Goal: Task Accomplishment & Management: Manage account settings

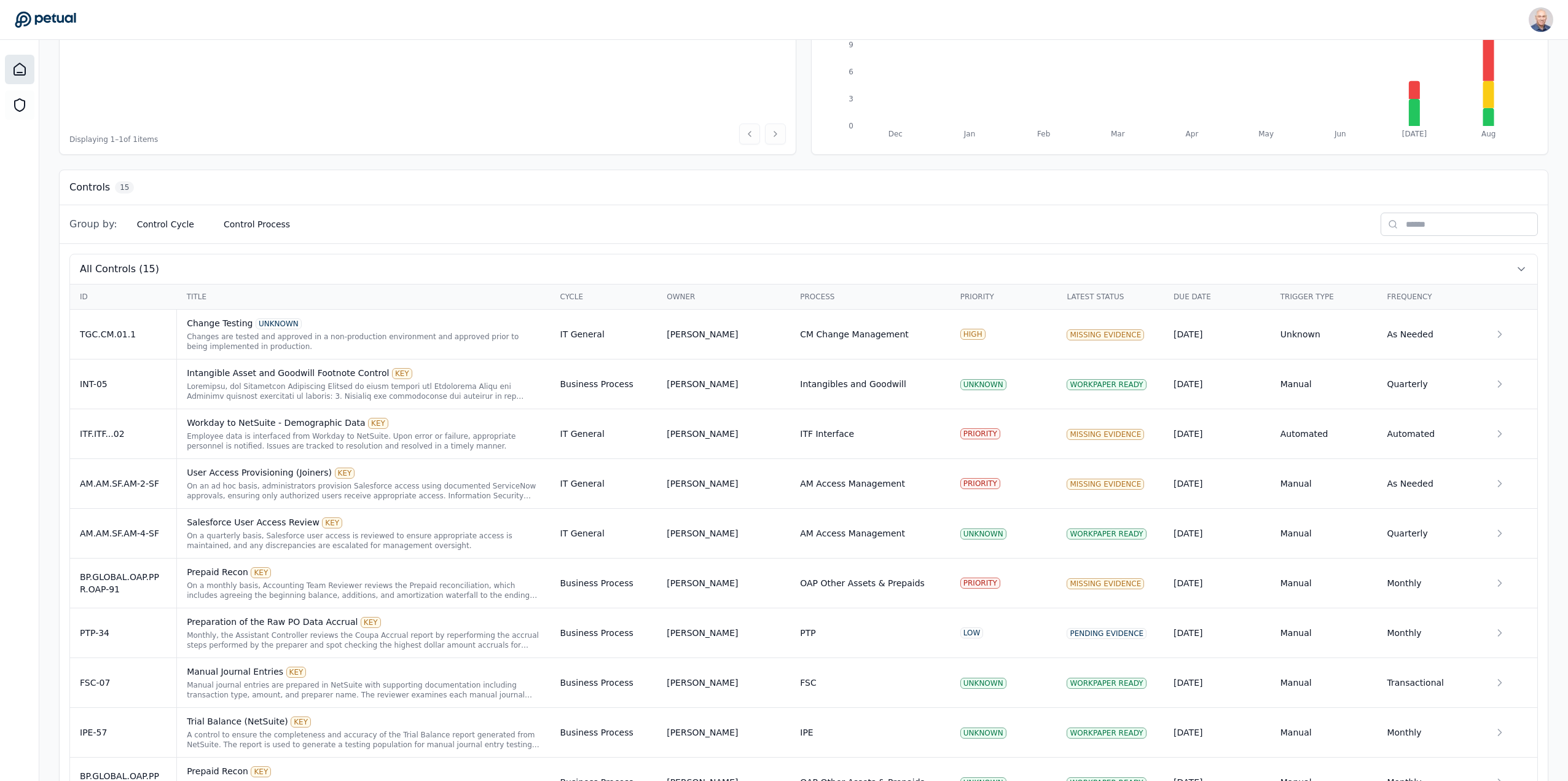
scroll to position [307, 0]
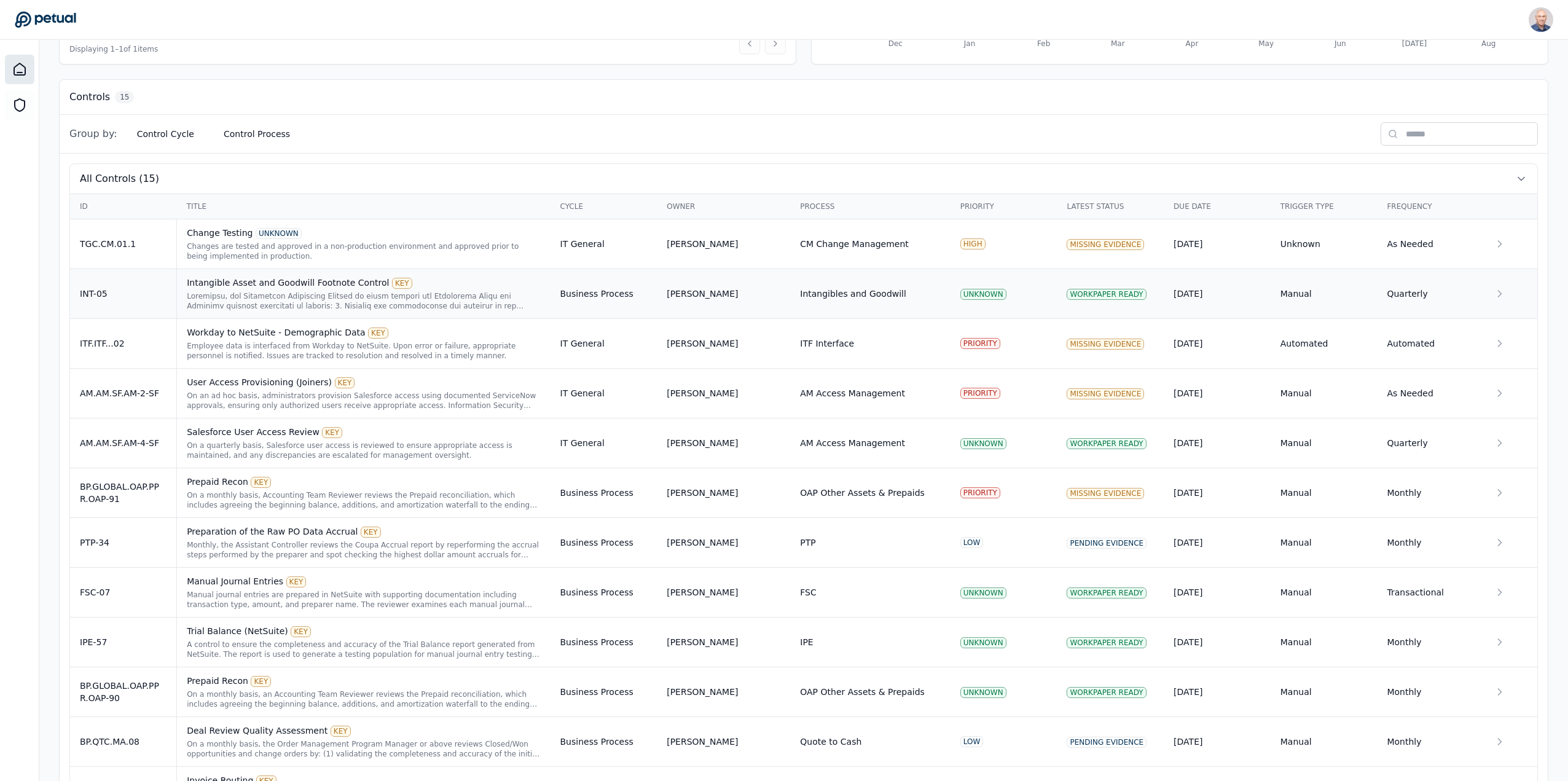
click at [250, 281] on div "Intangible Asset and Goodwill Footnote Control KEY" at bounding box center [363, 282] width 353 height 12
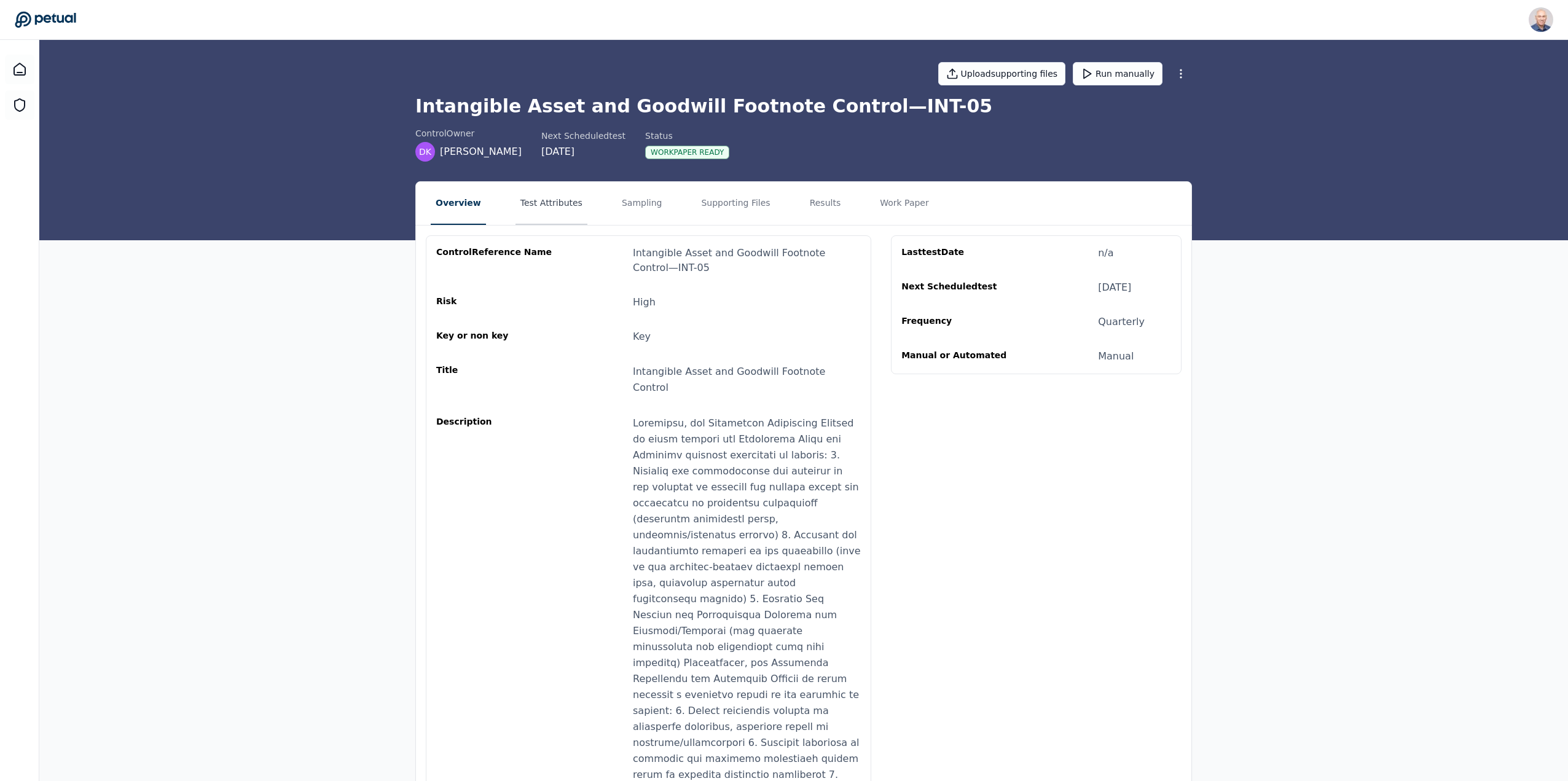
click at [549, 200] on button "Test Attributes" at bounding box center [552, 203] width 72 height 43
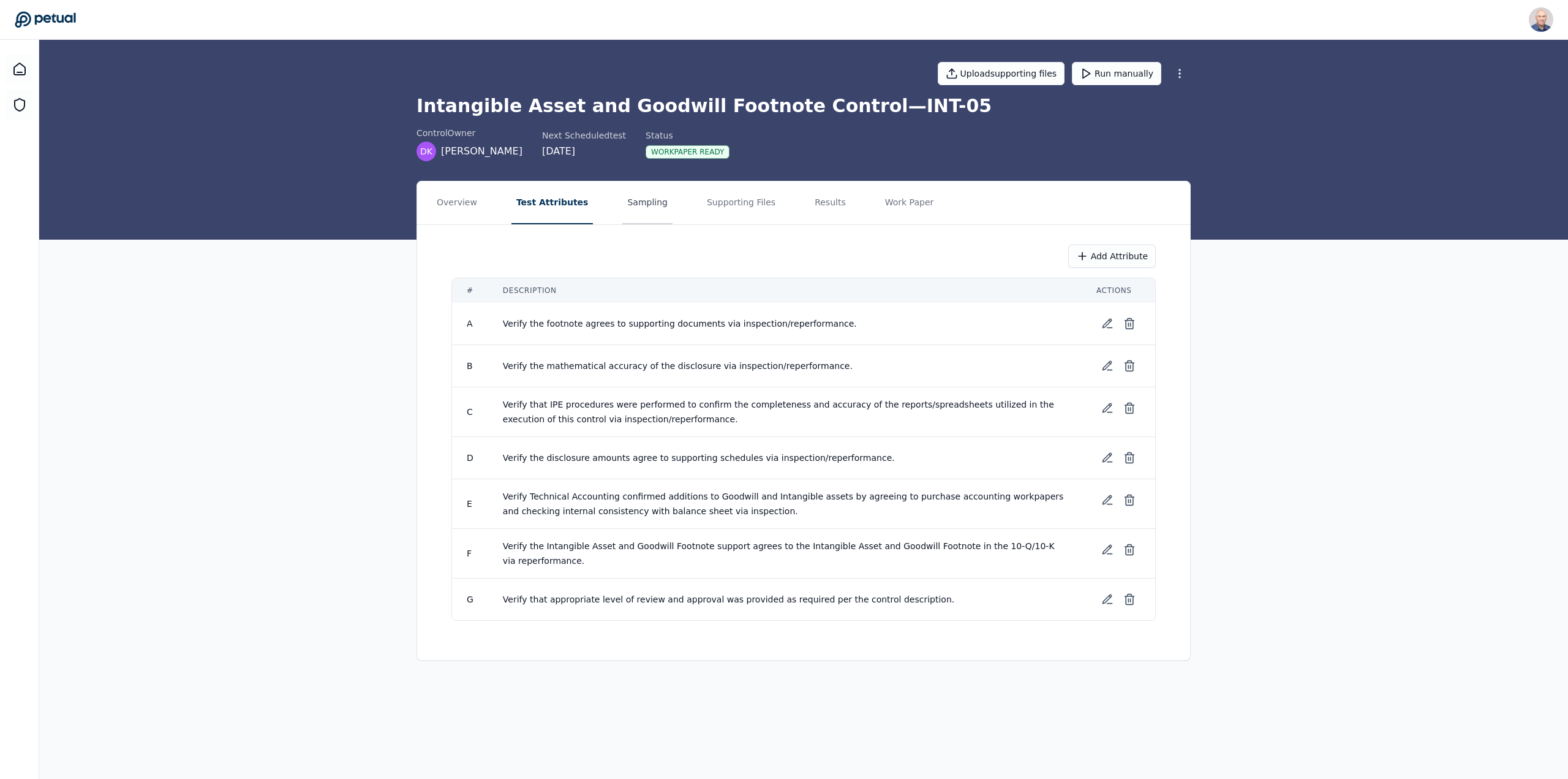
click at [643, 200] on button "Sampling" at bounding box center [647, 202] width 50 height 43
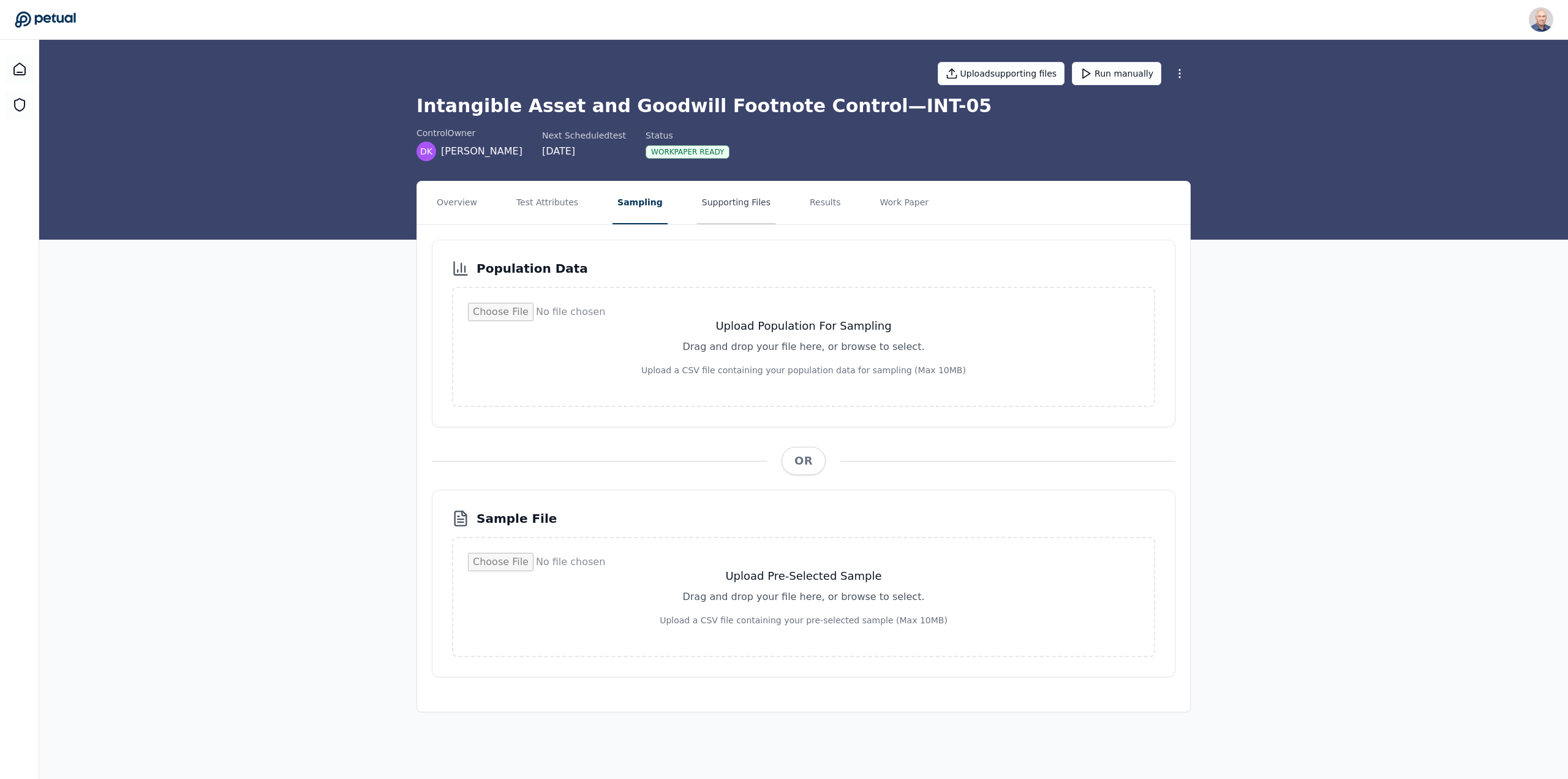
click at [719, 202] on button "Supporting Files" at bounding box center [736, 202] width 78 height 43
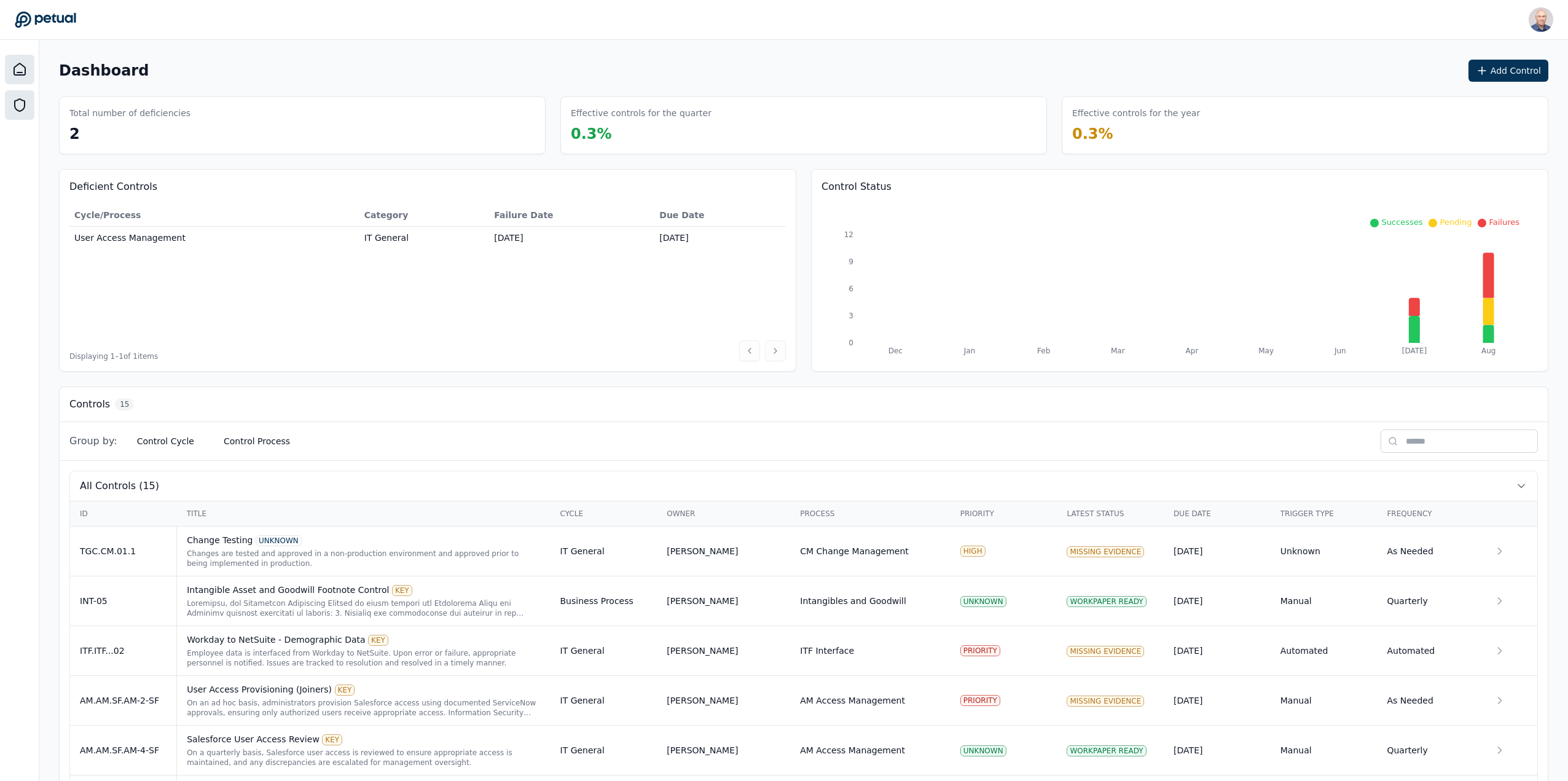
click at [20, 101] on icon at bounding box center [19, 105] width 15 height 15
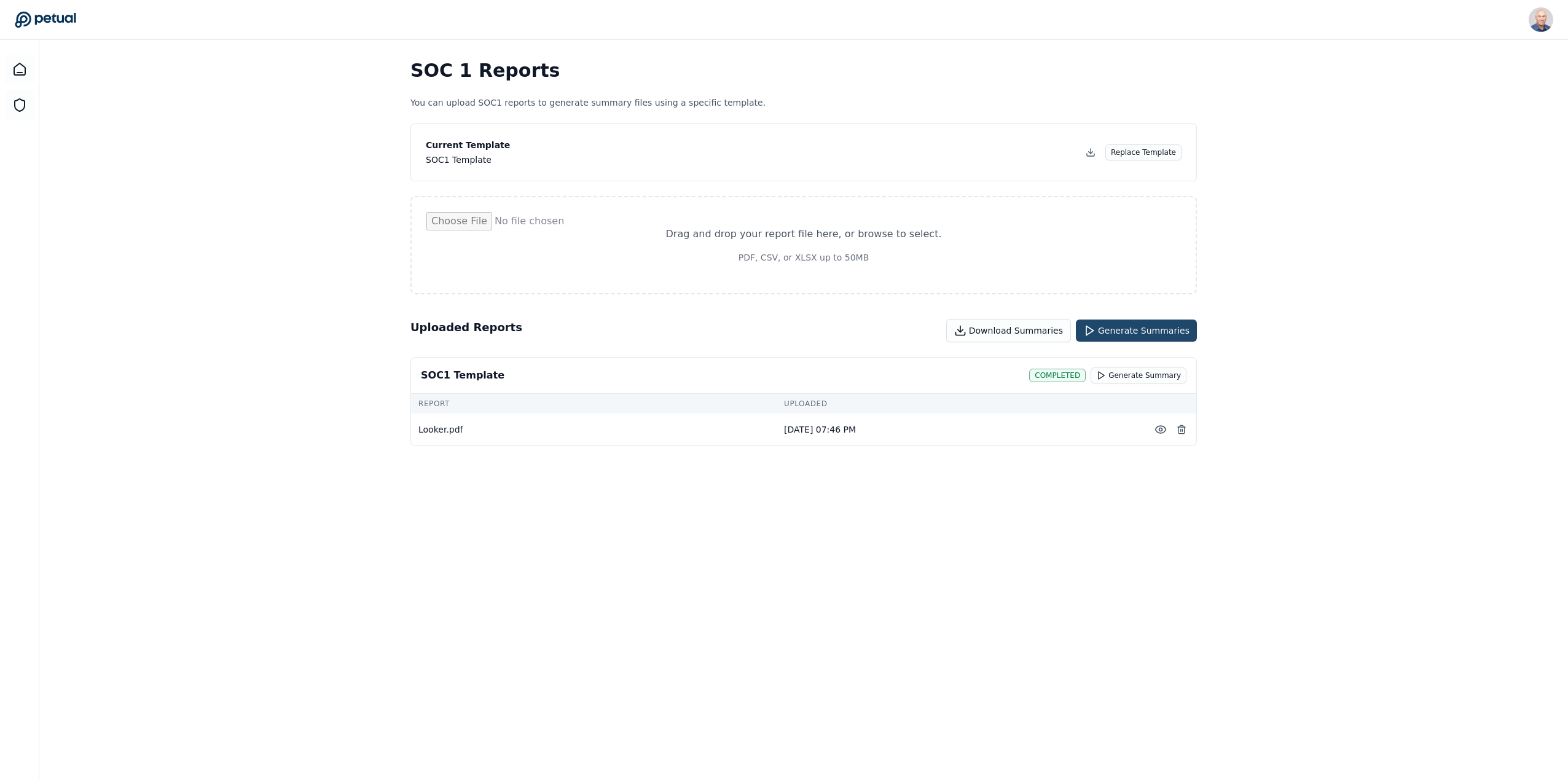
click at [1154, 333] on button "Generate Summaries" at bounding box center [1137, 330] width 121 height 22
click at [1151, 464] on td at bounding box center [1169, 455] width 54 height 20
click at [445, 475] on div "completed" at bounding box center [447, 476] width 57 height 13
click at [1152, 331] on button "Generate Summaries" at bounding box center [1137, 330] width 121 height 22
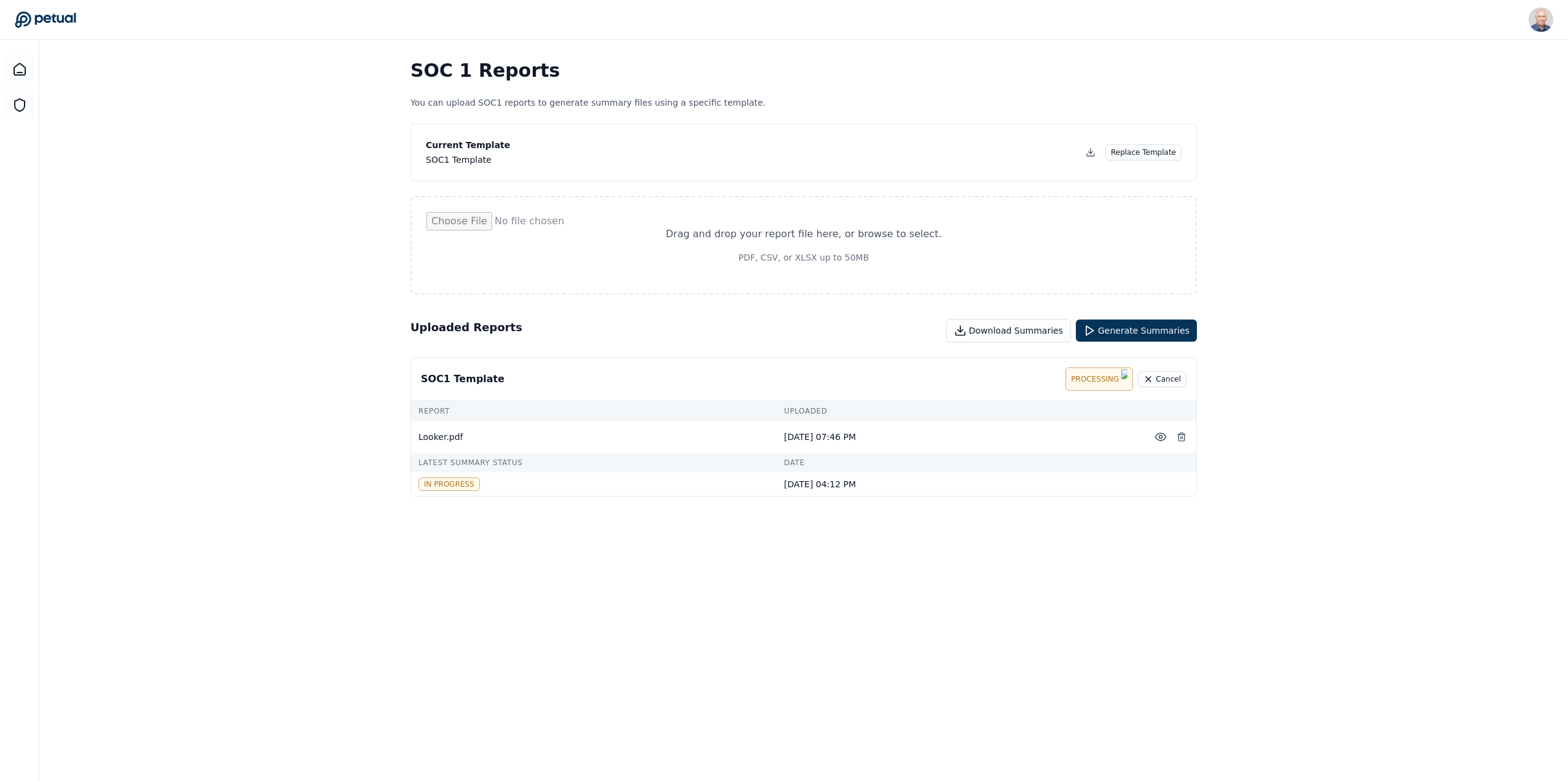
click at [1141, 462] on td "Date" at bounding box center [959, 462] width 365 height 20
drag, startPoint x: 797, startPoint y: 480, endPoint x: 586, endPoint y: 469, distance: 211.3
click at [789, 476] on td "[DATE] 04:12 PM" at bounding box center [959, 484] width 365 height 23
click at [458, 477] on div "in progress" at bounding box center [449, 484] width 61 height 13
click at [1161, 436] on circle at bounding box center [1161, 437] width 3 height 3
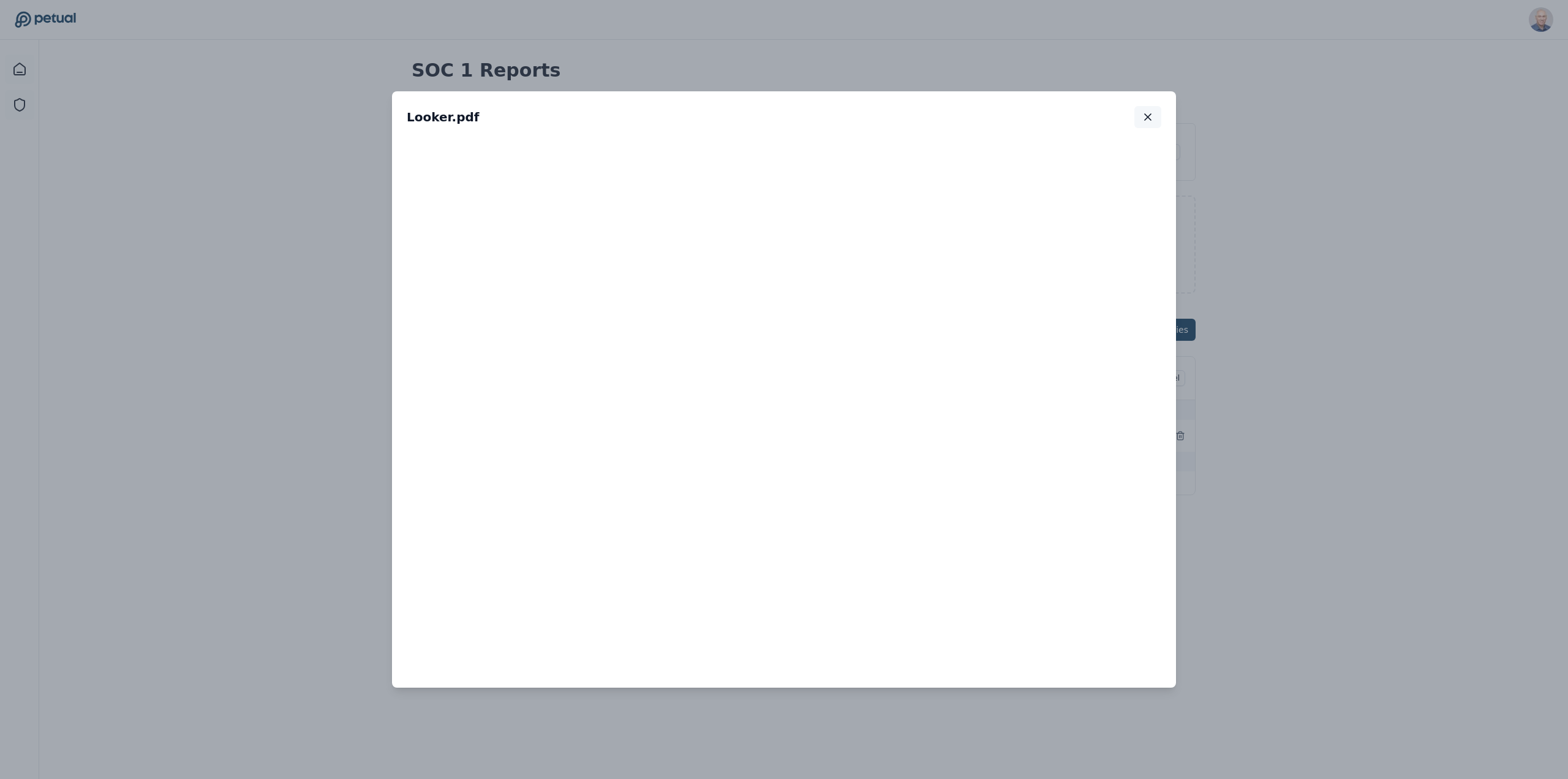
click at [1147, 116] on icon "button" at bounding box center [1147, 117] width 12 height 12
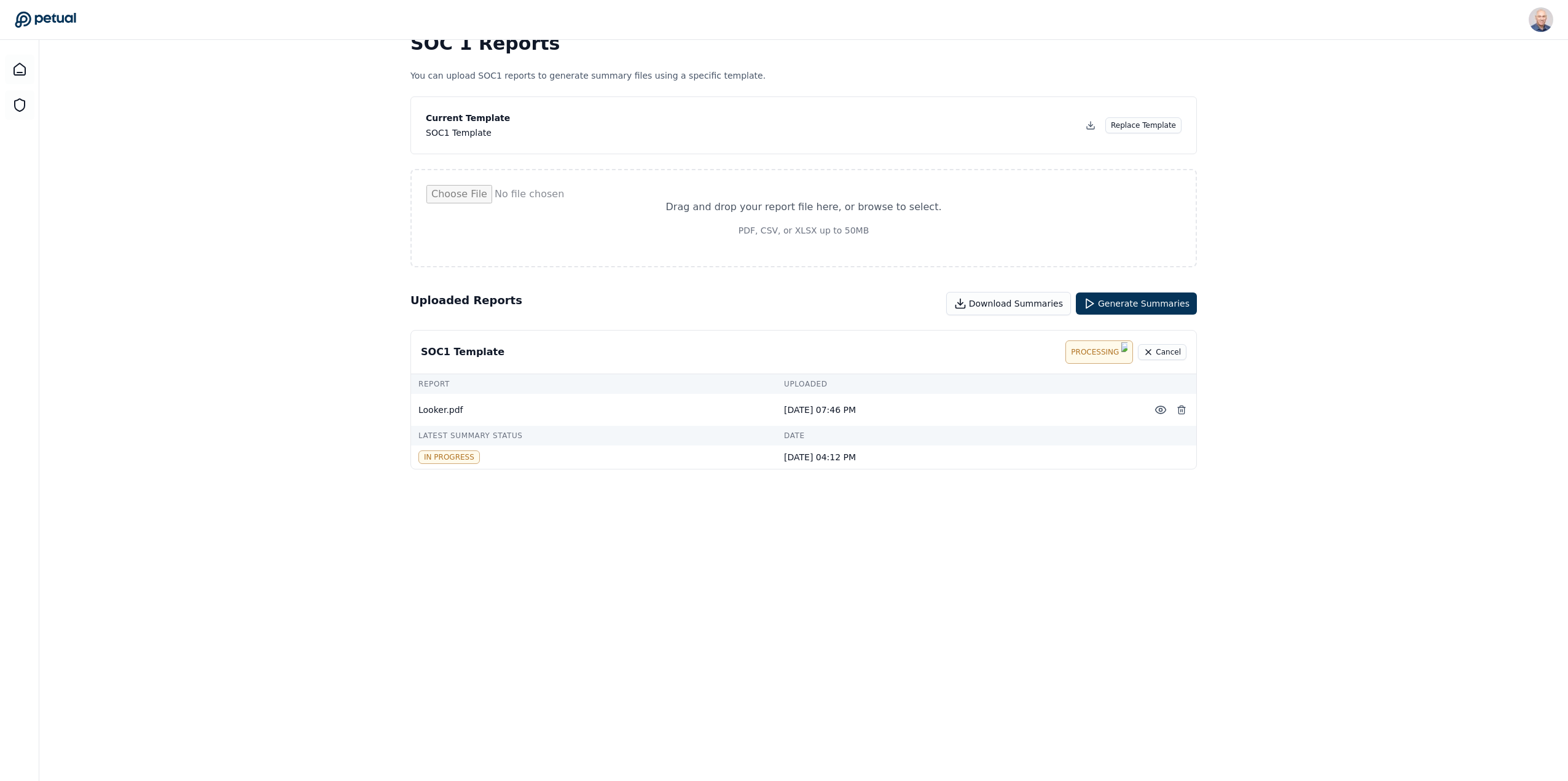
scroll to position [40, 0]
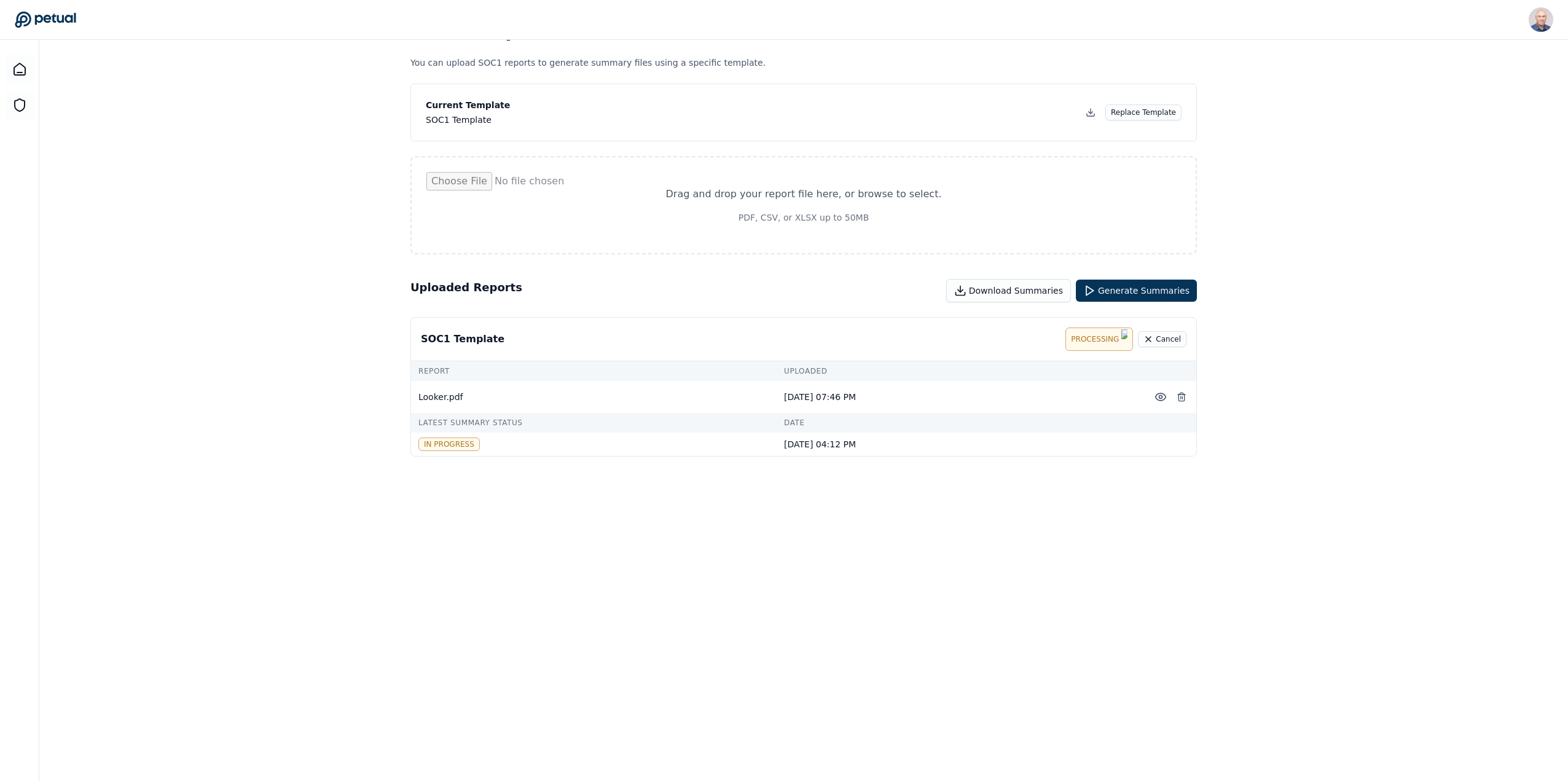
click at [1085, 332] on div "processing" at bounding box center [1099, 339] width 68 height 23
click at [1134, 430] on td "[DATE] 04:12 PM" at bounding box center [959, 436] width 365 height 23
click at [466, 416] on td "Latest Summary Status" at bounding box center [594, 415] width 365 height 20
click at [1161, 390] on icon at bounding box center [1161, 389] width 12 height 12
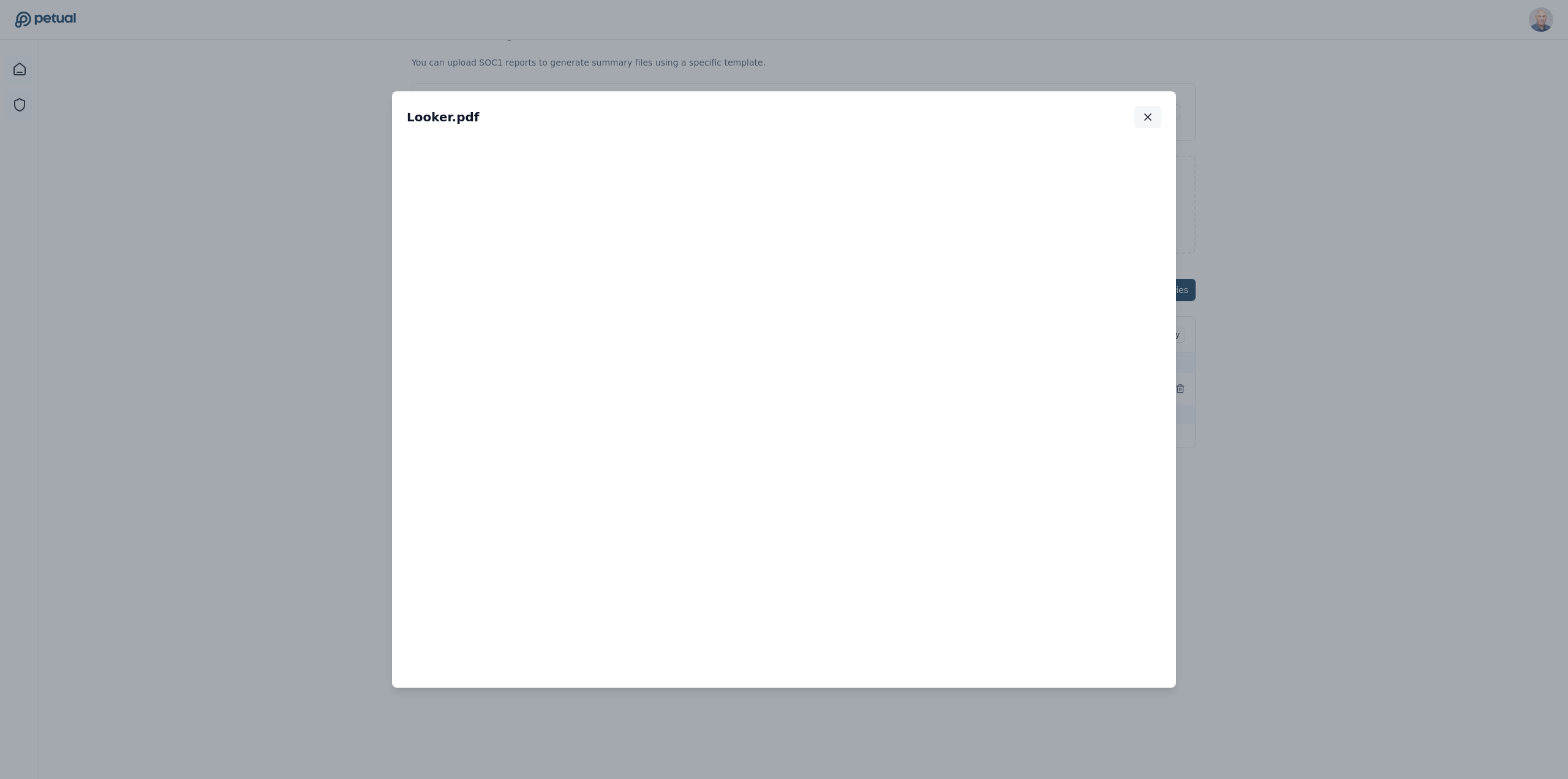
click at [1151, 117] on icon "button" at bounding box center [1147, 117] width 12 height 12
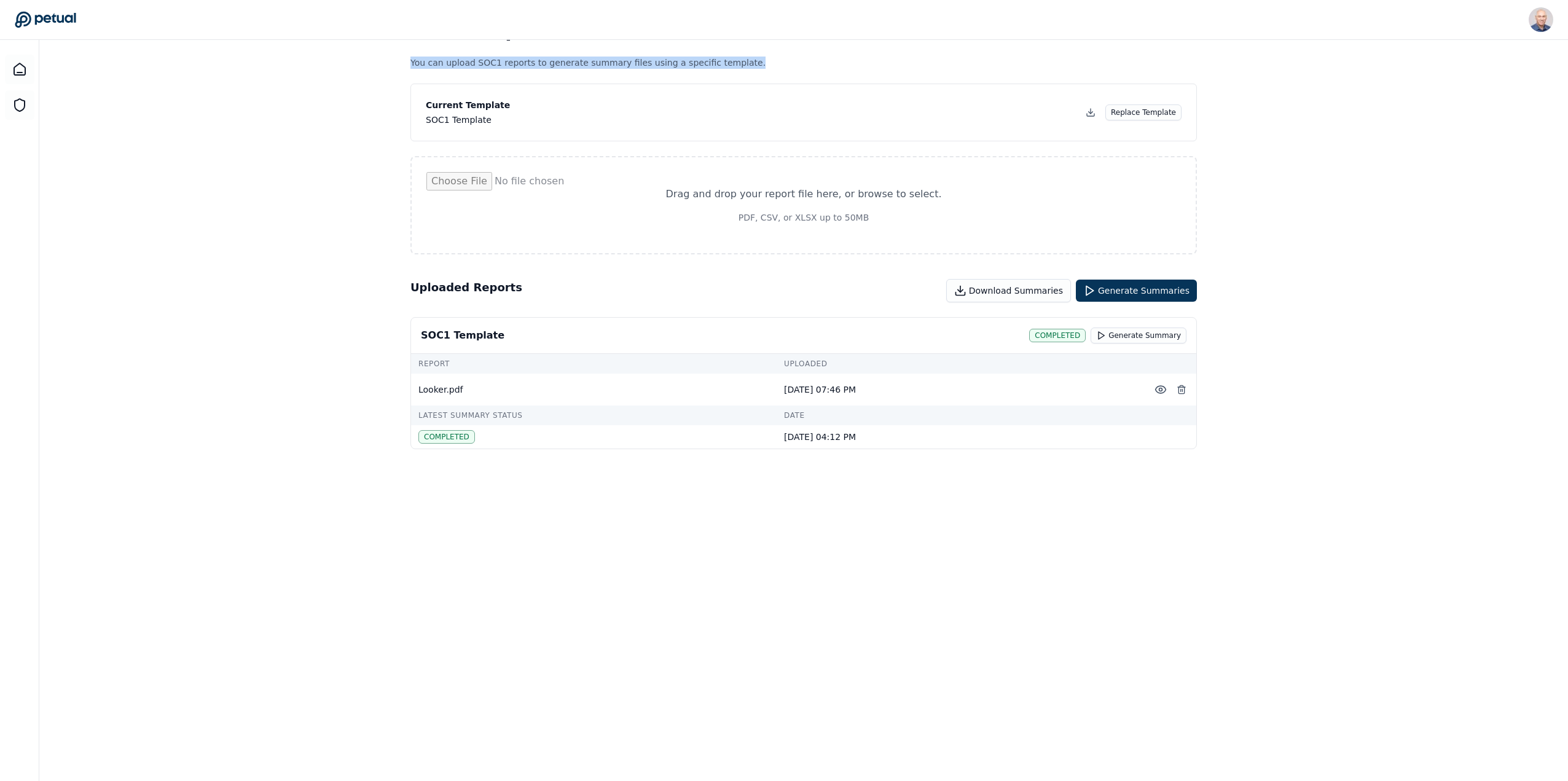
drag, startPoint x: 401, startPoint y: 57, endPoint x: 781, endPoint y: 52, distance: 380.0
click at [781, 52] on div "SOC 1 Reports You can upload SOC1 reports to generate summary files using a spe…" at bounding box center [803, 390] width 1529 height 781
copy p "You can upload SOC1 reports to generate summary files using a specific template."
click at [1159, 396] on button at bounding box center [1161, 389] width 22 height 22
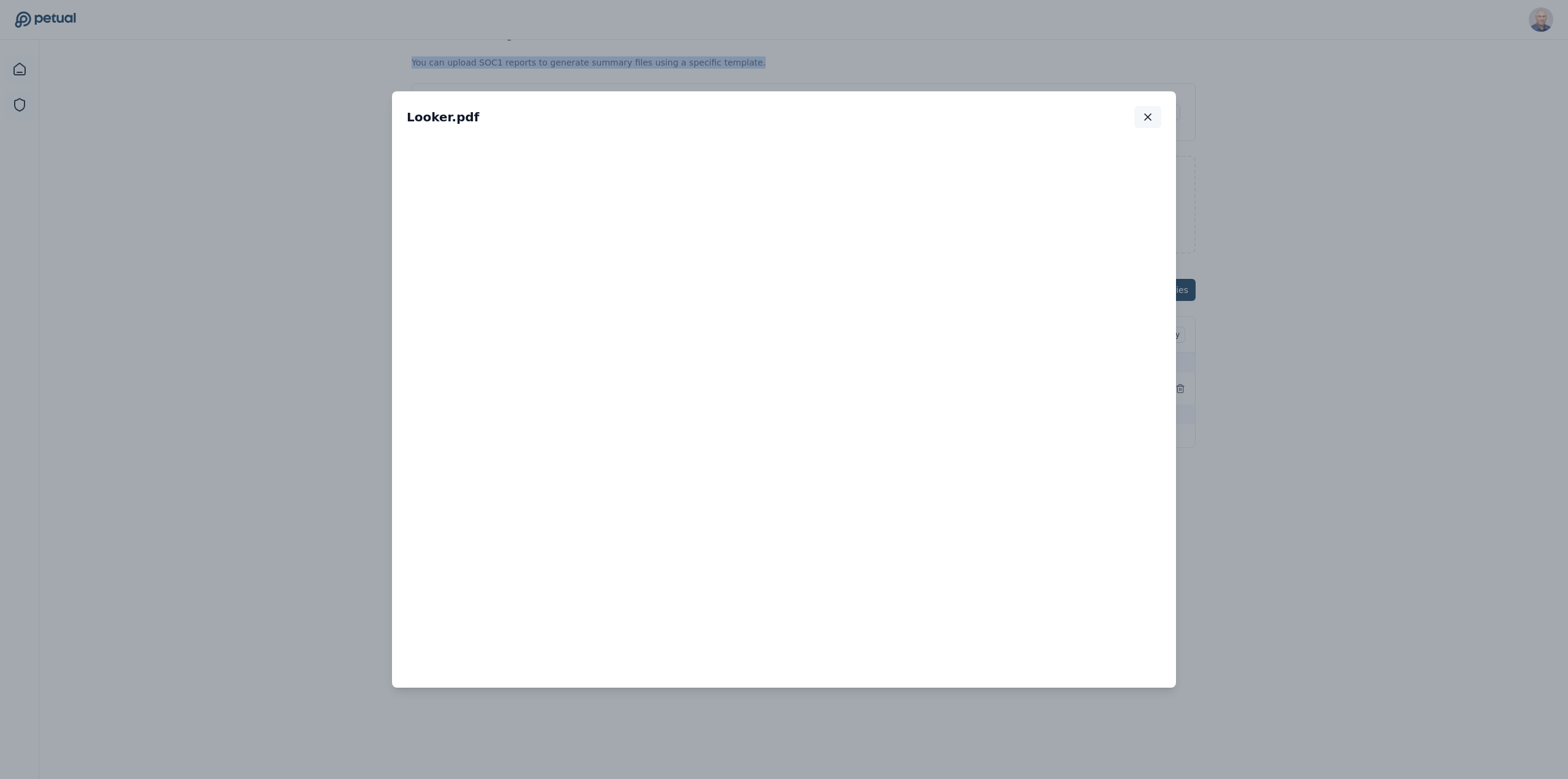
click at [1147, 112] on icon "button" at bounding box center [1147, 117] width 12 height 12
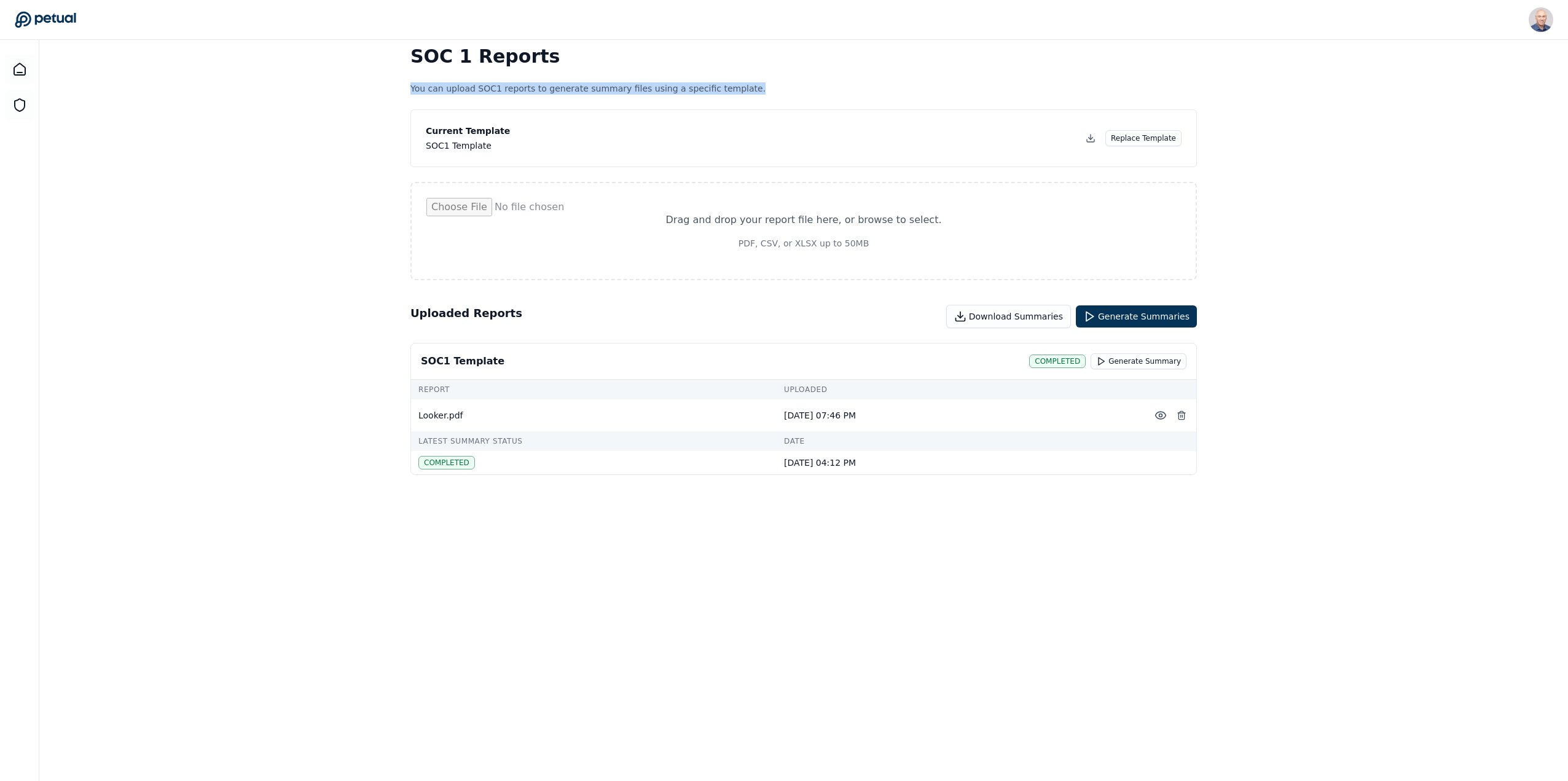
scroll to position [0, 0]
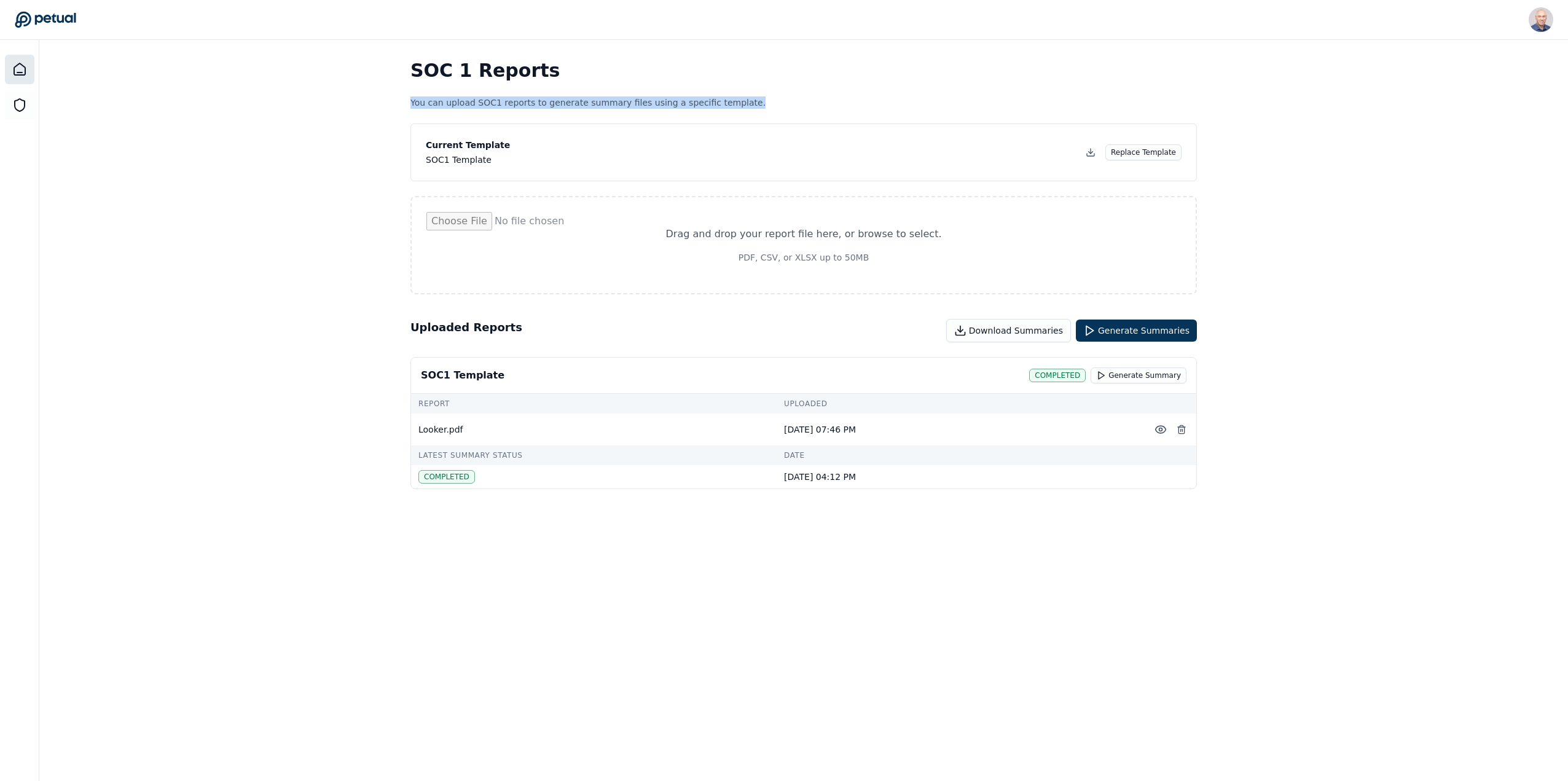
click at [17, 75] on icon at bounding box center [19, 69] width 11 height 12
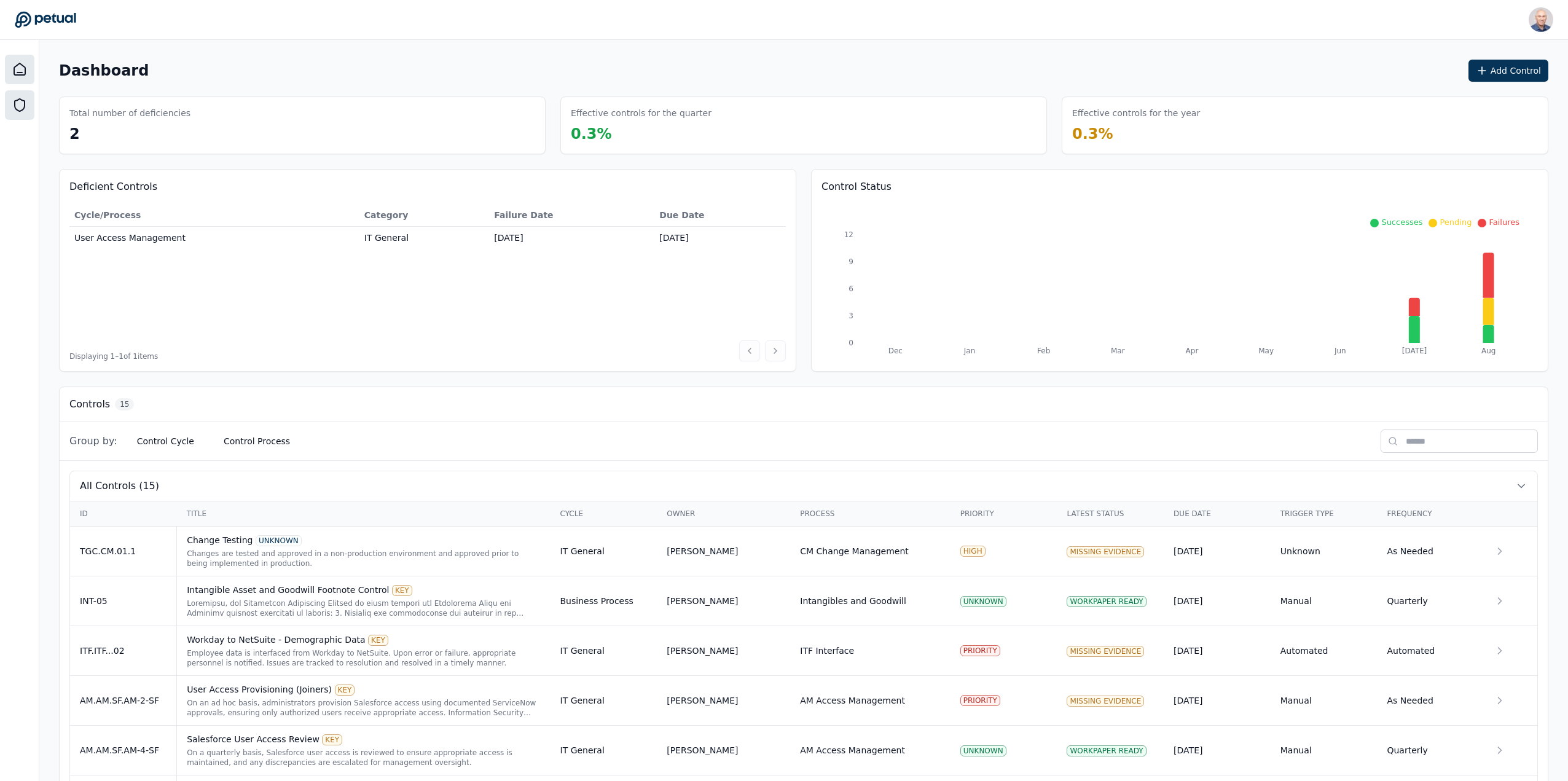
click at [15, 96] on div at bounding box center [19, 105] width 29 height 29
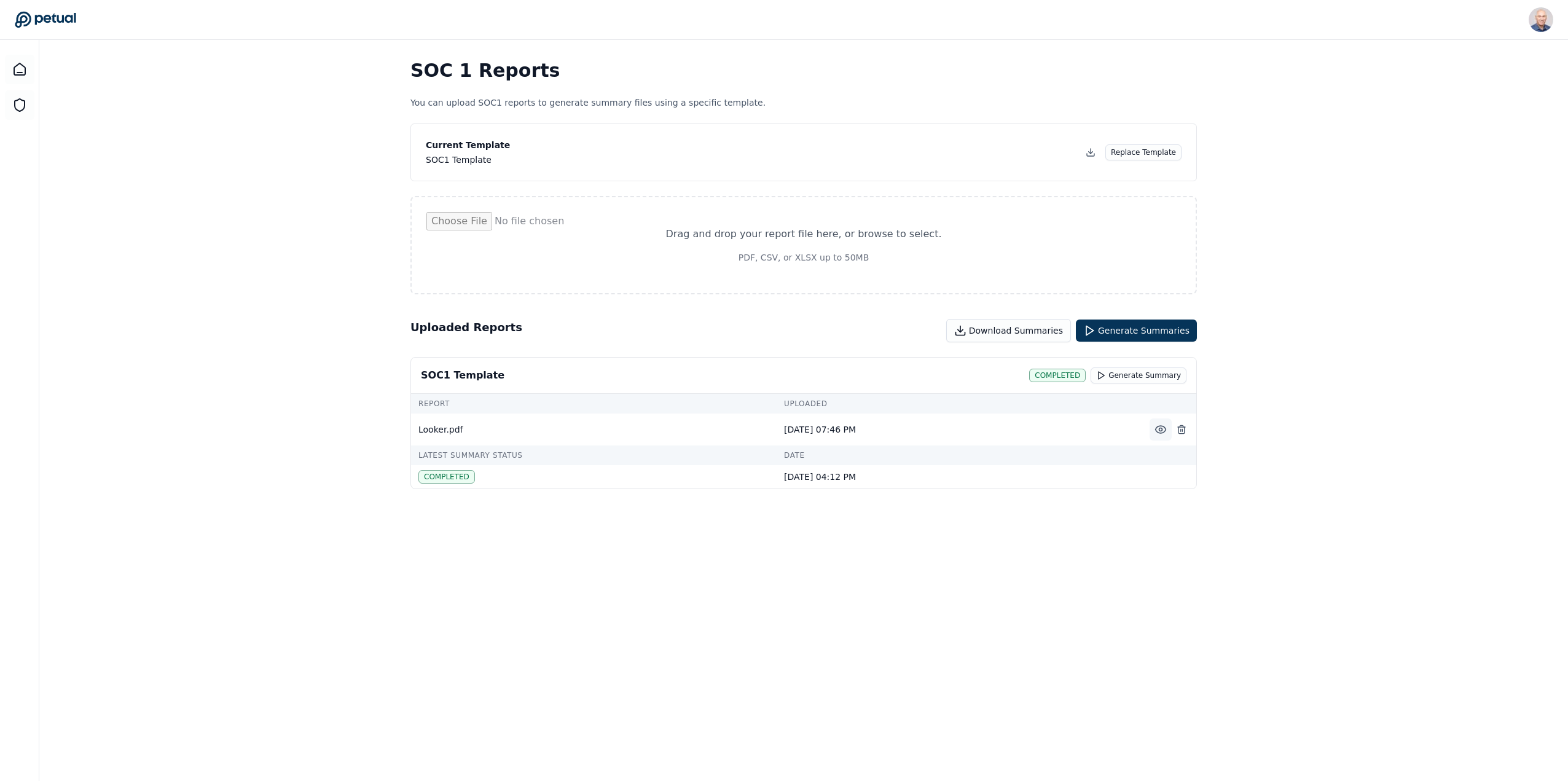
click at [1159, 426] on icon at bounding box center [1161, 429] width 11 height 7
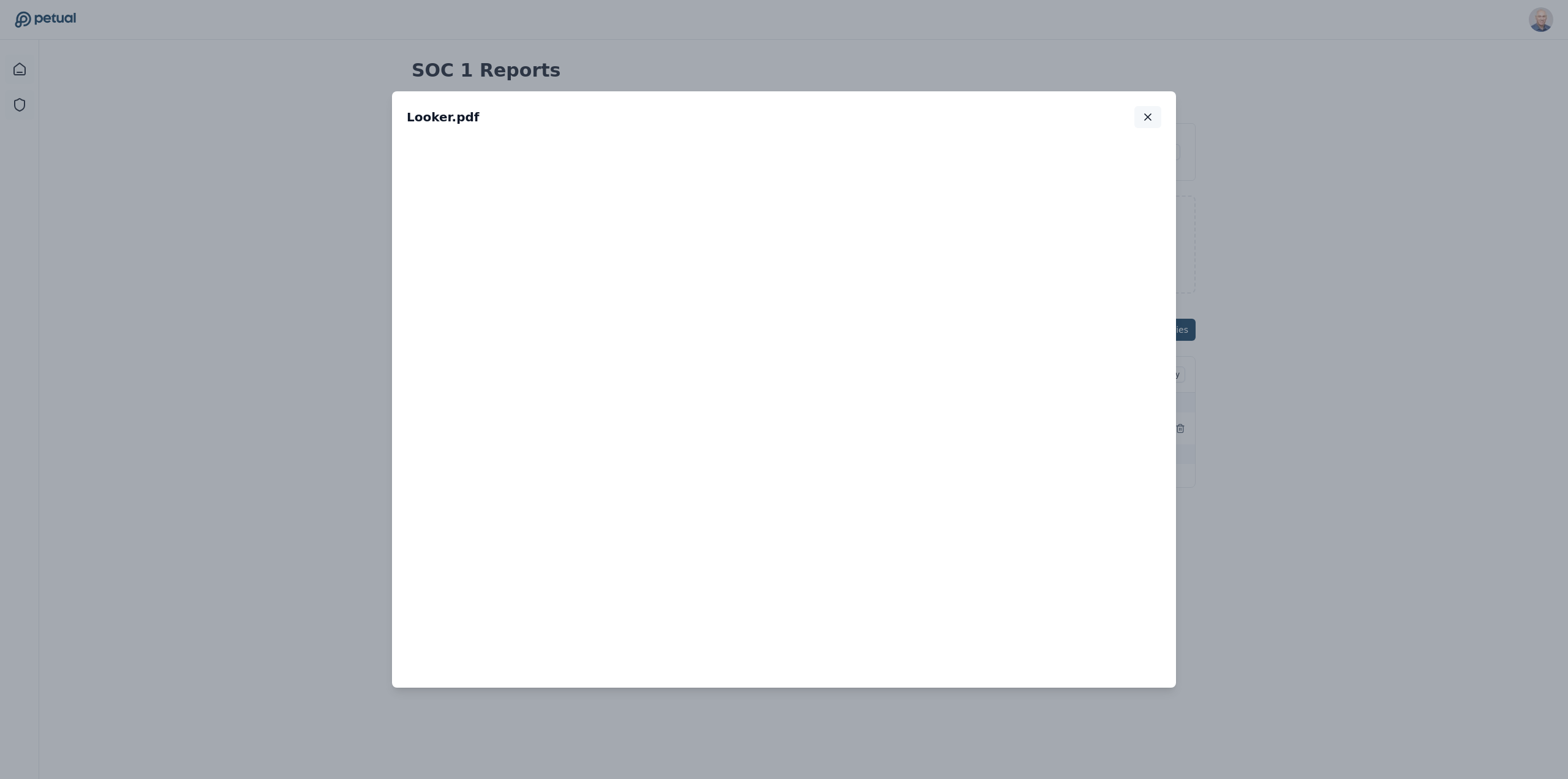
click at [1153, 112] on icon "button" at bounding box center [1147, 117] width 12 height 12
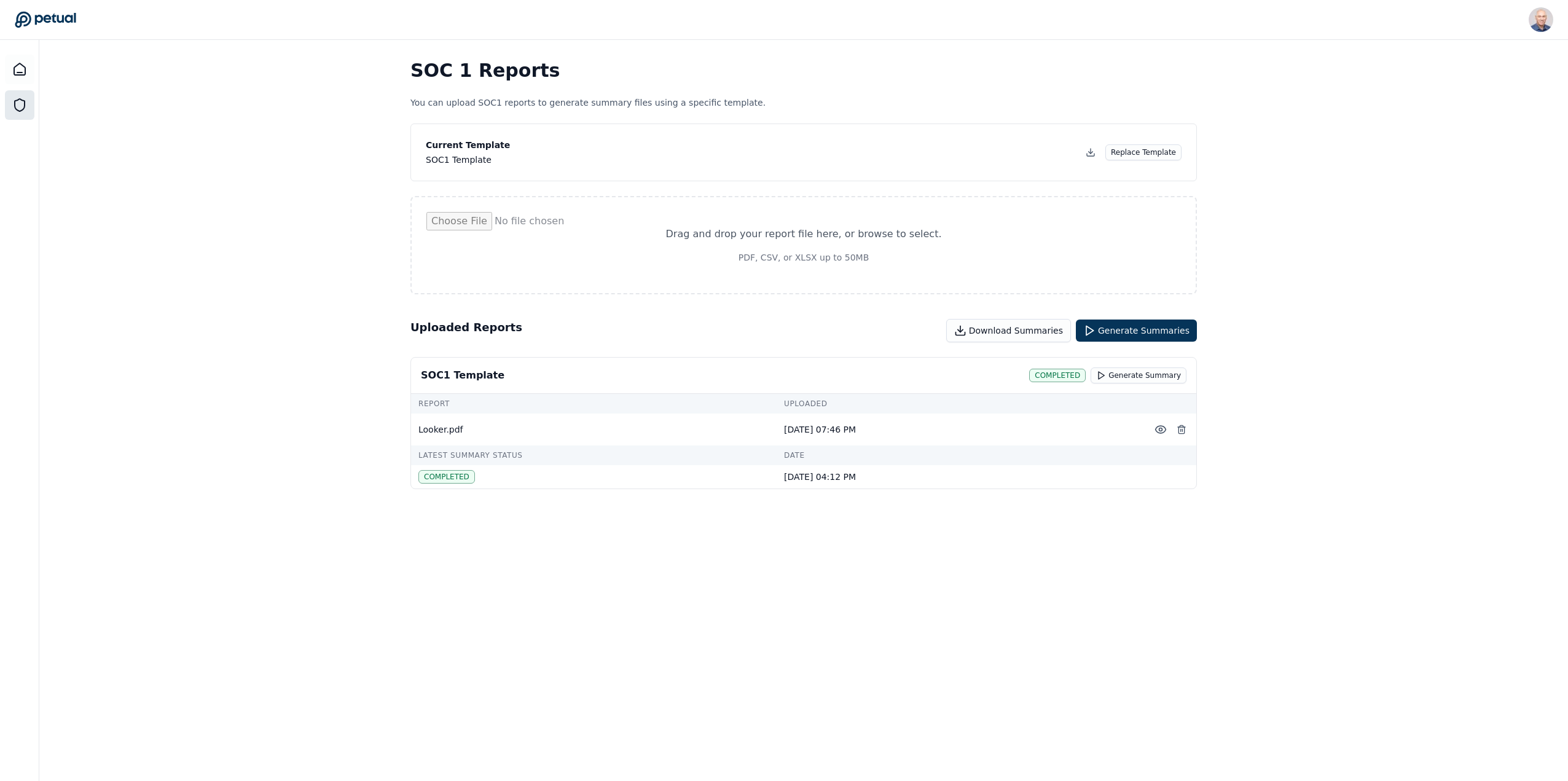
click at [18, 100] on icon at bounding box center [19, 105] width 10 height 12
click at [19, 64] on icon at bounding box center [19, 69] width 11 height 12
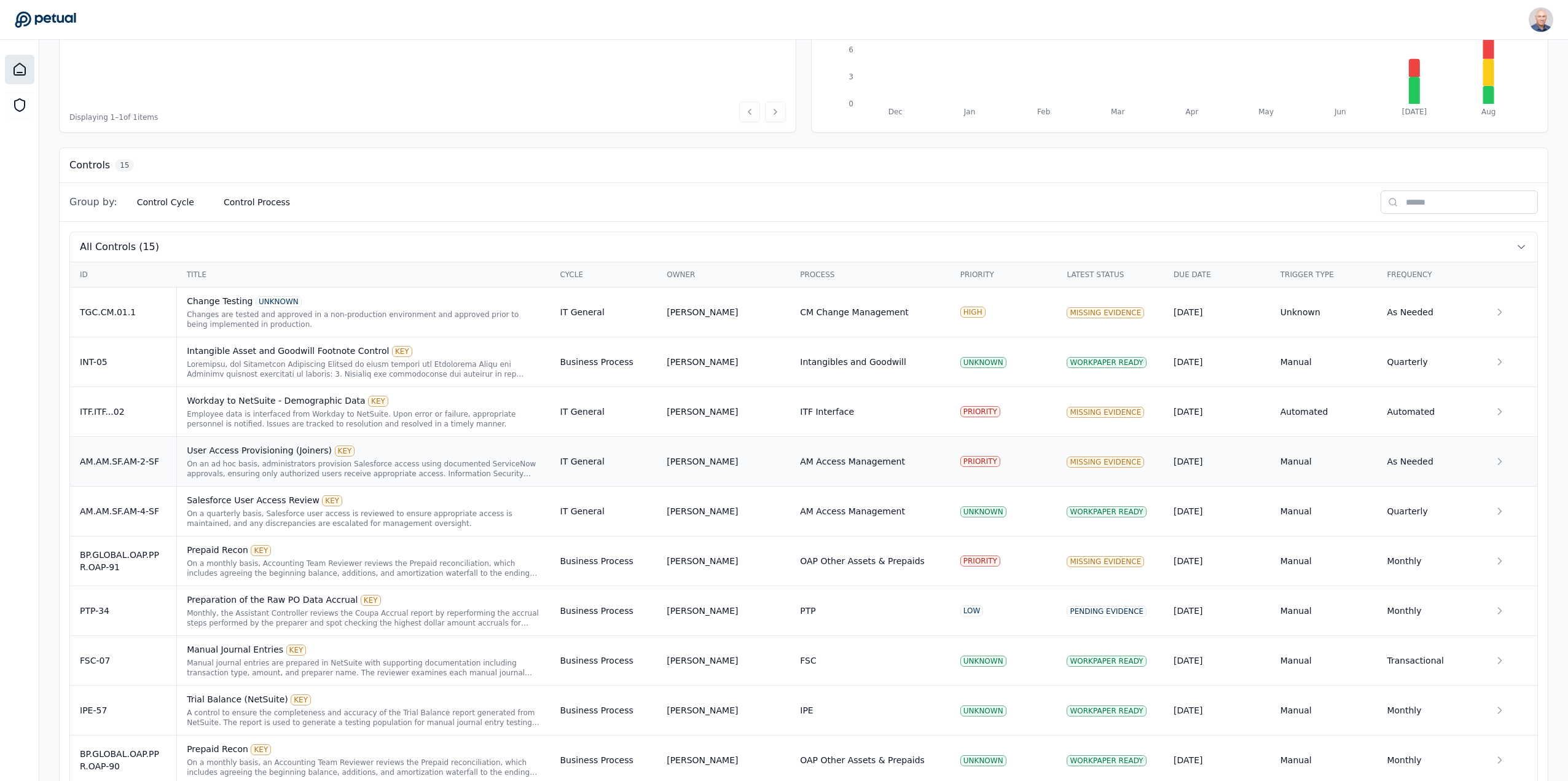
scroll to position [245, 0]
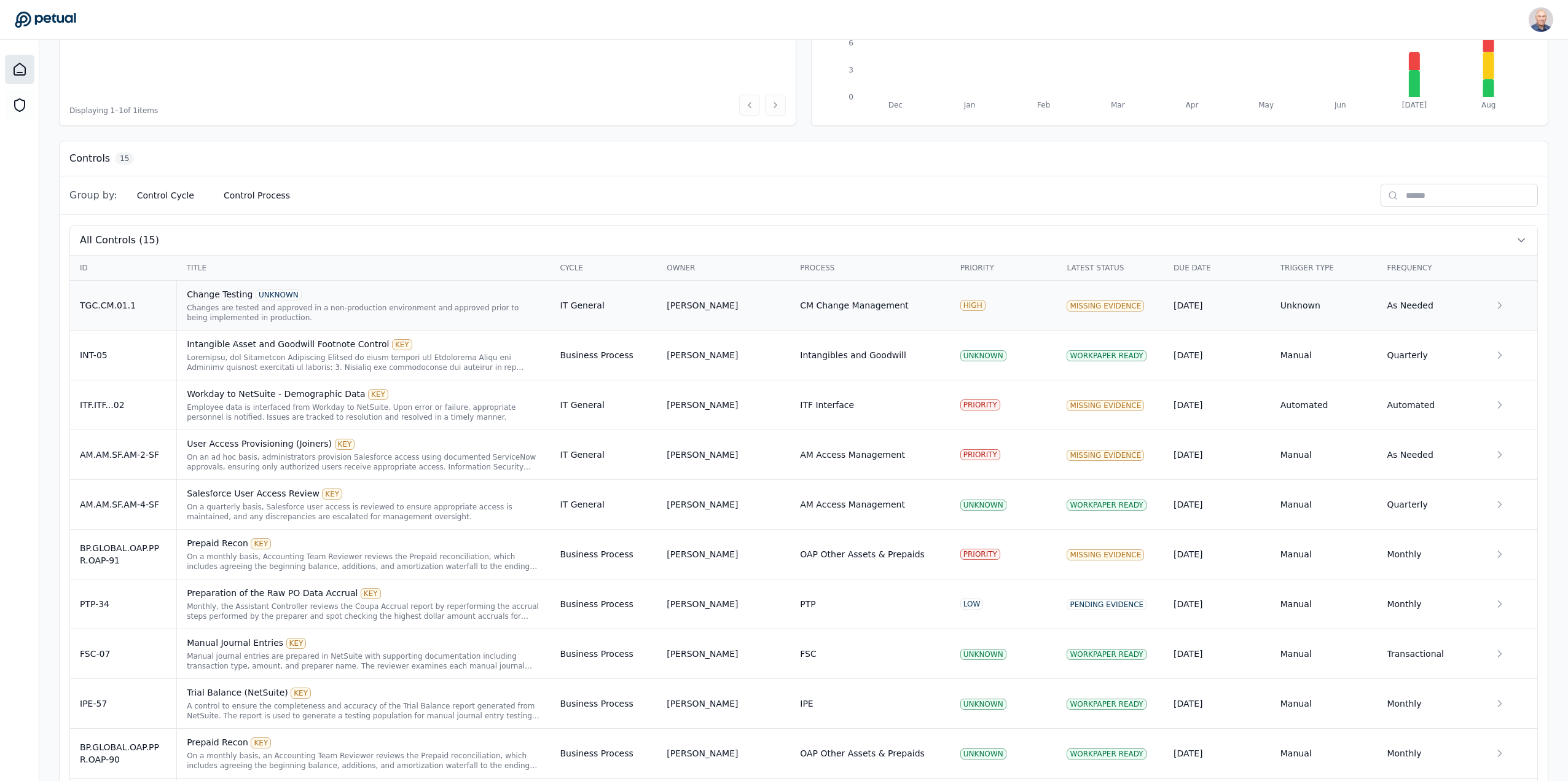
click at [1503, 308] on icon at bounding box center [1500, 305] width 12 height 12
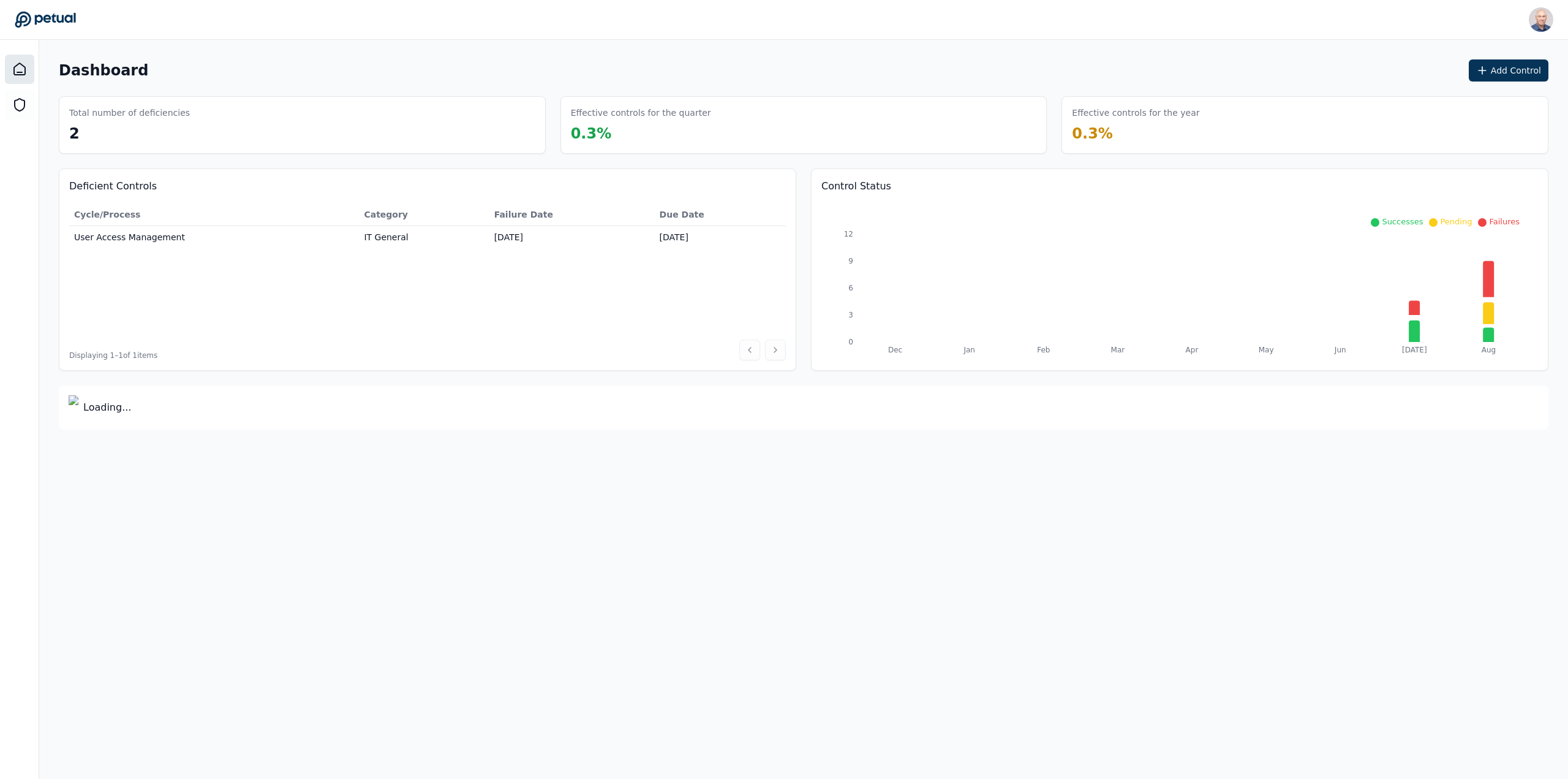
click at [19, 76] on div at bounding box center [19, 69] width 29 height 29
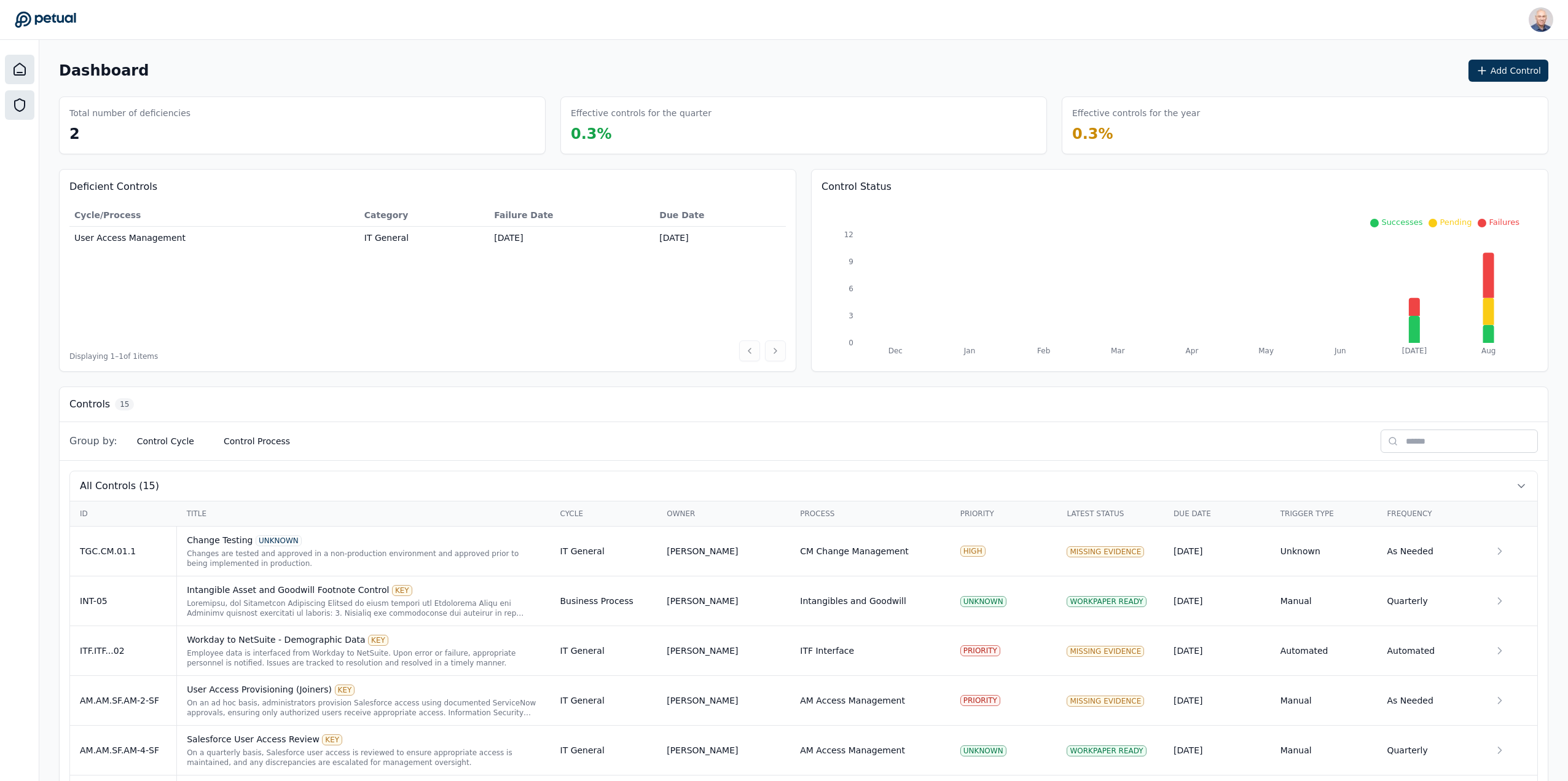
click at [19, 105] on icon at bounding box center [19, 105] width 15 height 15
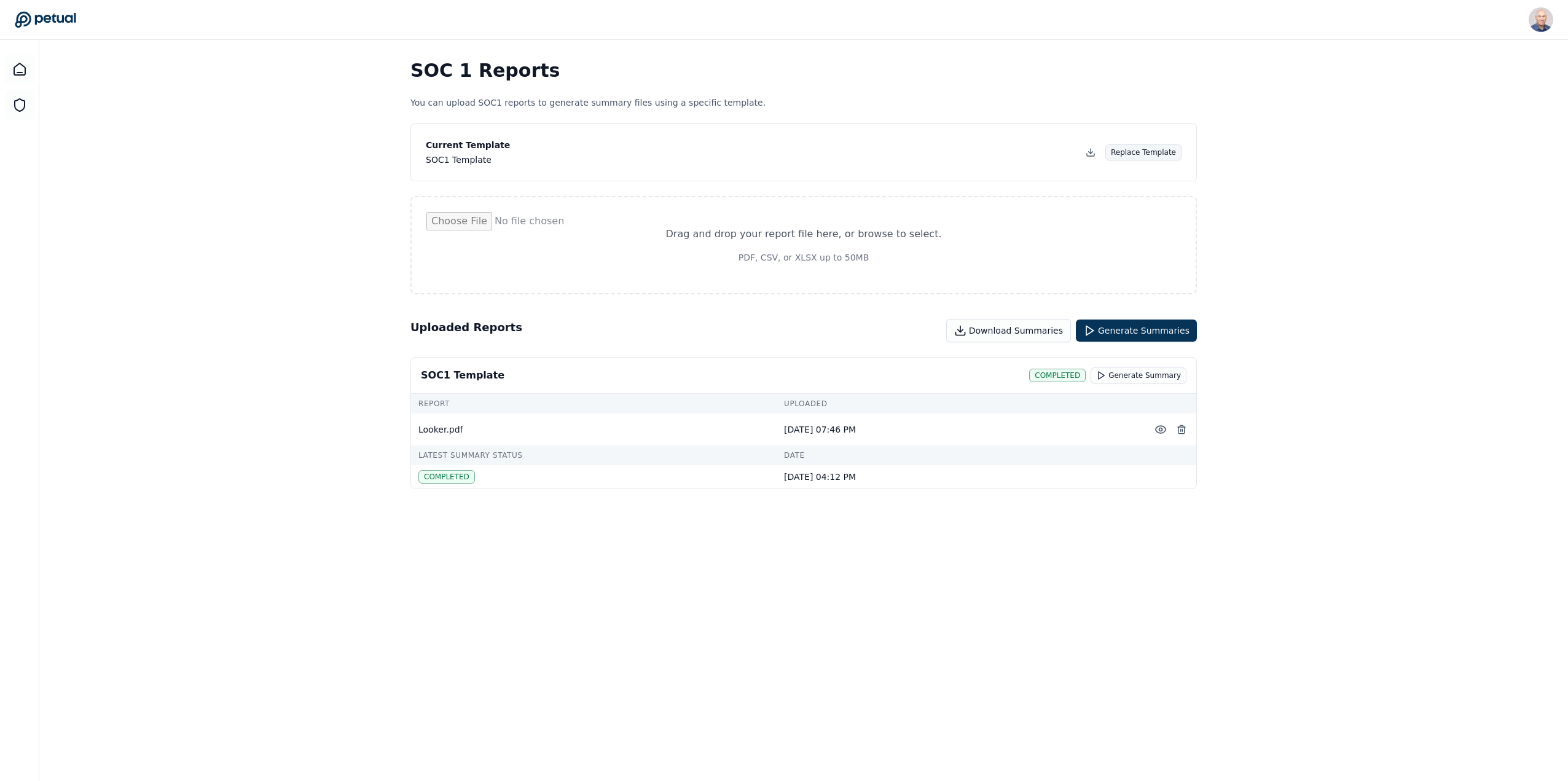
click at [1165, 151] on button "Replace Template" at bounding box center [1143, 152] width 76 height 16
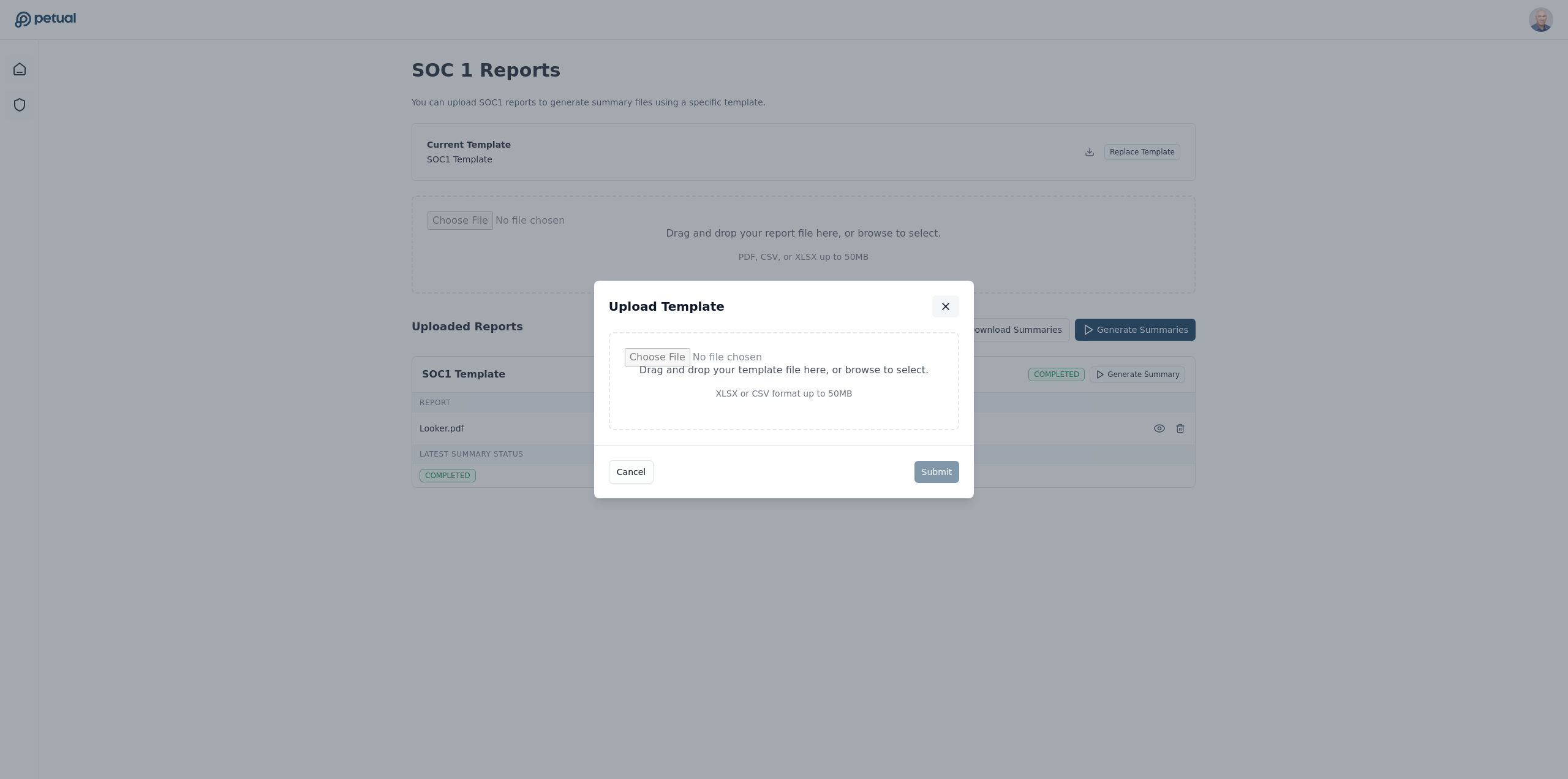
click at [939, 303] on icon "button" at bounding box center [945, 306] width 12 height 12
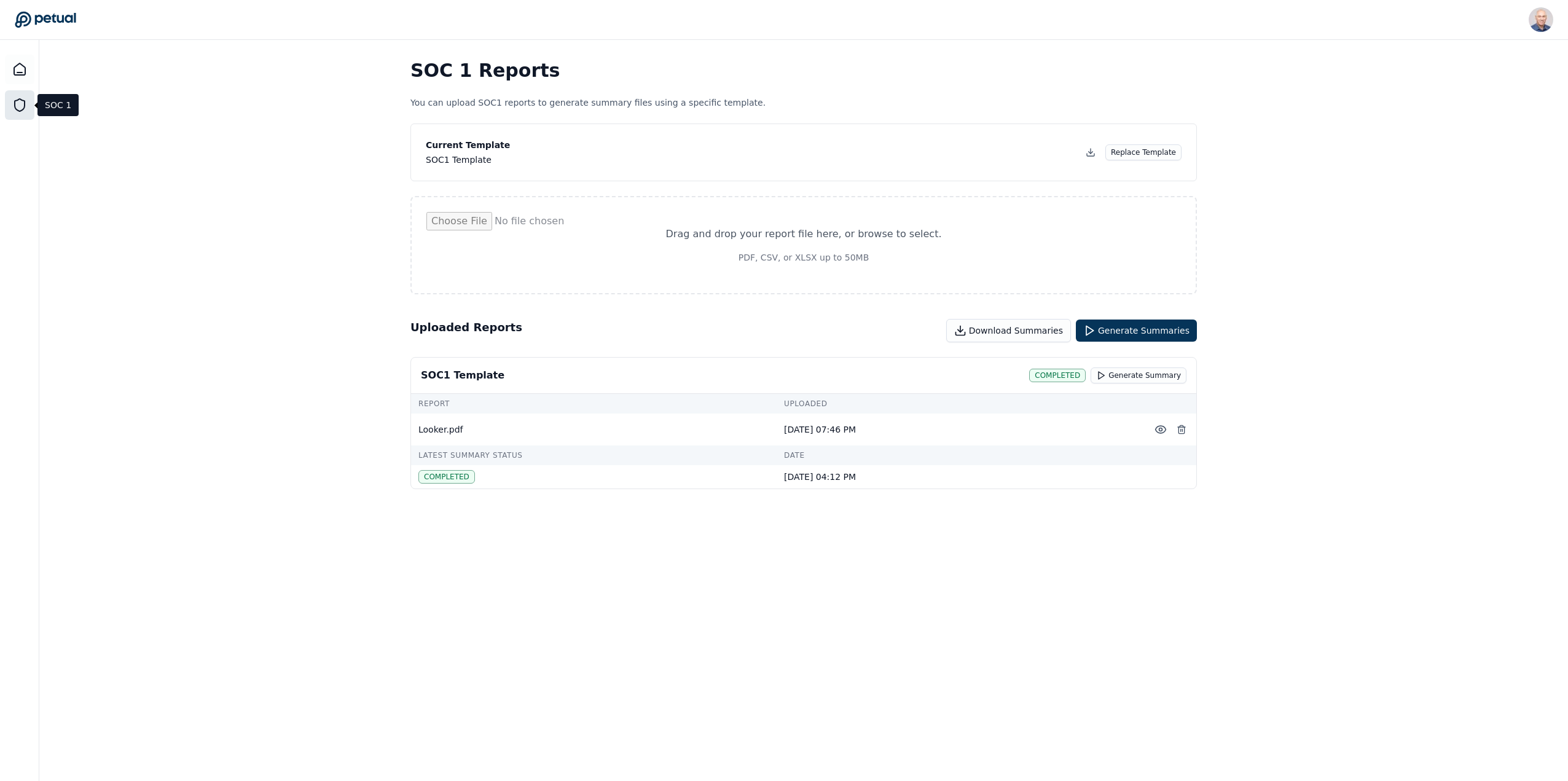
click at [21, 110] on icon at bounding box center [19, 105] width 10 height 12
click at [16, 65] on icon at bounding box center [19, 69] width 15 height 15
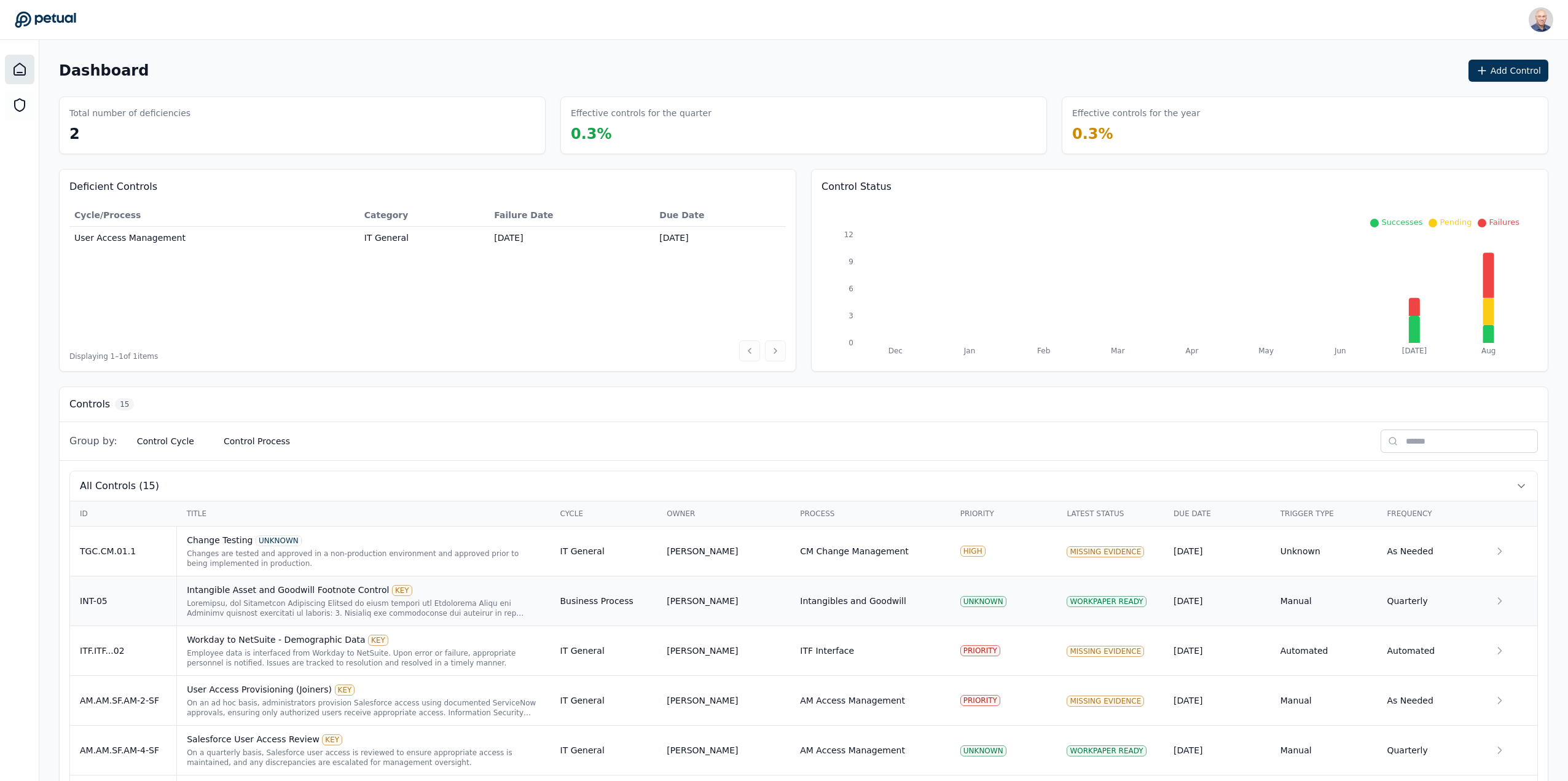
click at [403, 600] on div at bounding box center [363, 608] width 353 height 20
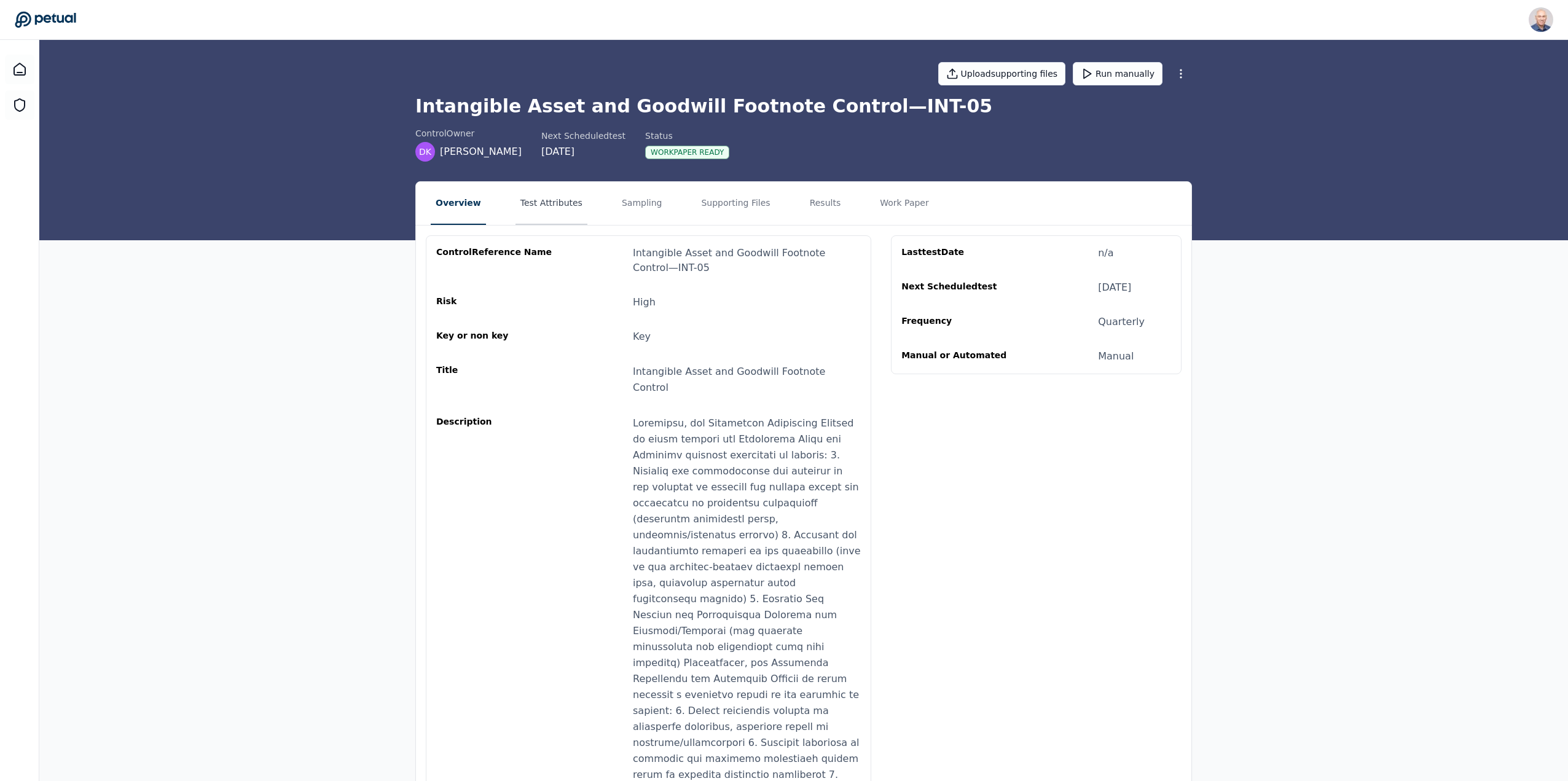
click at [537, 201] on button "Test Attributes" at bounding box center [552, 203] width 72 height 43
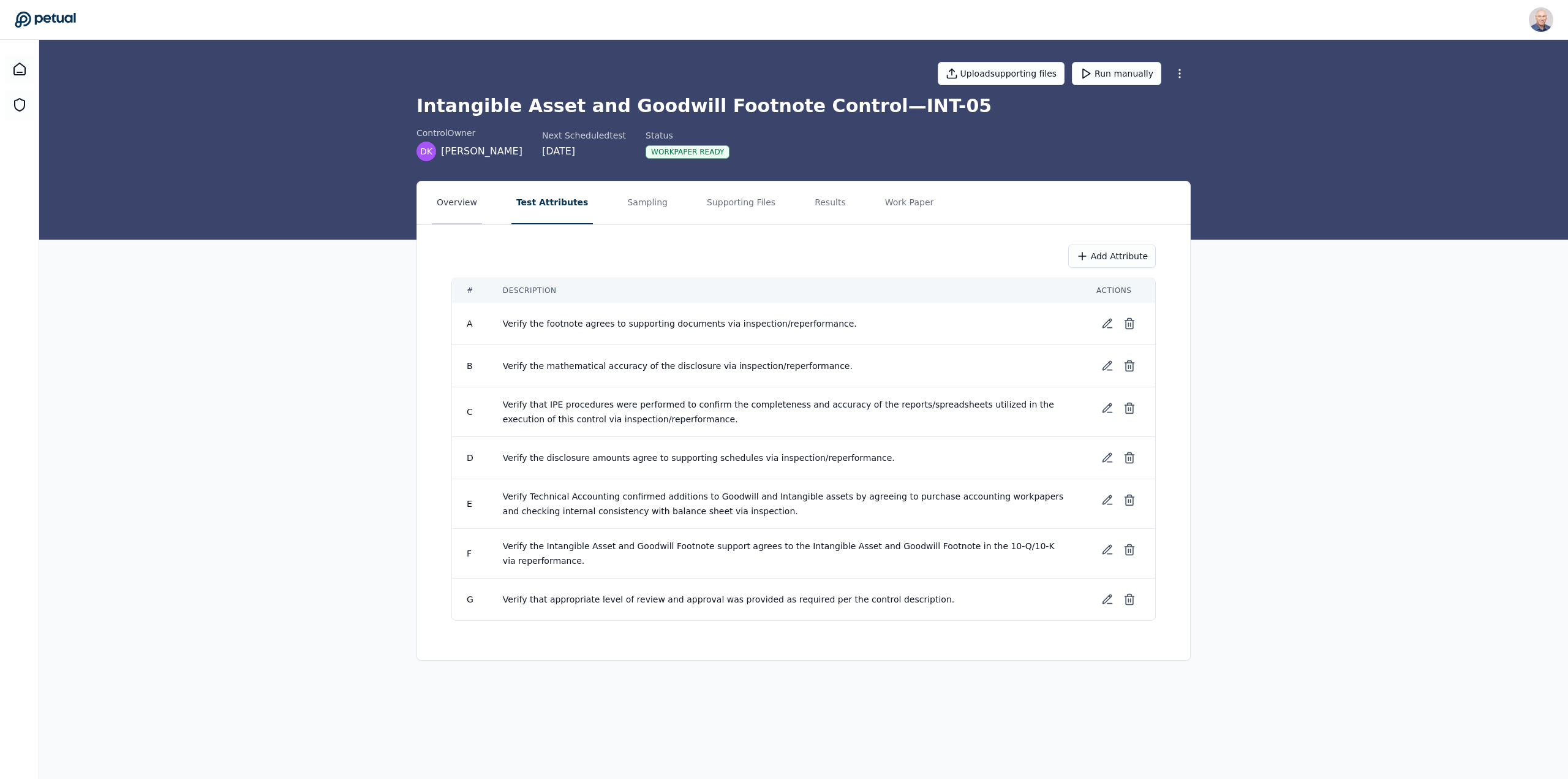
click at [448, 198] on button "Overview" at bounding box center [457, 202] width 50 height 43
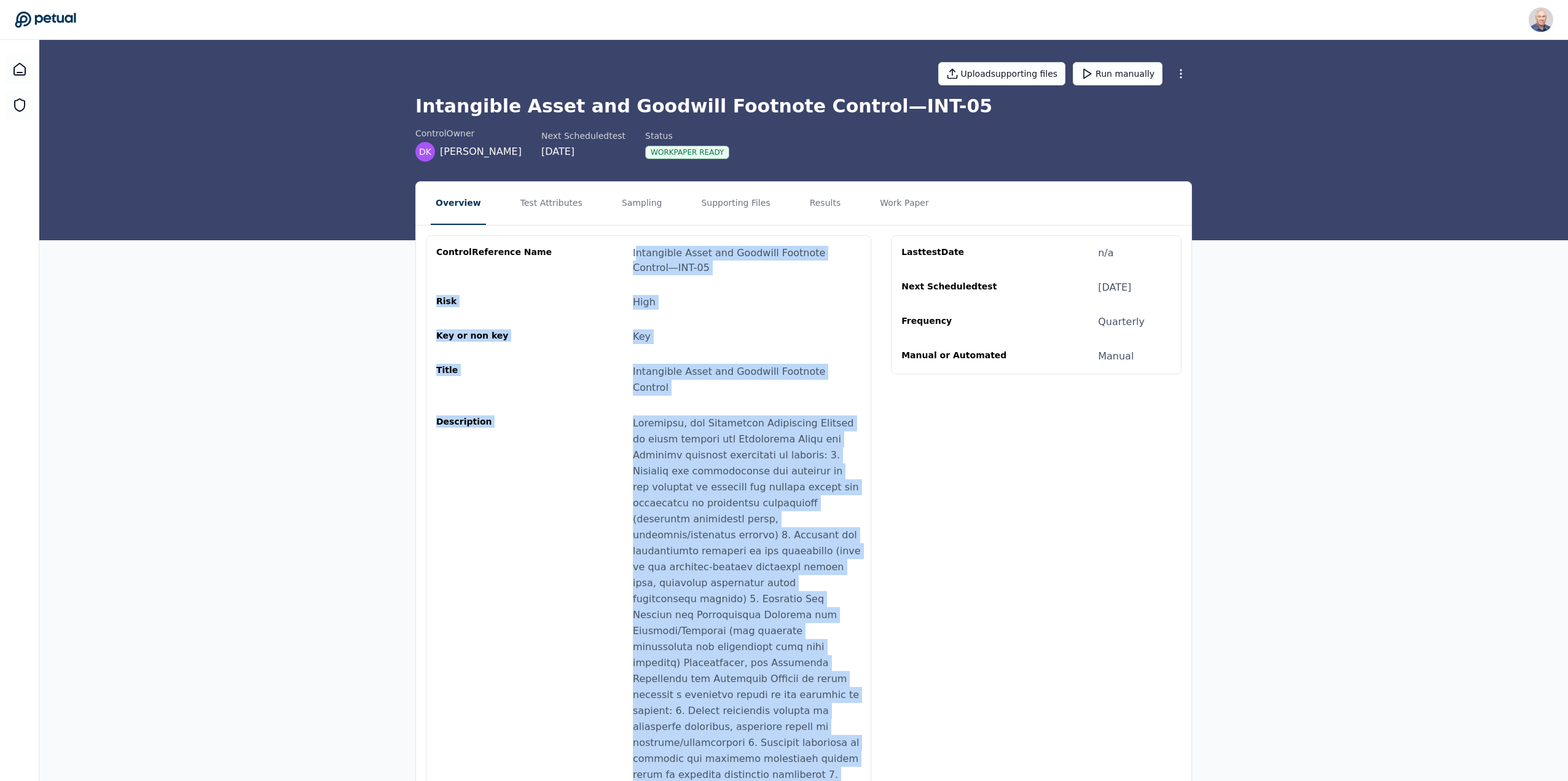
scroll to position [114, 0]
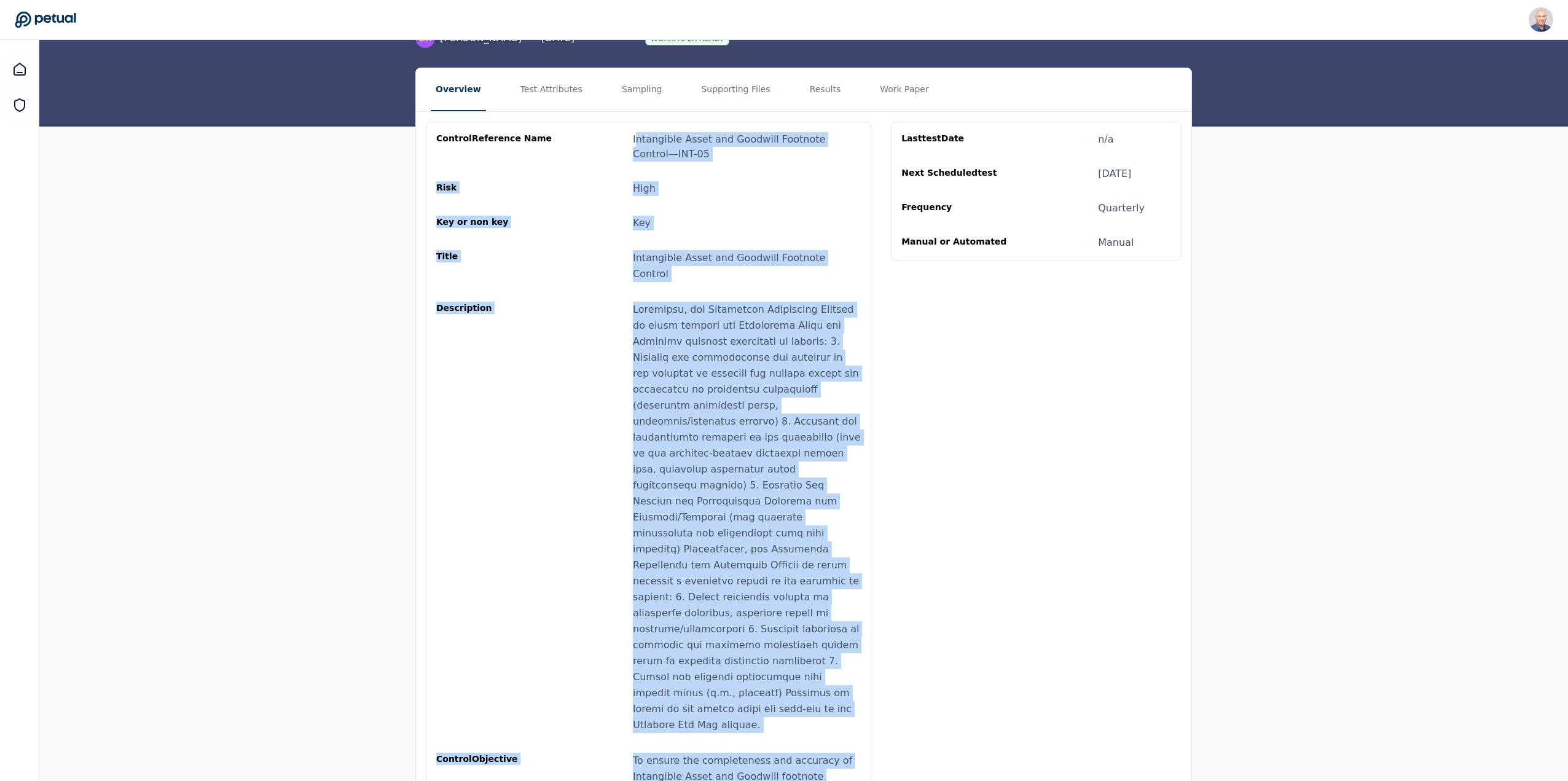
drag, startPoint x: 636, startPoint y: 253, endPoint x: 813, endPoint y: 713, distance: 492.9
click at [813, 713] on div "control Reference Name Intangible Asset and Goodwill Footnote Control — INT-05 …" at bounding box center [649, 466] width 425 height 669
click at [650, 301] on div at bounding box center [747, 517] width 228 height 431
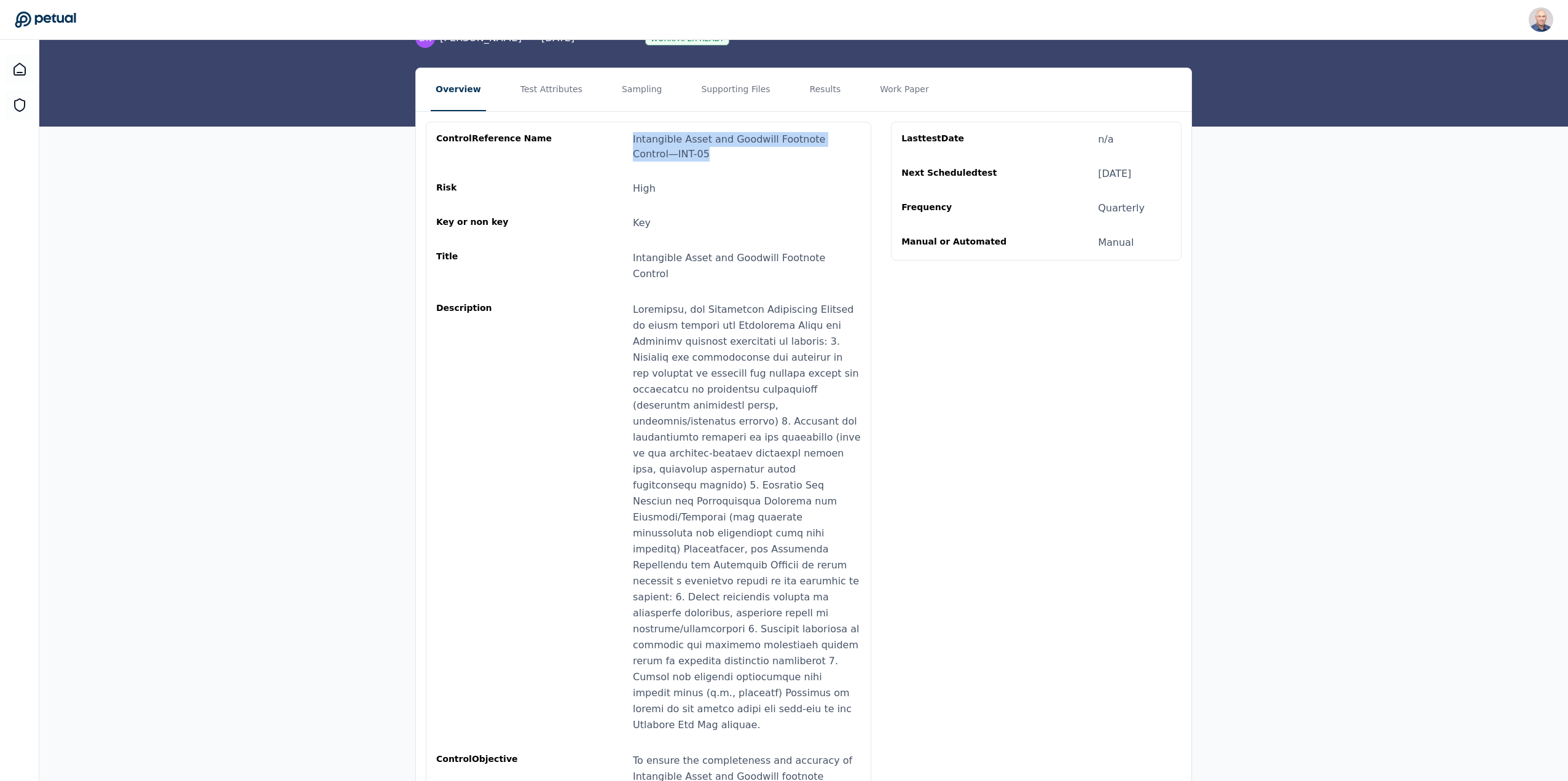
drag, startPoint x: 634, startPoint y: 138, endPoint x: 673, endPoint y: 156, distance: 43.0
click at [673, 156] on div "Intangible Asset and Goodwill Footnote Control — INT-05" at bounding box center [747, 147] width 228 height 29
copy div "Intangible Asset and Goodwill Footnote Control — INT-05"
drag, startPoint x: 437, startPoint y: 291, endPoint x: 491, endPoint y: 292, distance: 54.0
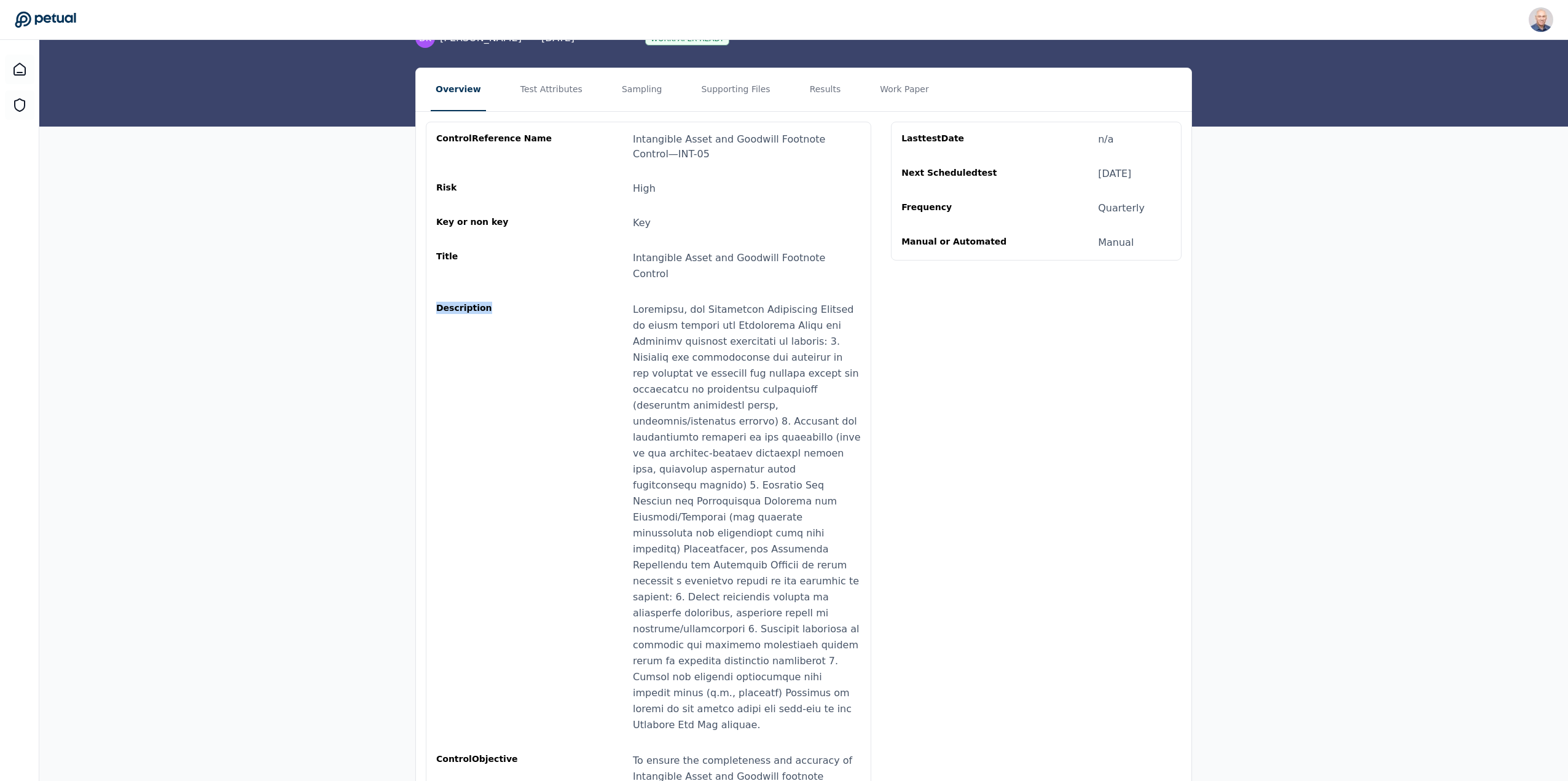
click at [491, 301] on div "Description" at bounding box center [495, 517] width 118 height 431
copy div "Description"
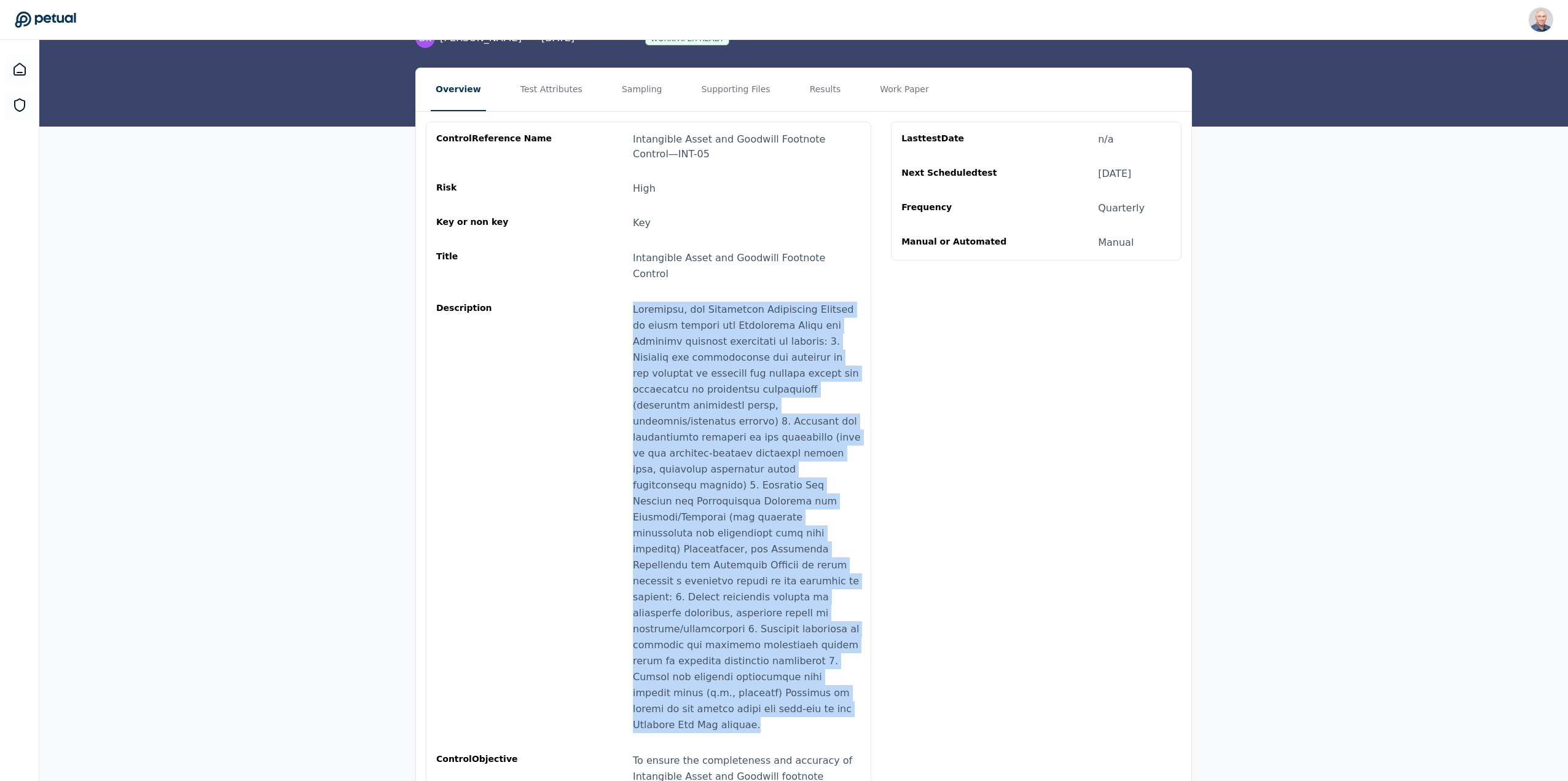
drag, startPoint x: 635, startPoint y: 294, endPoint x: 823, endPoint y: 646, distance: 399.1
click at [824, 646] on div at bounding box center [747, 517] width 228 height 431
copy div "Quarterly, the Functional Accounting Manager or above reviews the Intangible As…"
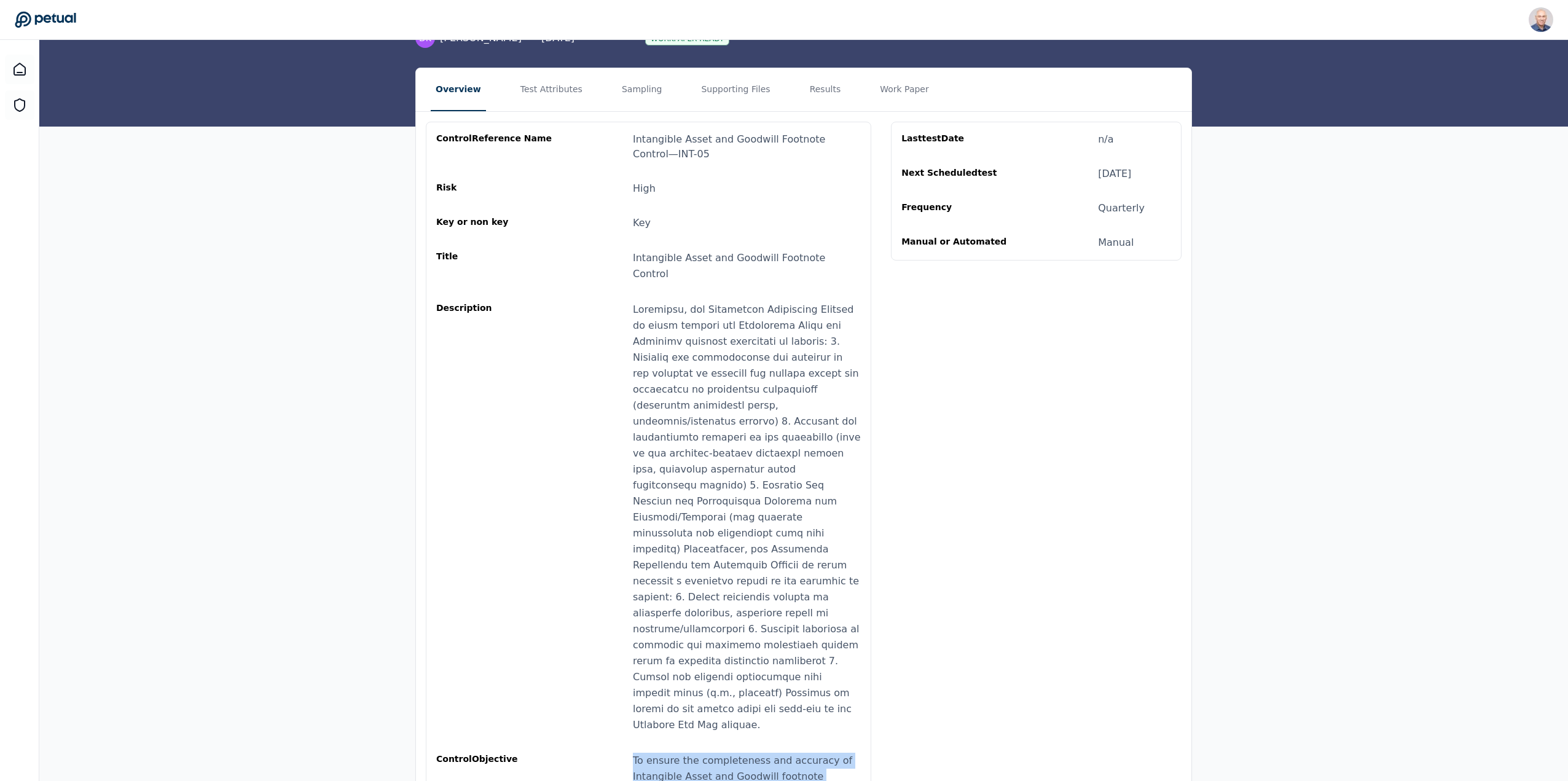
drag, startPoint x: 635, startPoint y: 682, endPoint x: 765, endPoint y: 718, distance: 134.9
click at [765, 752] on div "To ensure the completeness and accuracy of Intangible Asset and Goodwill footno…" at bounding box center [747, 776] width 228 height 48
copy div "To ensure the completeness and accuracy of Intangible Asset and Goodwill footno…"
click at [546, 88] on button "Test Attributes" at bounding box center [552, 89] width 72 height 43
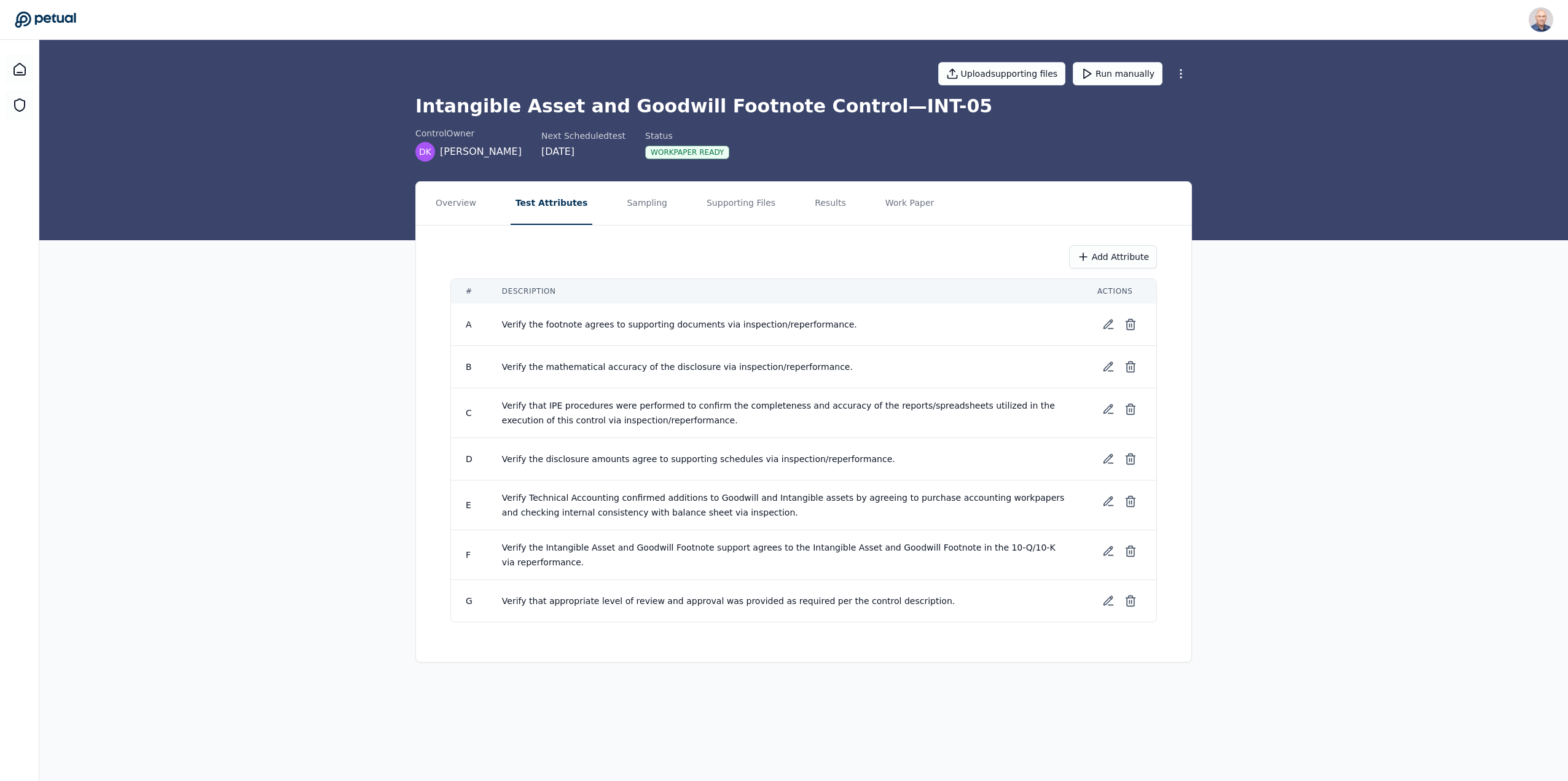
scroll to position [0, 0]
click at [454, 204] on button "Overview" at bounding box center [459, 203] width 51 height 43
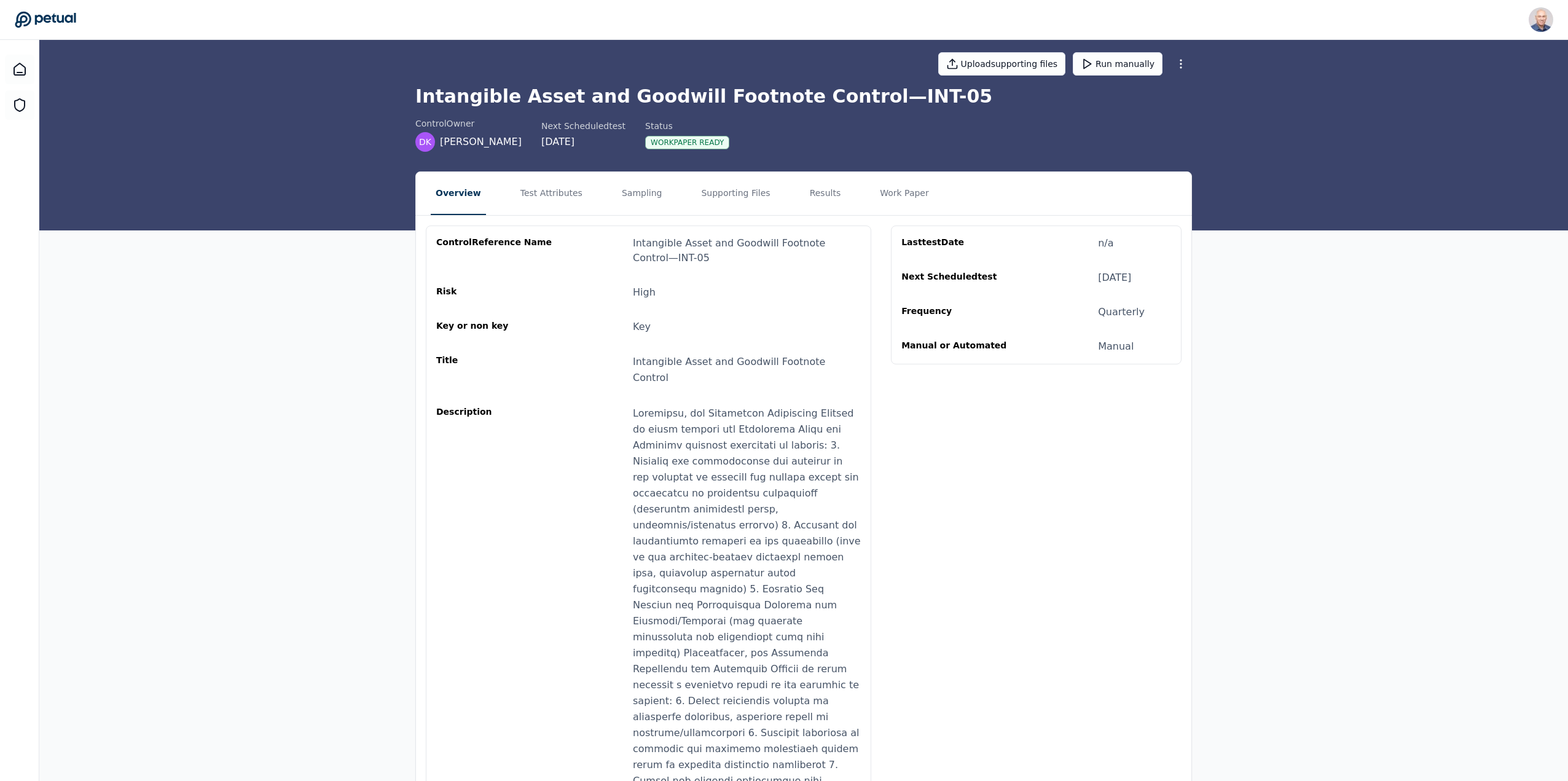
scroll to position [114, 0]
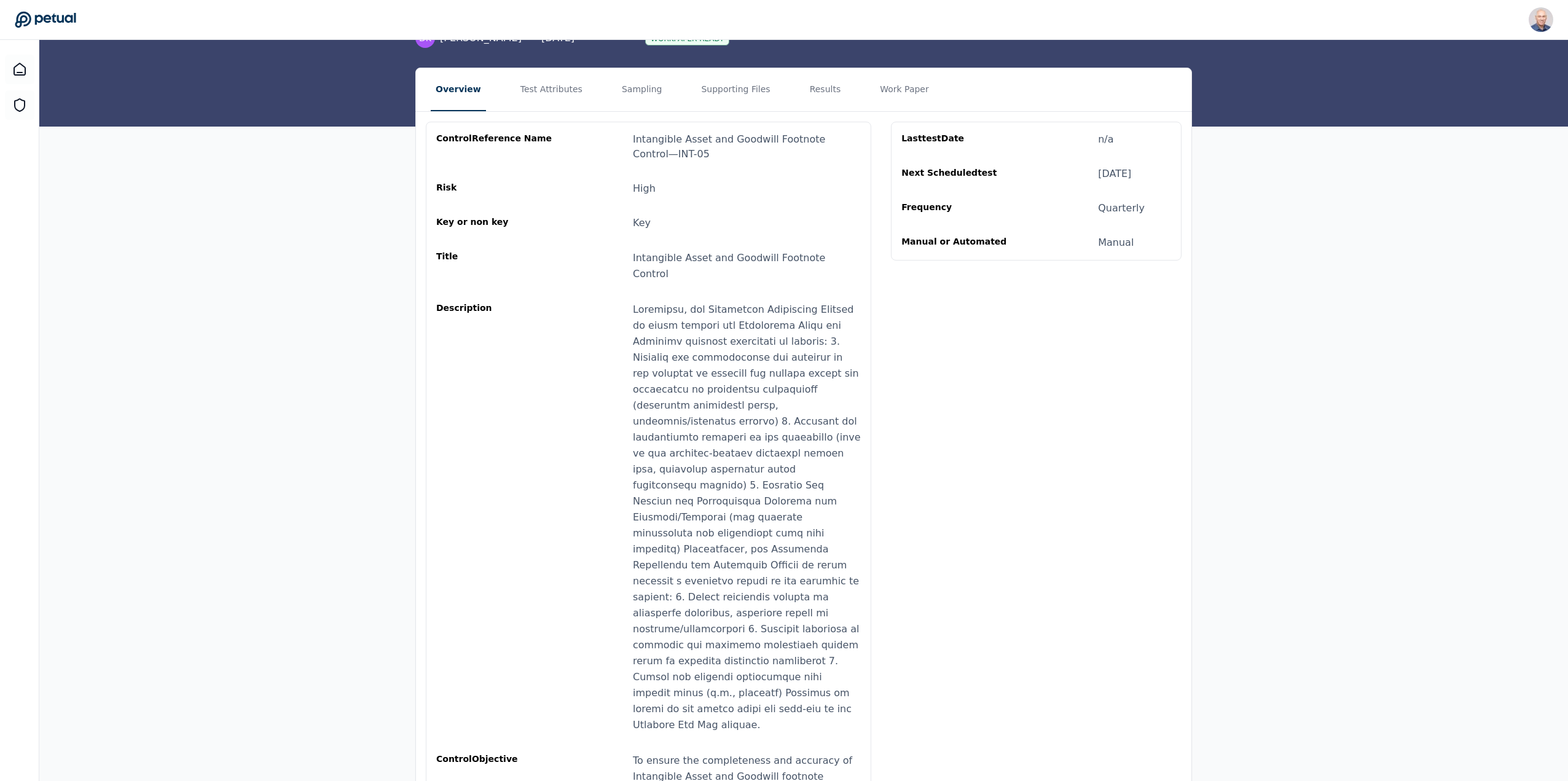
click at [529, 84] on button "Test Attributes" at bounding box center [552, 89] width 72 height 43
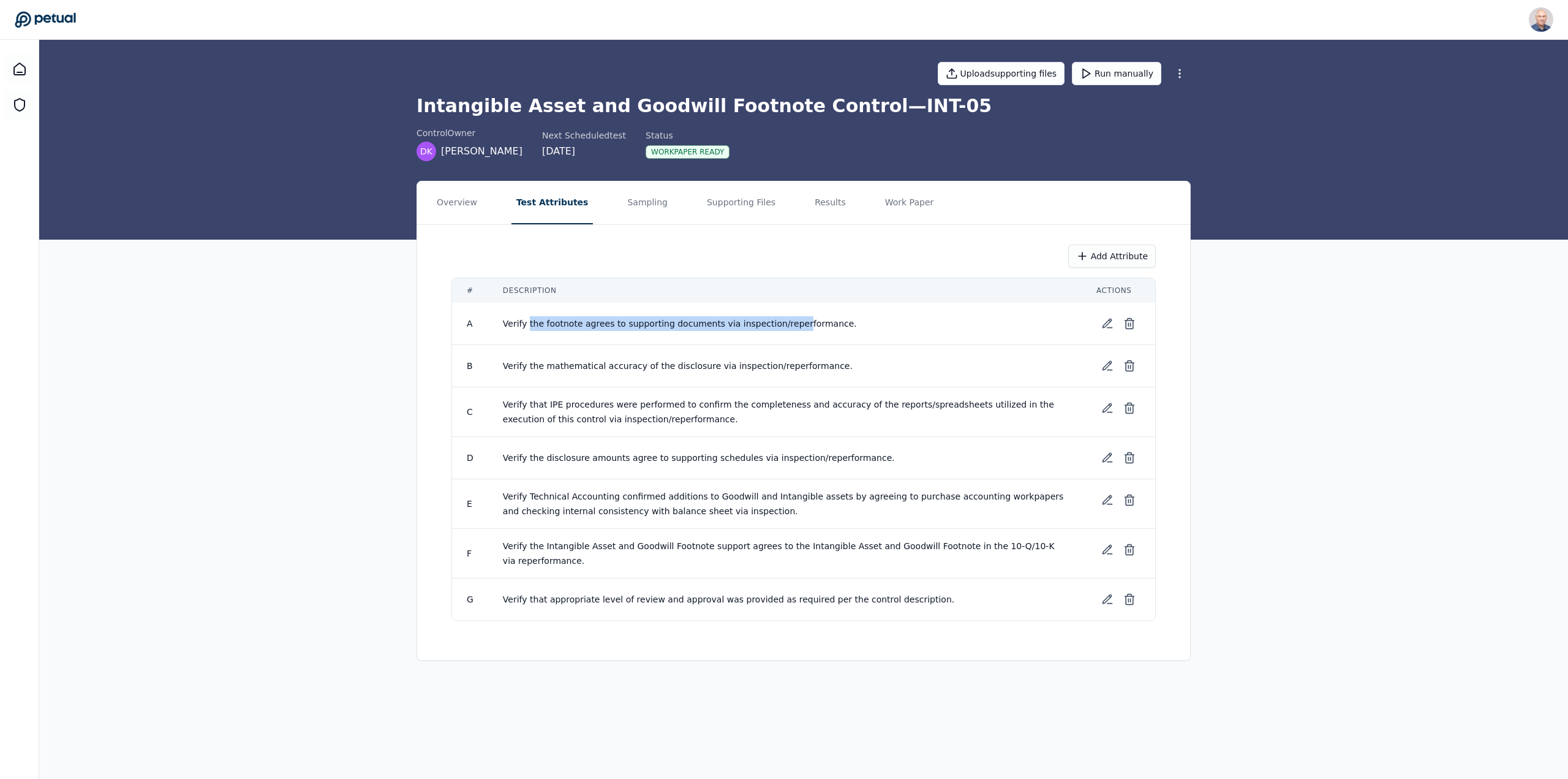
drag, startPoint x: 527, startPoint y: 324, endPoint x: 777, endPoint y: 328, distance: 250.0
click at [777, 328] on span "Verify the footnote agrees to supporting documents via inspection/reperformance." at bounding box center [680, 323] width 354 height 10
click at [716, 200] on button "Supporting Files" at bounding box center [741, 202] width 78 height 43
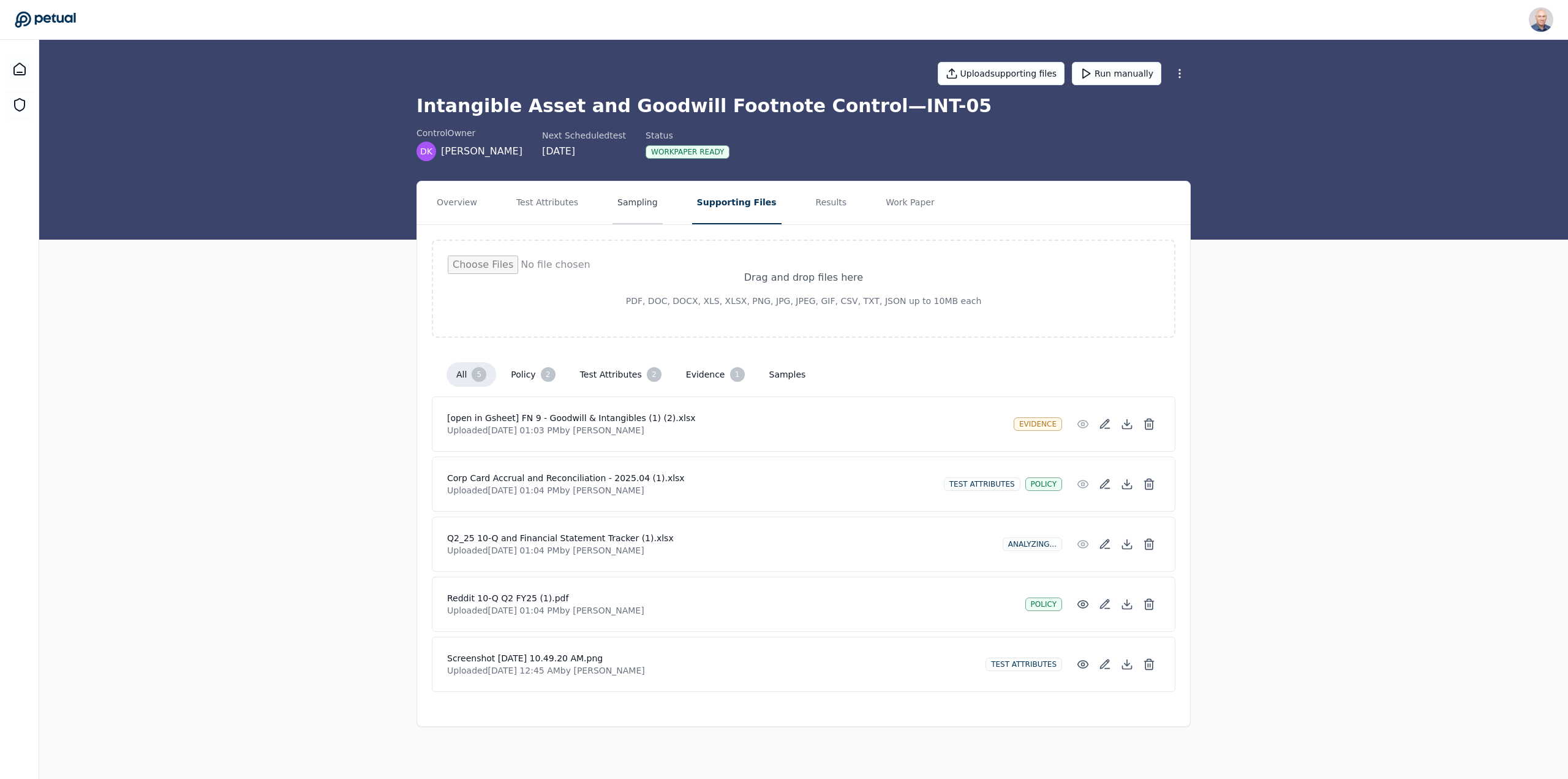
click at [612, 198] on button "Sampling" at bounding box center [637, 202] width 50 height 43
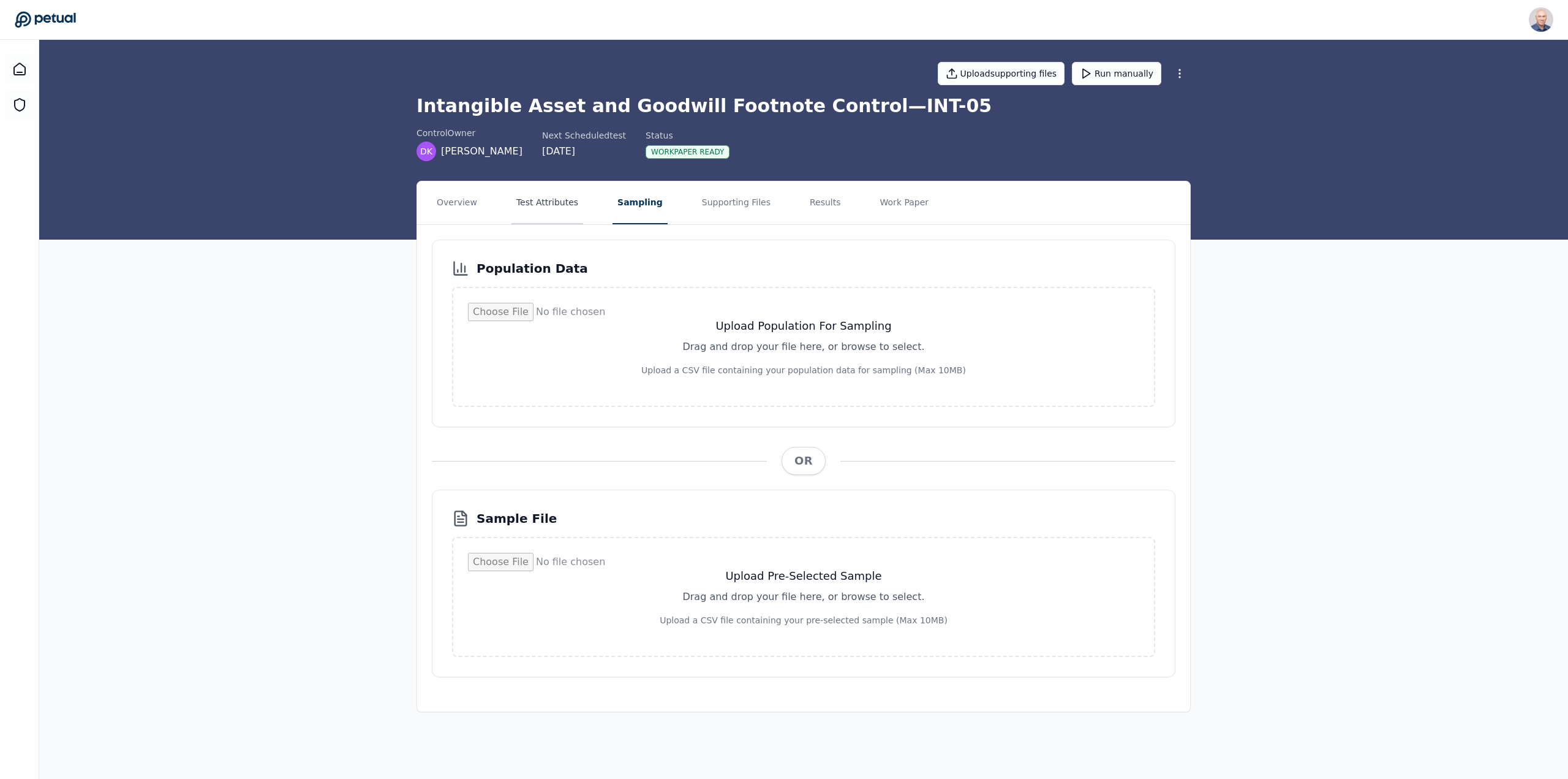
click at [539, 198] on button "Test Attributes" at bounding box center [547, 202] width 72 height 43
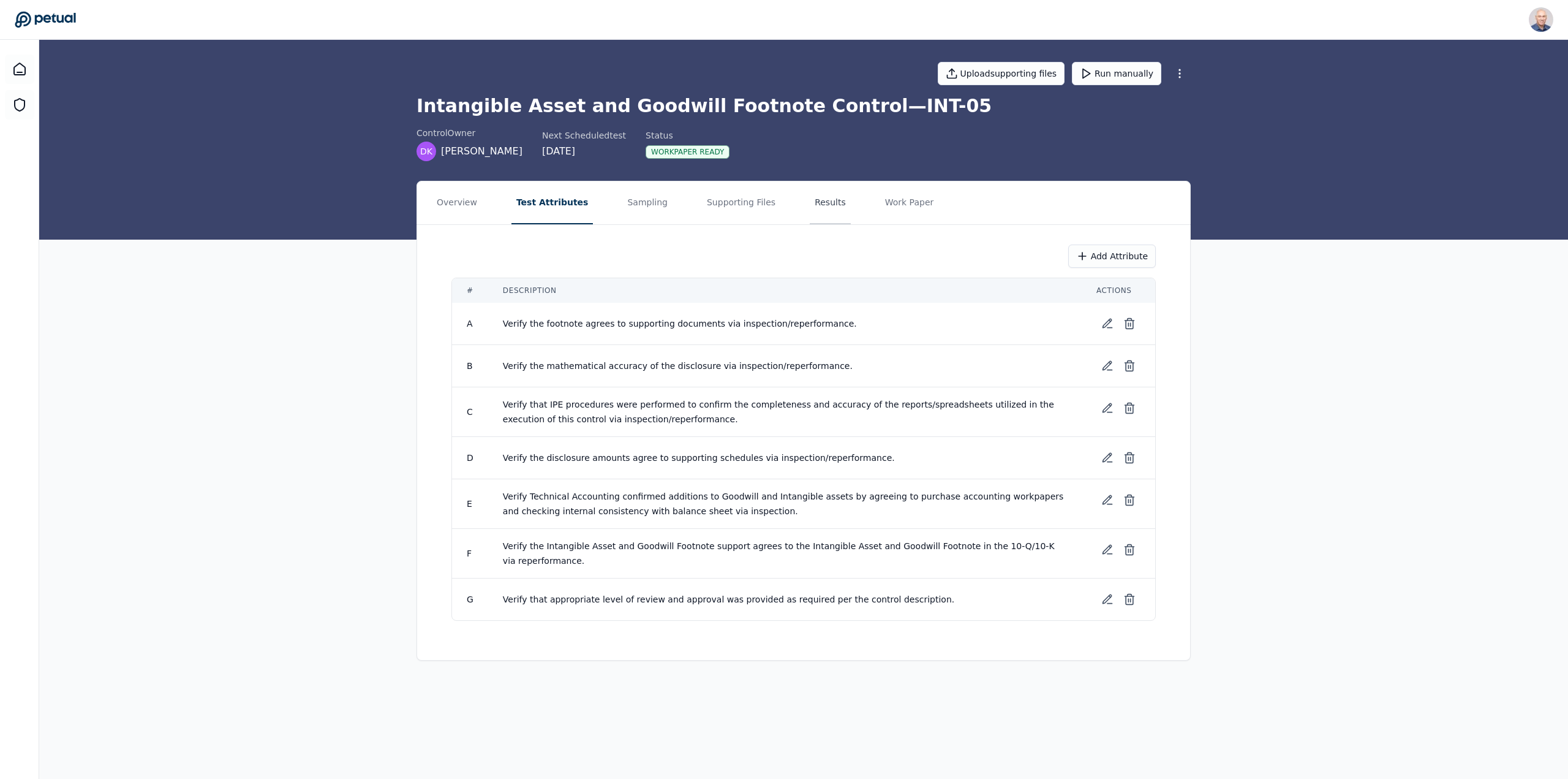
click at [810, 203] on button "Results" at bounding box center [830, 202] width 41 height 43
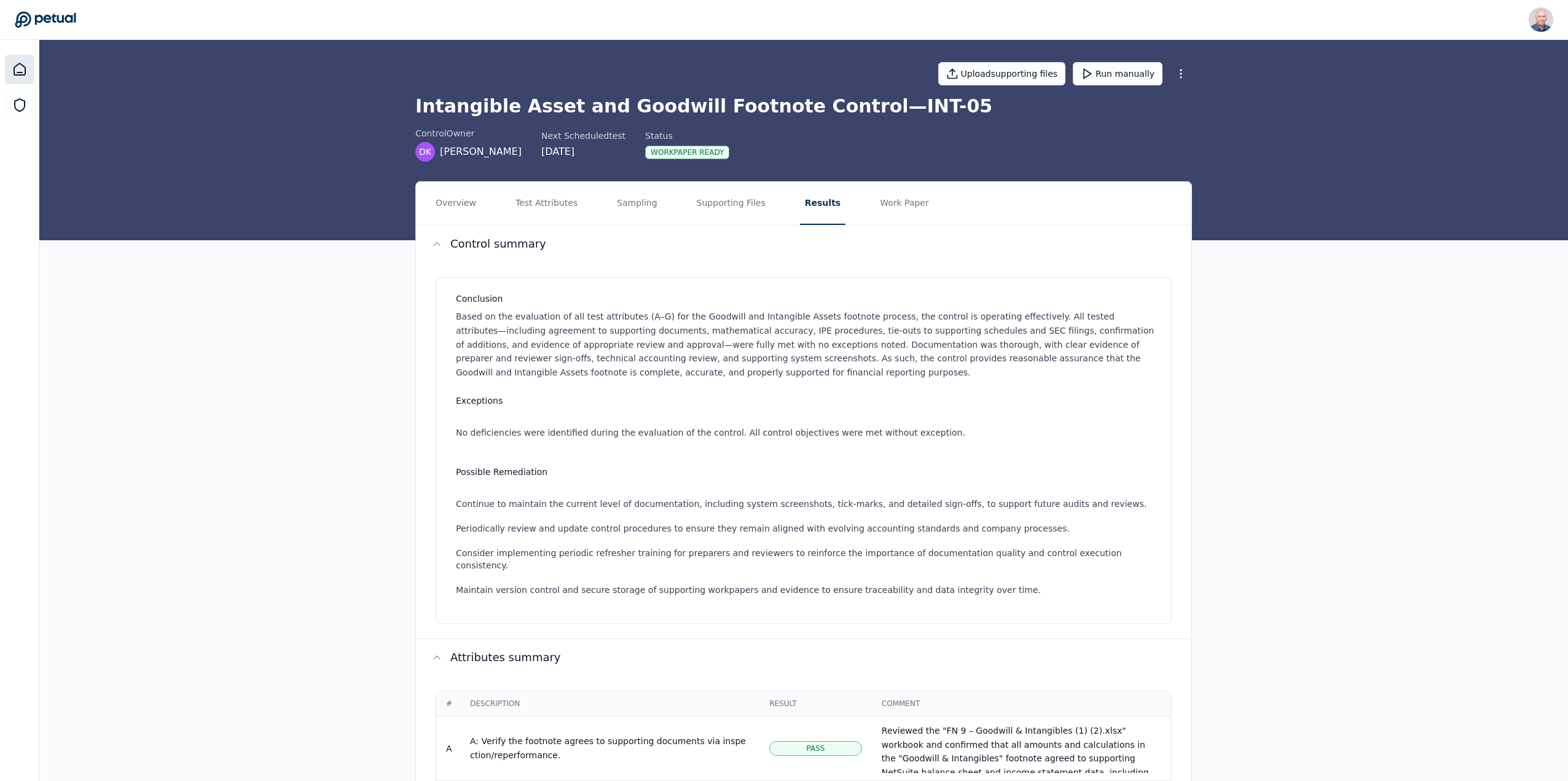
click at [23, 75] on icon at bounding box center [19, 69] width 11 height 12
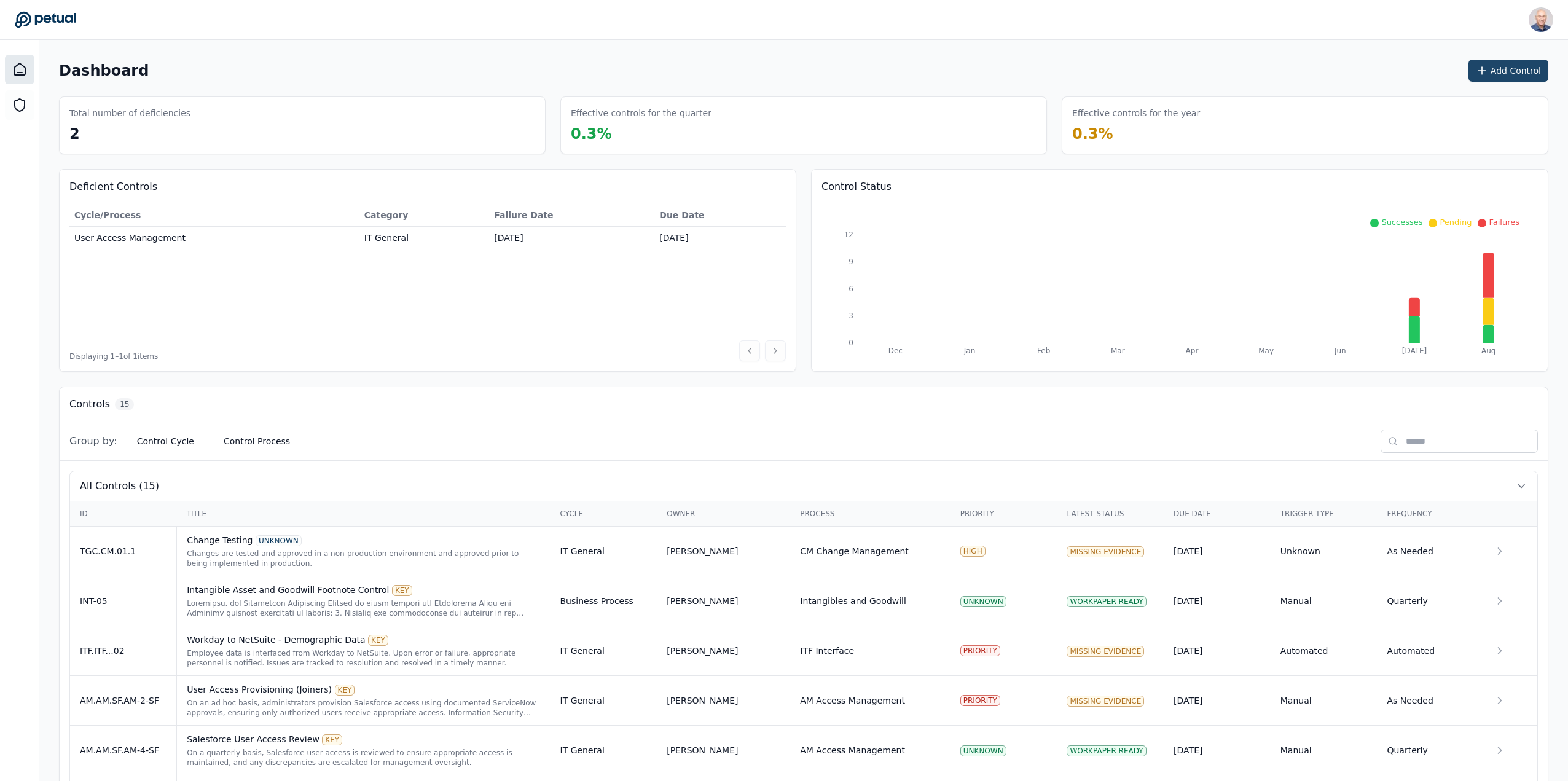
click at [1503, 68] on button "Add Control" at bounding box center [1509, 71] width 80 height 22
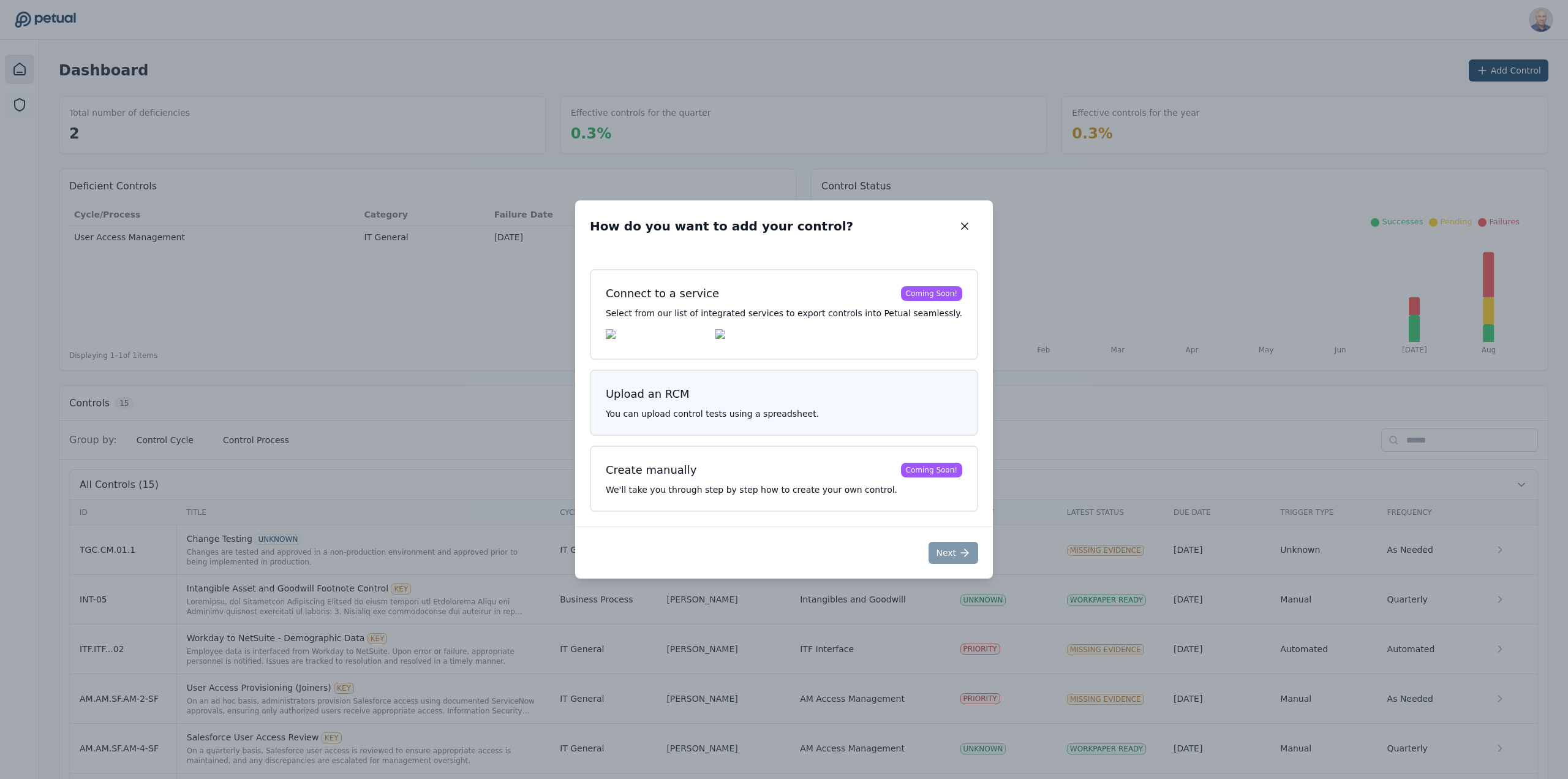
click at [812, 419] on p "You can upload control tests using a spreadsheet." at bounding box center [783, 413] width 356 height 12
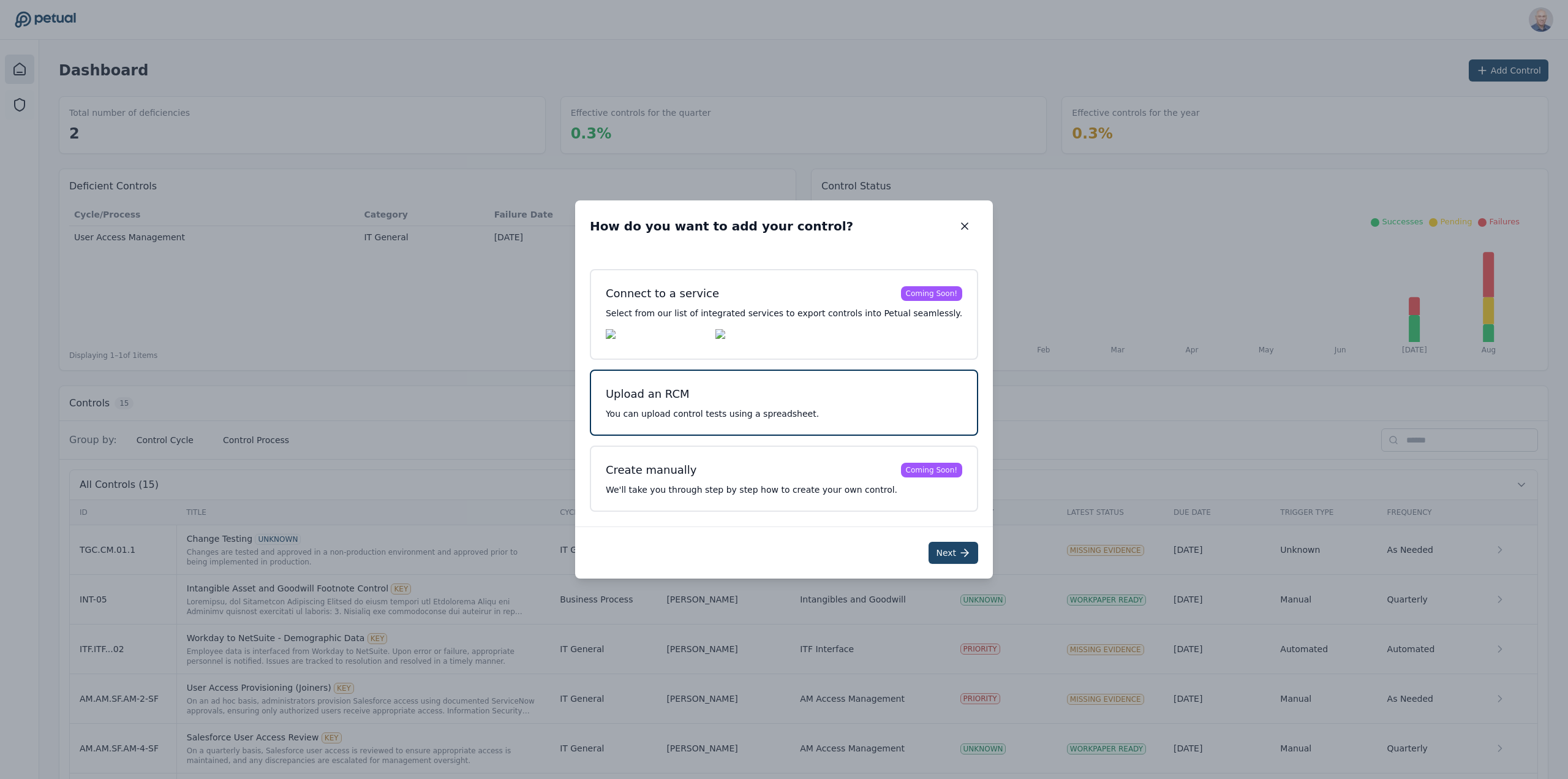
click at [931, 555] on button "Next" at bounding box center [953, 552] width 50 height 22
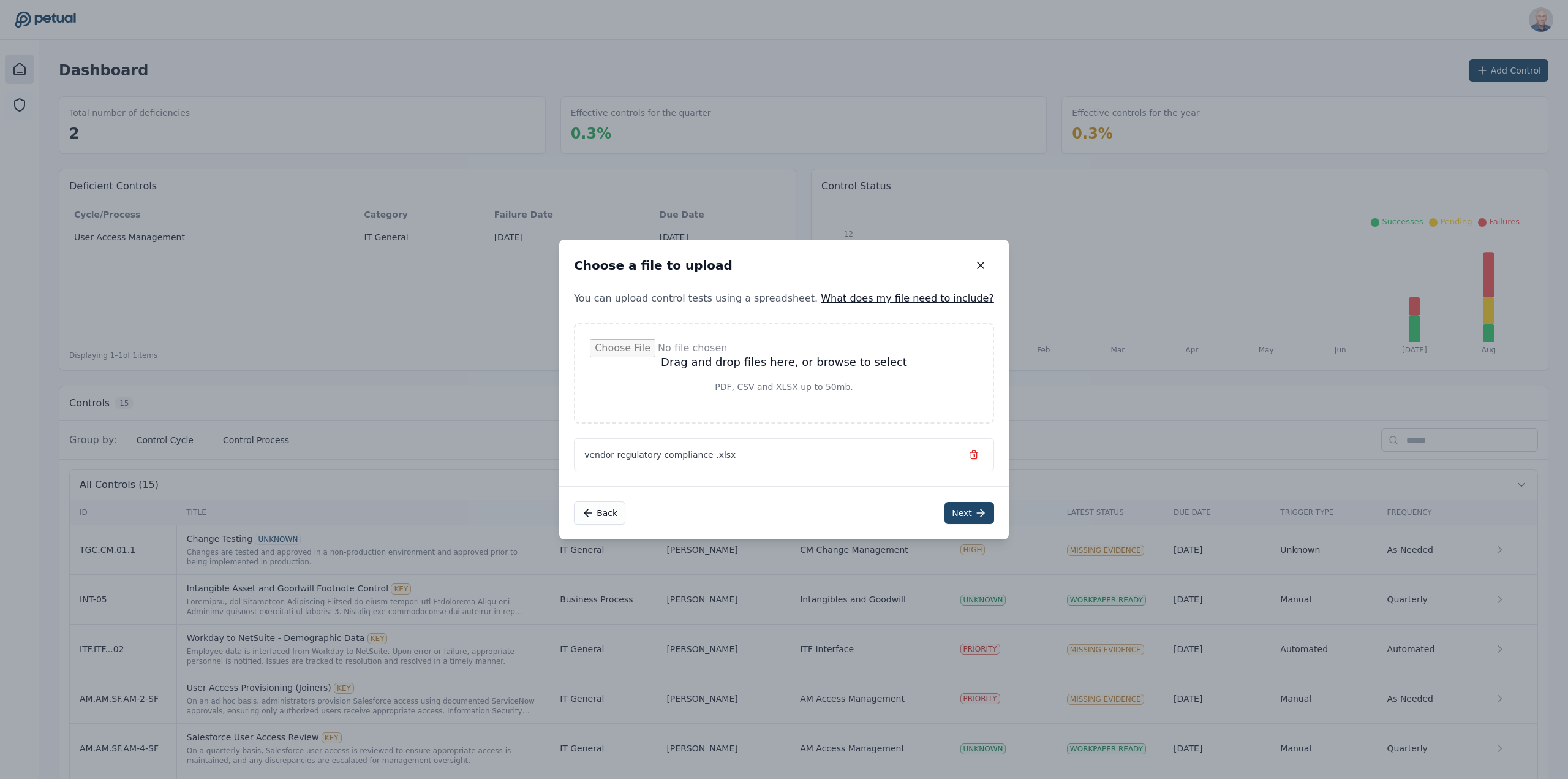
click at [945, 511] on button "Next" at bounding box center [969, 512] width 50 height 22
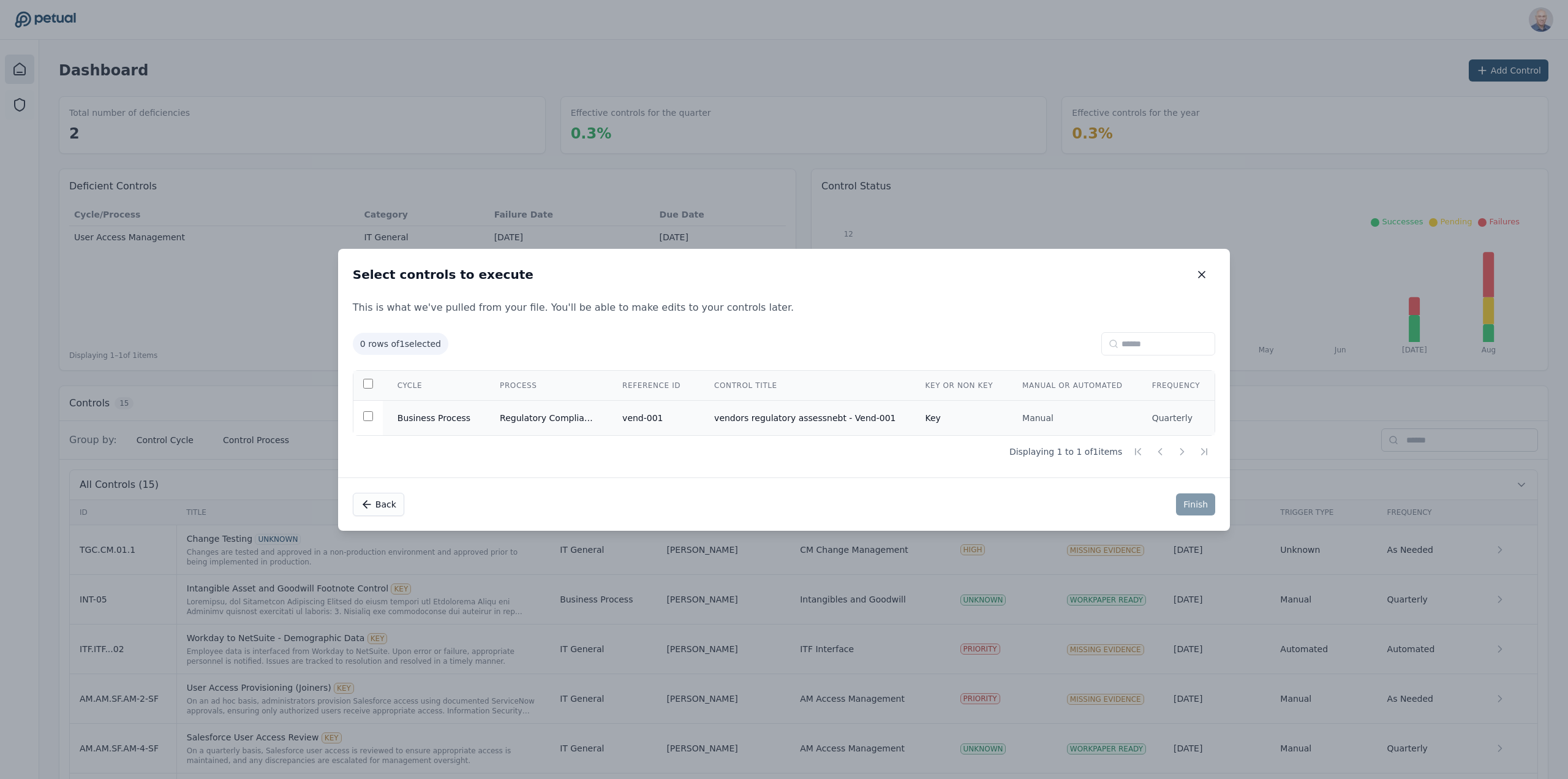
click at [672, 416] on td "vend-001" at bounding box center [653, 417] width 92 height 35
click at [1185, 506] on button "Finish" at bounding box center [1195, 504] width 39 height 22
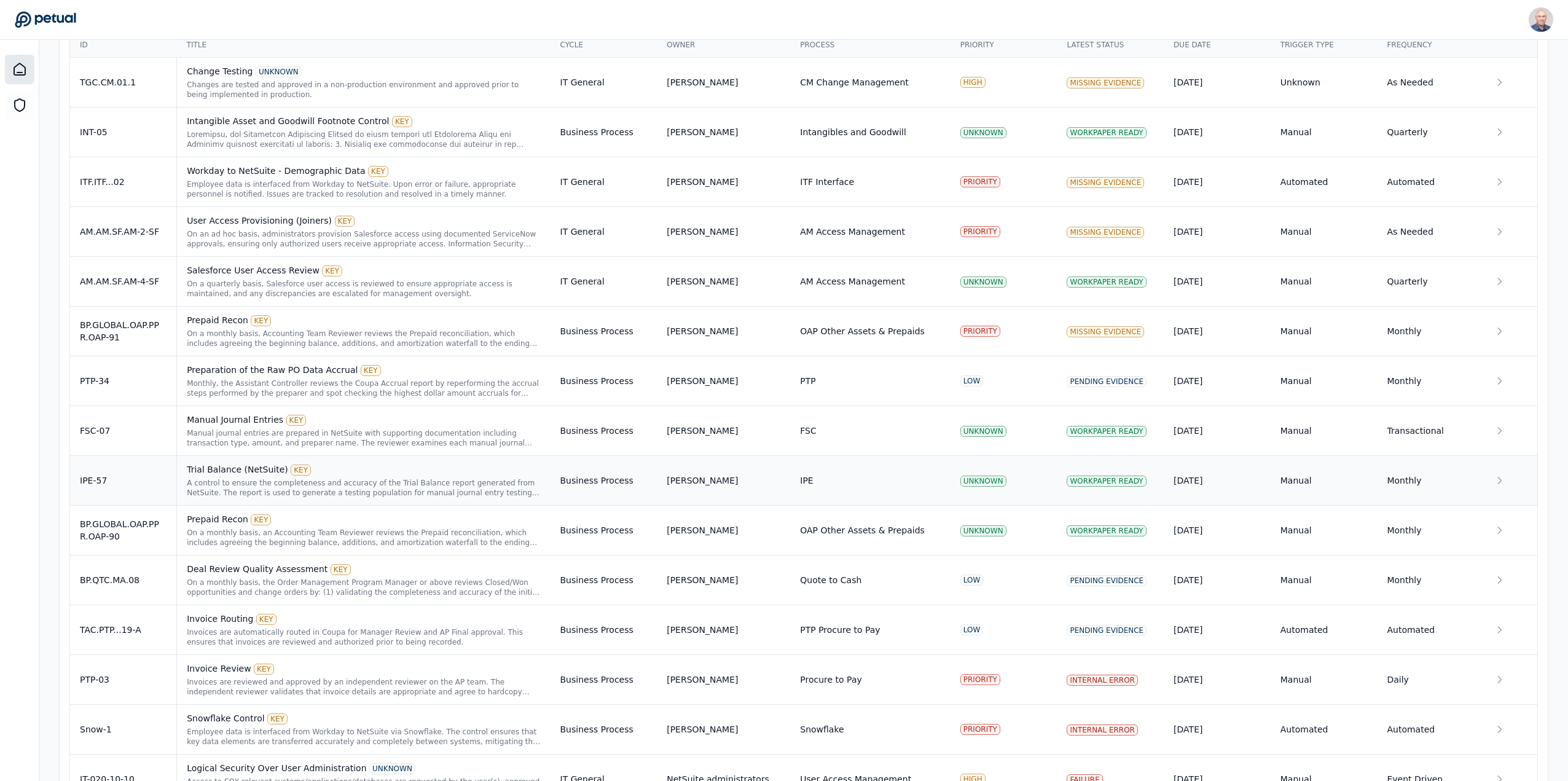
scroll to position [572, 0]
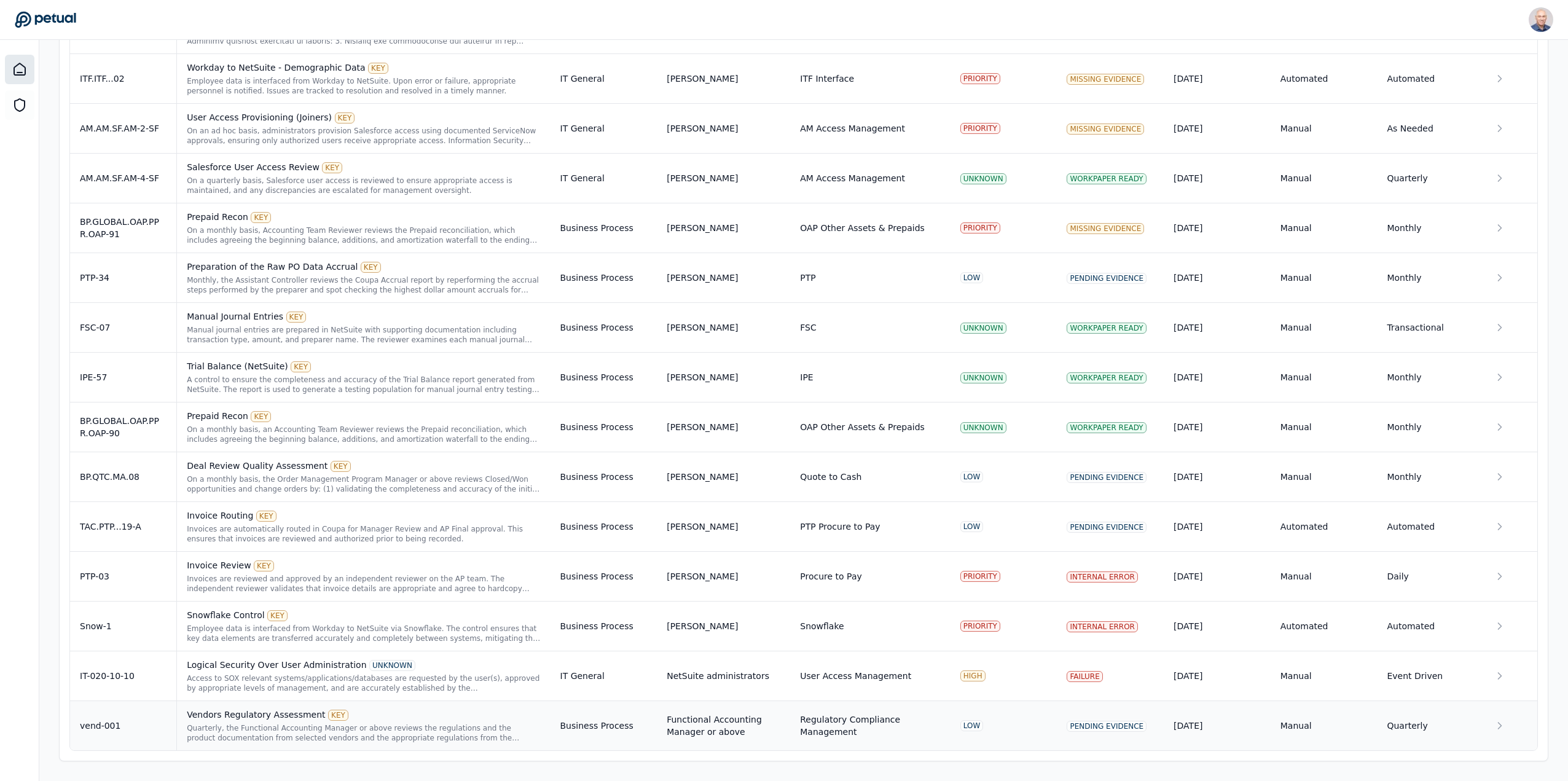
click at [229, 717] on div "Vendors Regulatory Assessment KEY" at bounding box center [363, 714] width 353 height 12
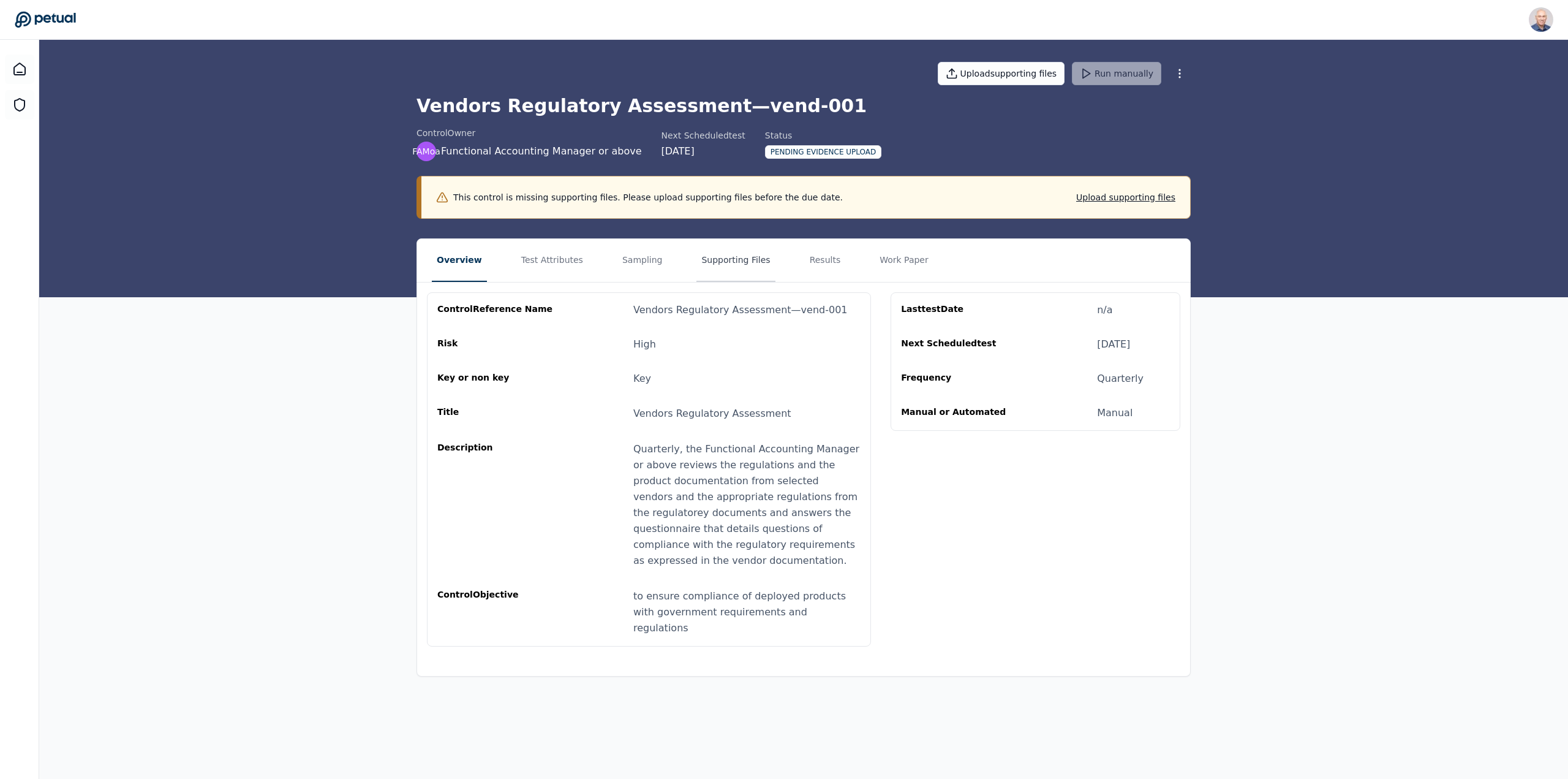
click at [701, 259] on button "Supporting Files" at bounding box center [736, 260] width 78 height 43
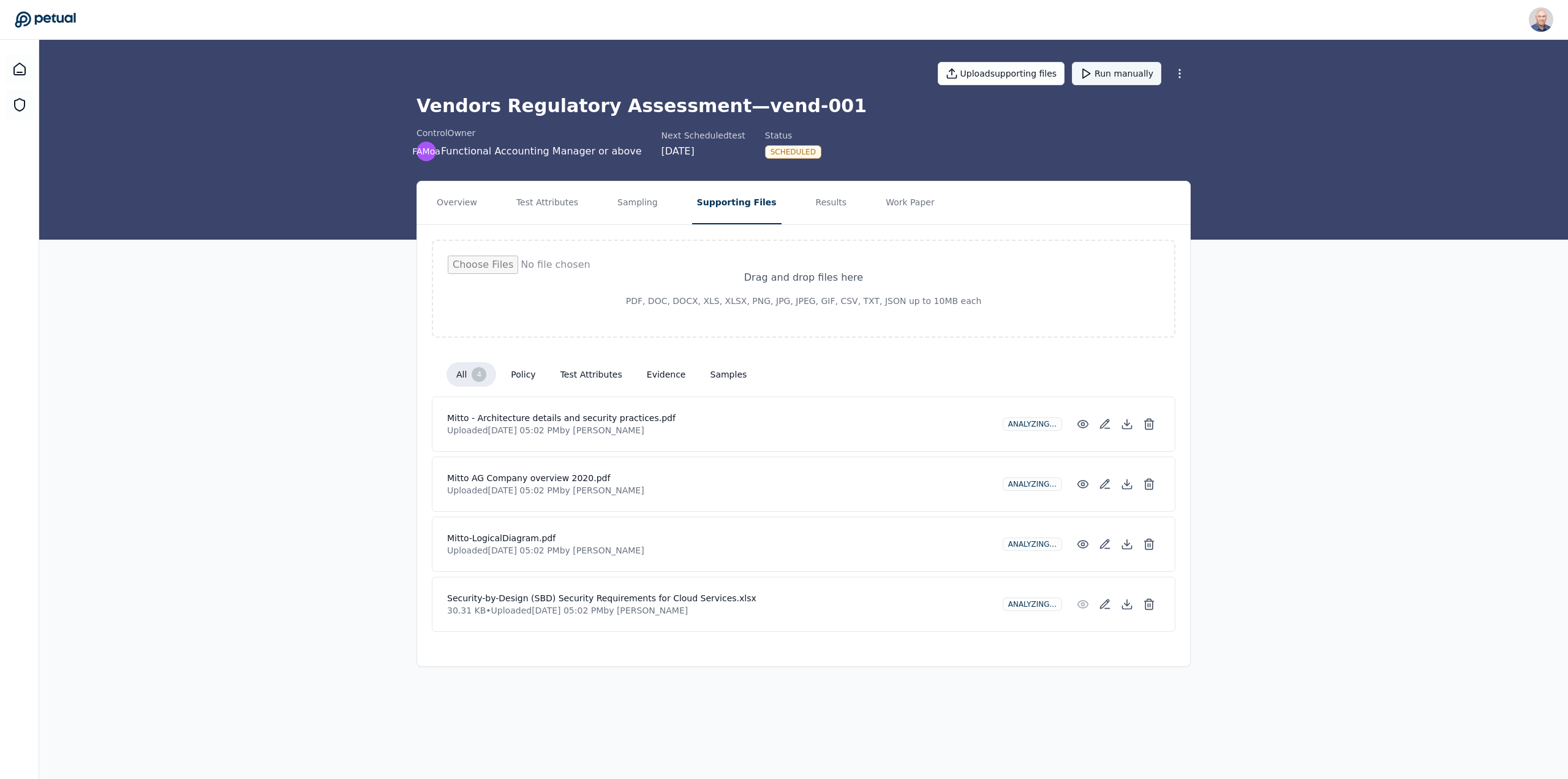
click at [1110, 72] on button "Run manually" at bounding box center [1116, 73] width 90 height 23
click at [1132, 74] on button "Run manually" at bounding box center [1116, 73] width 90 height 23
click at [1027, 72] on button "Upload supporting files" at bounding box center [1002, 73] width 127 height 23
click at [811, 204] on button "Results" at bounding box center [831, 202] width 41 height 43
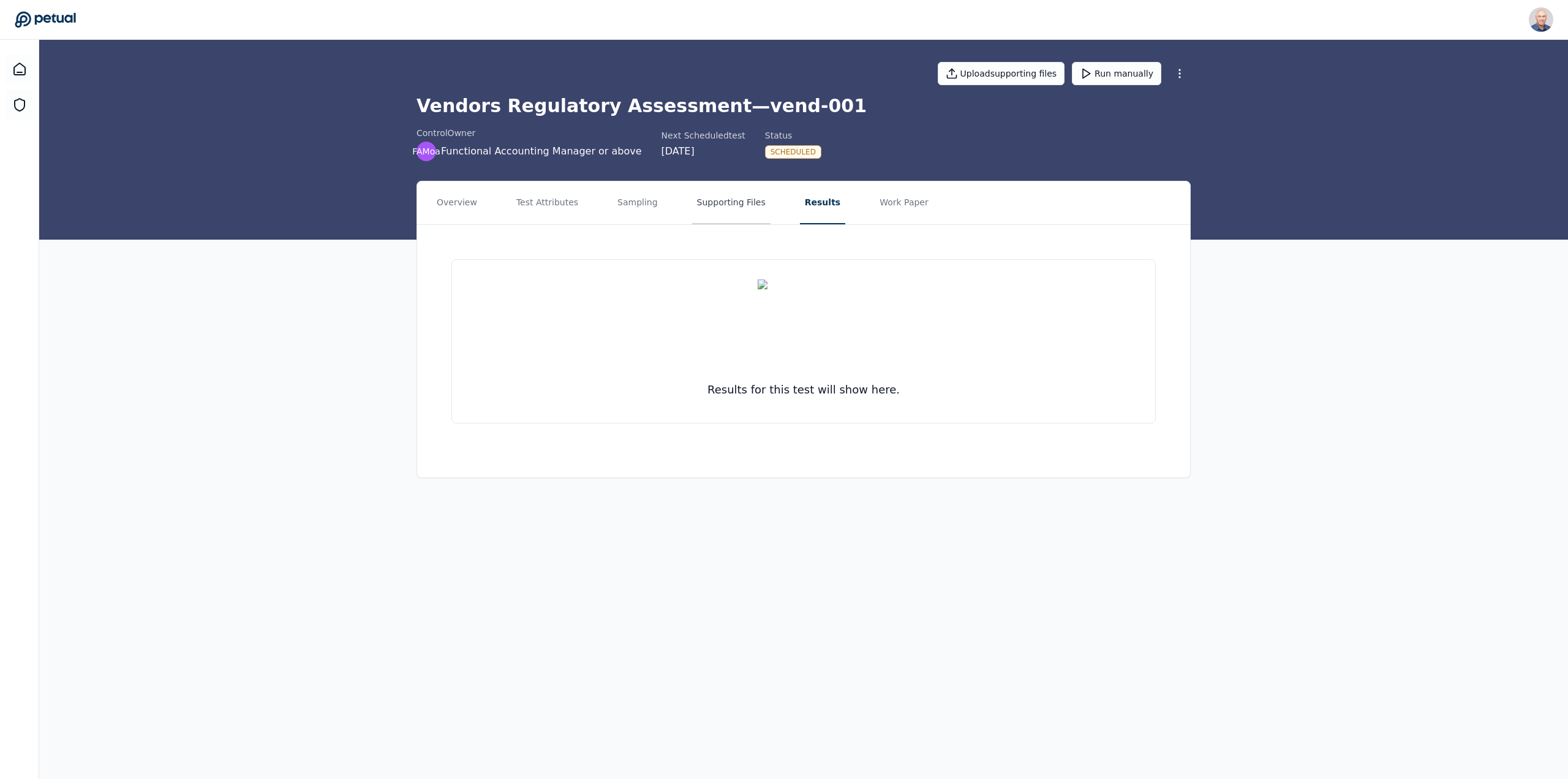
click at [723, 204] on button "Supporting Files" at bounding box center [731, 202] width 78 height 43
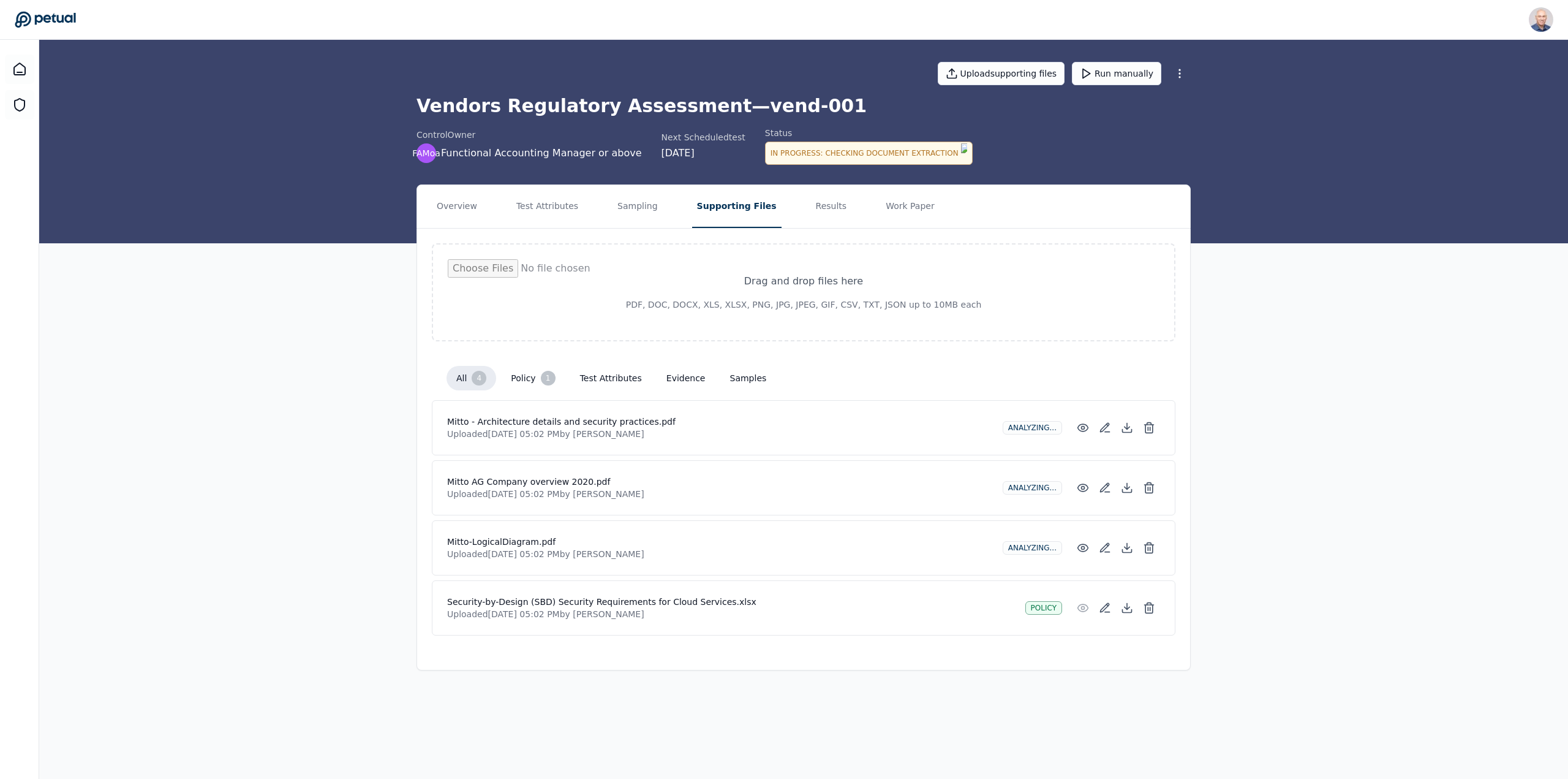
click at [767, 153] on div "In Progress : Checking document extraction" at bounding box center [868, 153] width 208 height 23
drag, startPoint x: 513, startPoint y: 597, endPoint x: 656, endPoint y: 595, distance: 143.0
click at [656, 595] on h4 "Security-by-Design (SBD) Security Requirements for Cloud Services.xlsx" at bounding box center [731, 601] width 568 height 12
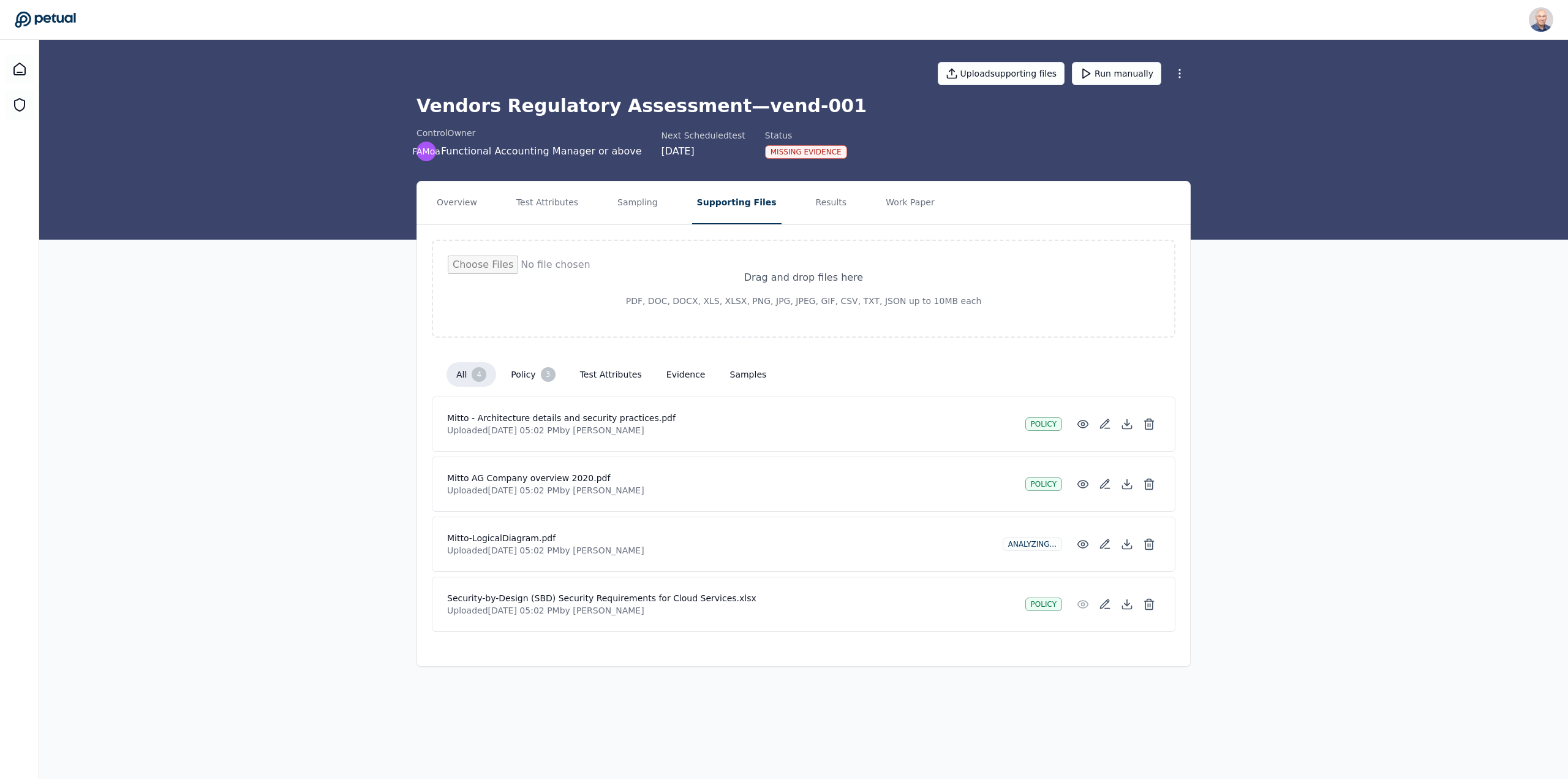
click at [775, 151] on div "Missing Evidence" at bounding box center [806, 152] width 82 height 13
click at [1031, 542] on div "Analyzing..." at bounding box center [1032, 544] width 60 height 13
drag, startPoint x: 545, startPoint y: 539, endPoint x: 452, endPoint y: 539, distance: 93.0
click at [452, 539] on h4 "Mitto-LogicalDiagram.pdf" at bounding box center [720, 537] width 546 height 12
click at [1106, 478] on icon at bounding box center [1104, 484] width 12 height 12
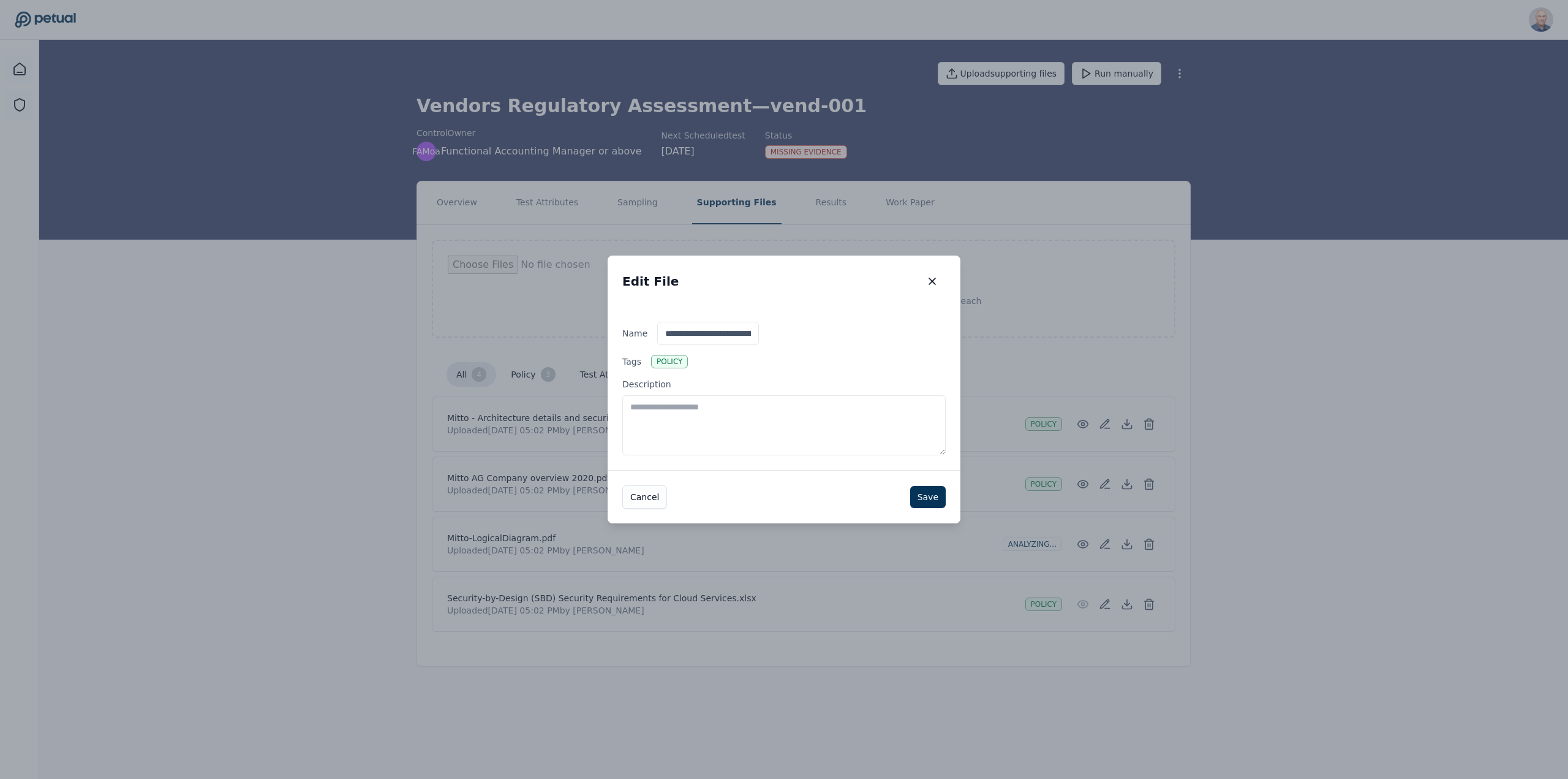
click at [683, 354] on div "**********" at bounding box center [784, 389] width 353 height 163
click at [672, 359] on div "policy" at bounding box center [669, 362] width 36 height 13
click at [672, 395] on textarea "Description" at bounding box center [784, 425] width 324 height 60
type textarea "**********"
click at [925, 498] on button "Save" at bounding box center [928, 496] width 36 height 22
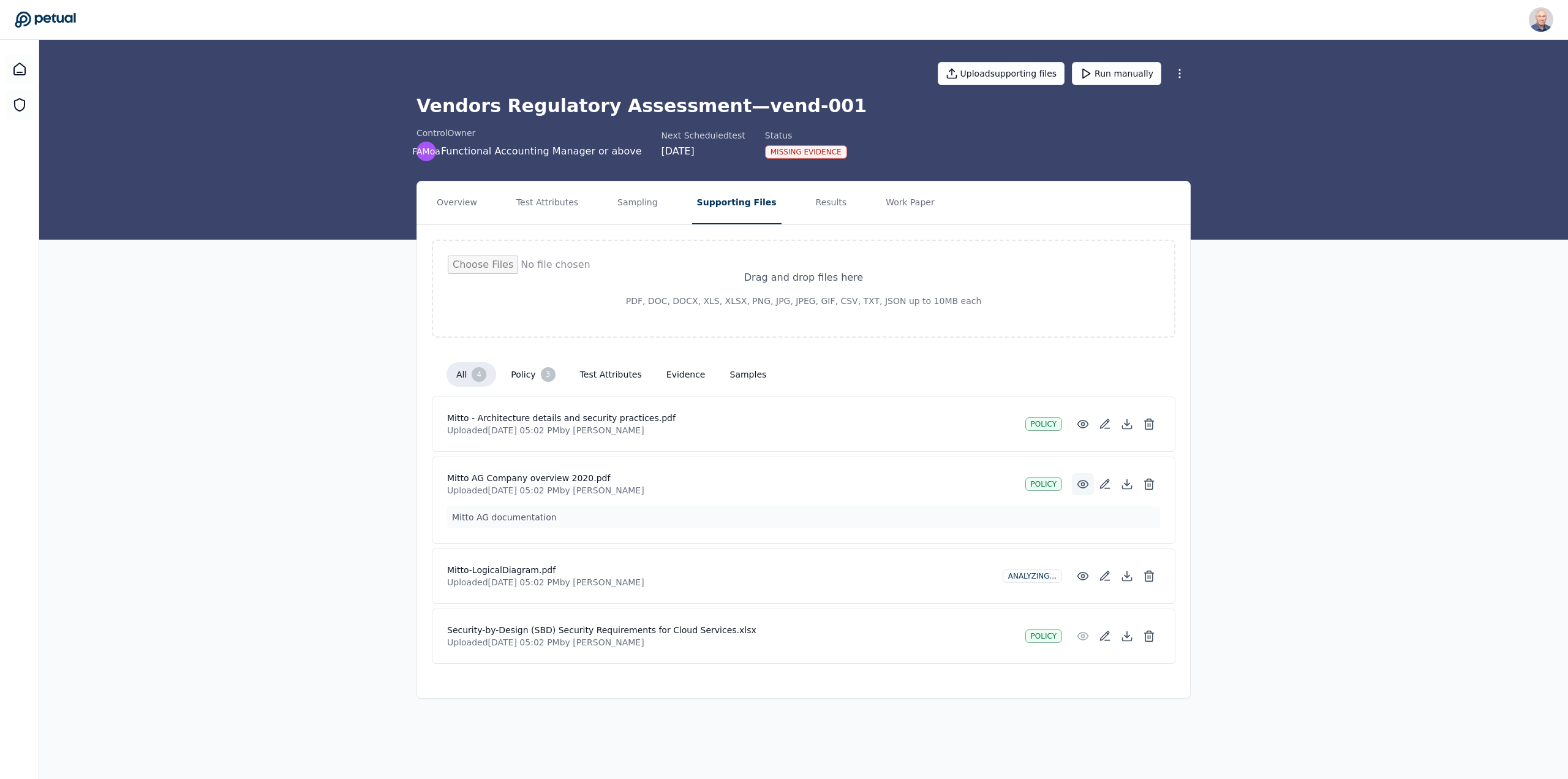
click at [1082, 481] on icon at bounding box center [1083, 484] width 11 height 7
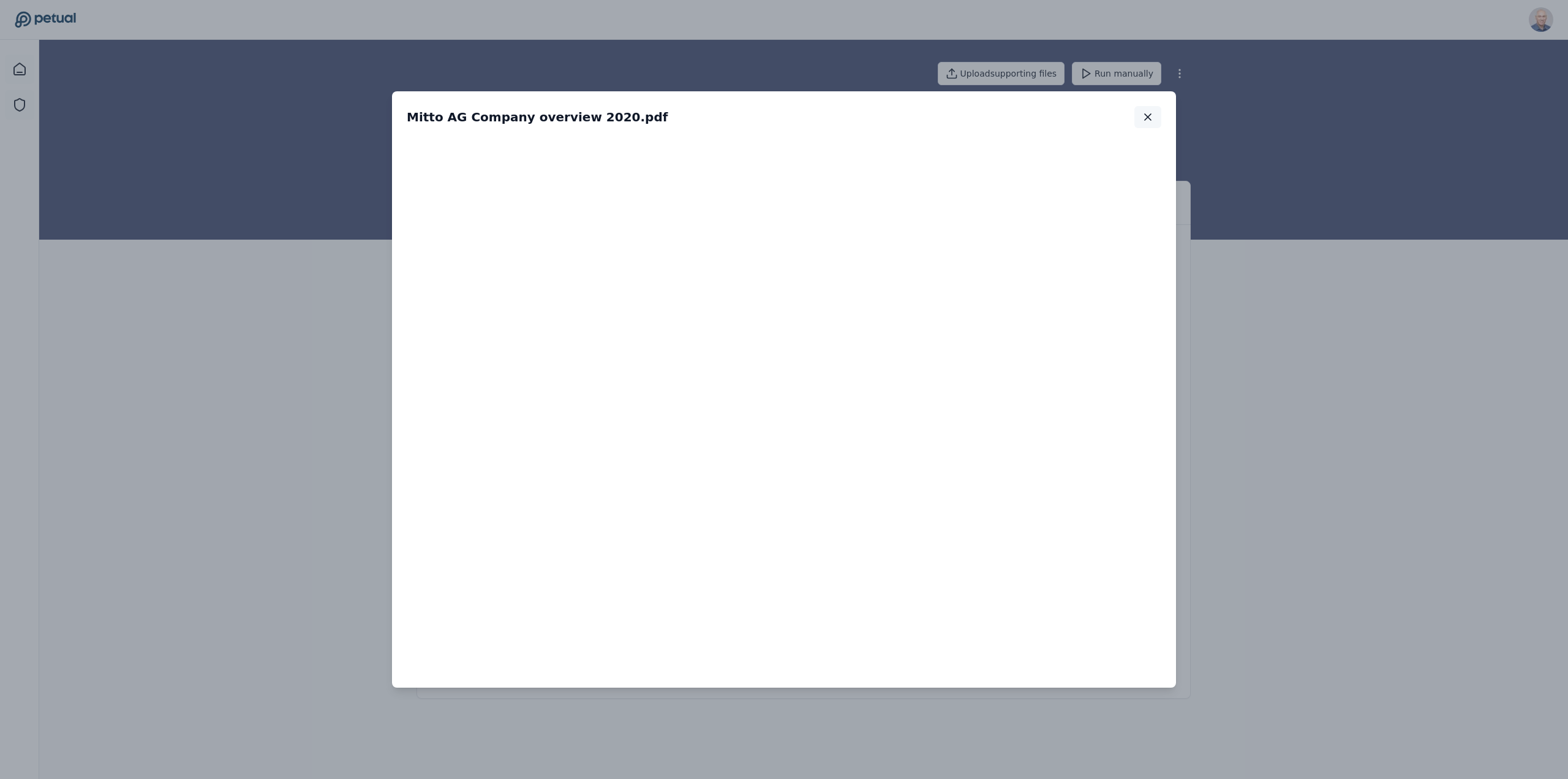
click at [1150, 116] on icon "button" at bounding box center [1147, 117] width 12 height 12
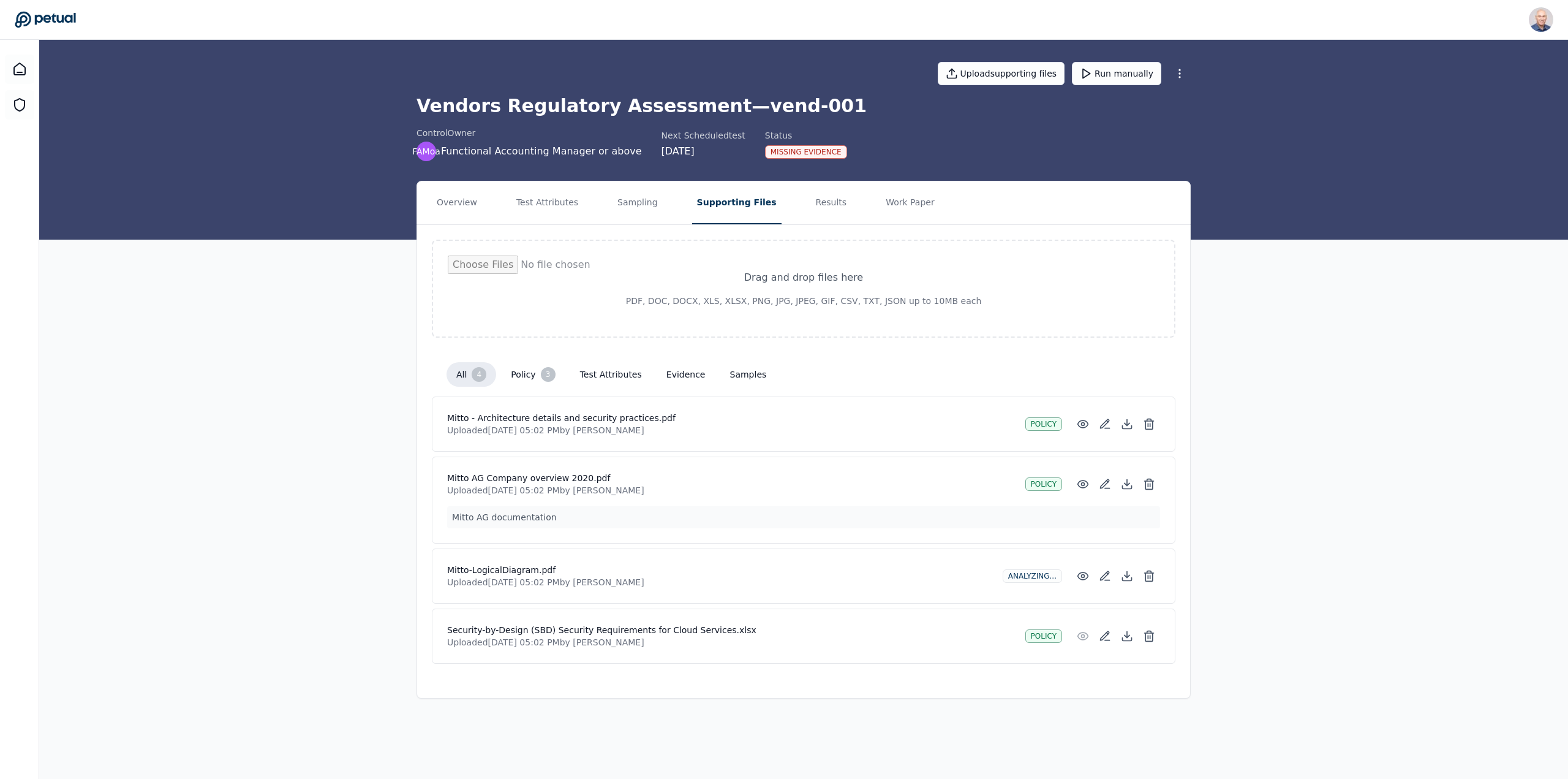
click at [542, 626] on h4 "Security-by-Design (SBD) Security Requirements for Cloud Services.xlsx" at bounding box center [731, 630] width 568 height 12
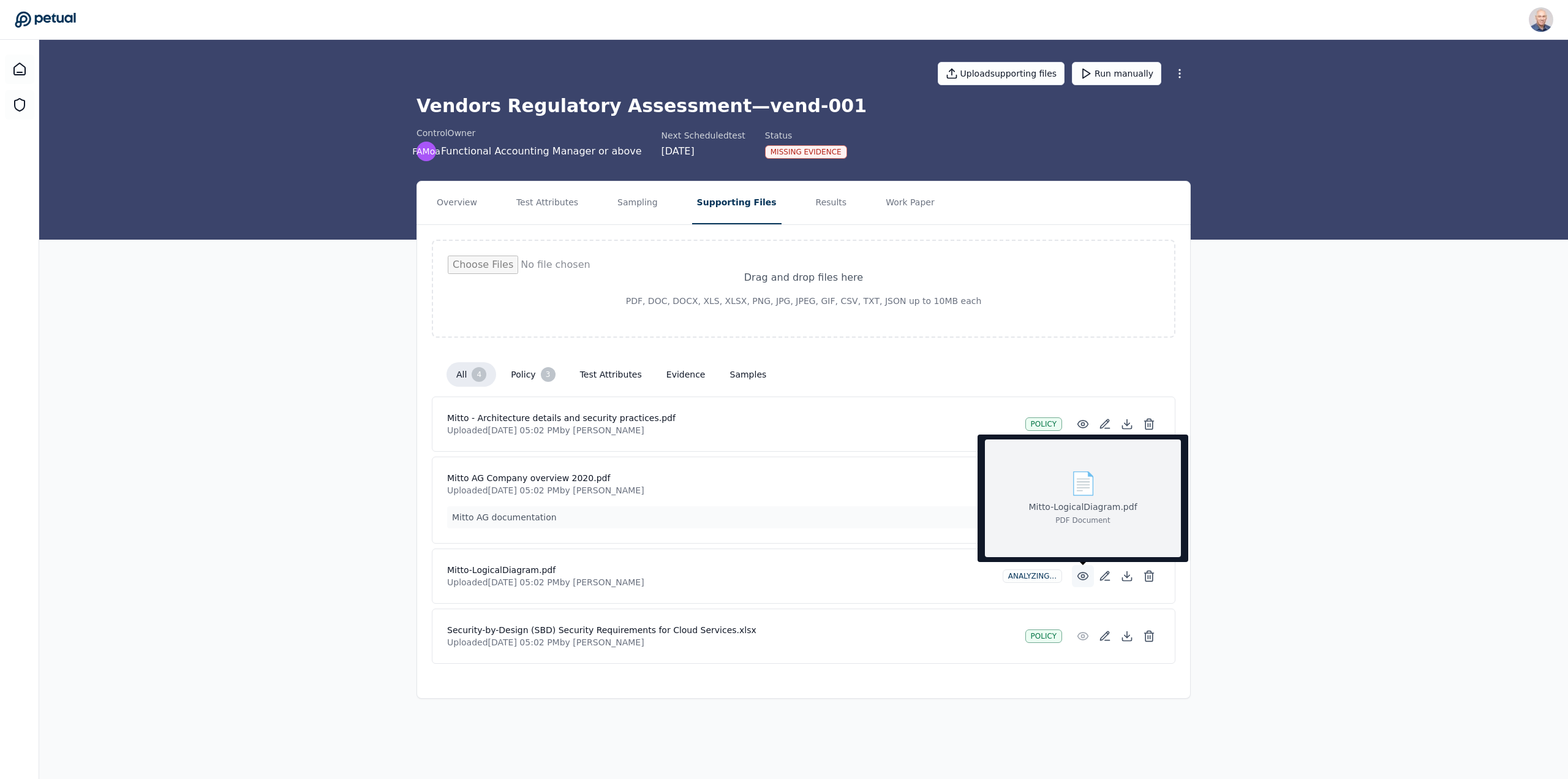
click at [1082, 576] on circle at bounding box center [1083, 576] width 3 height 3
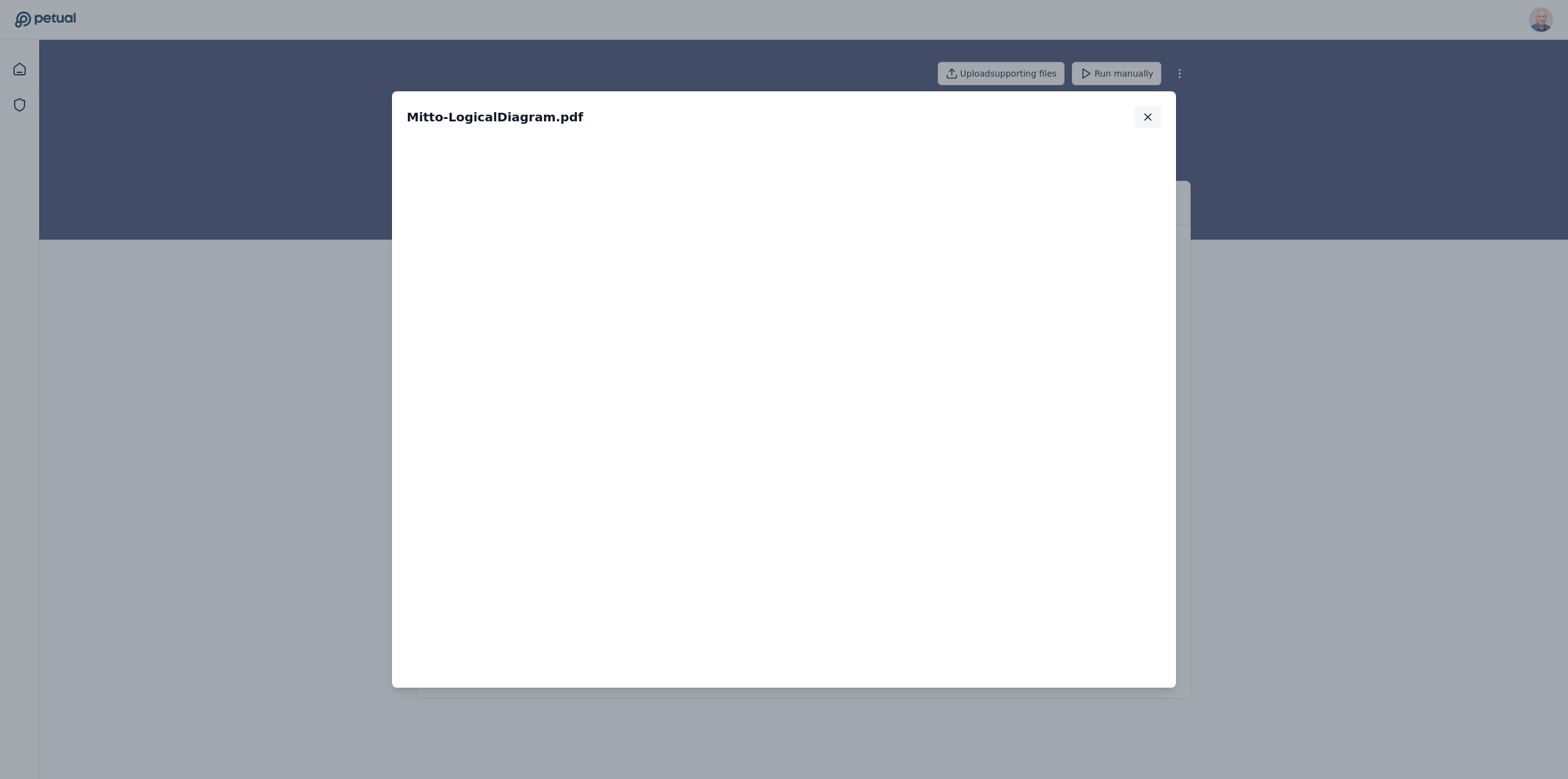
click at [1146, 118] on icon "button" at bounding box center [1147, 117] width 6 height 6
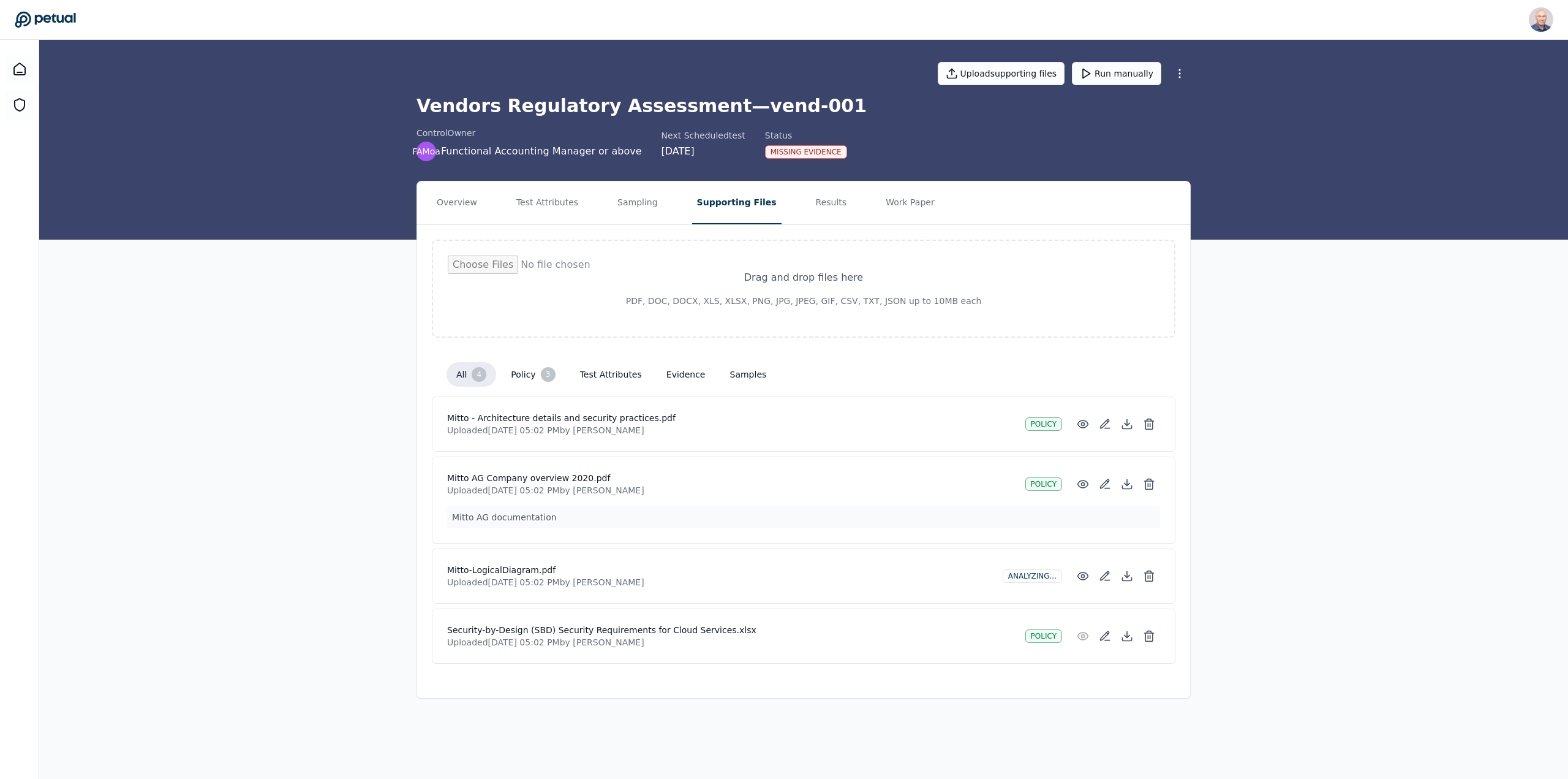
click at [1037, 573] on div "Analyzing..." at bounding box center [1032, 576] width 60 height 13
click at [1035, 635] on div "policy" at bounding box center [1043, 636] width 36 height 13
click at [811, 204] on button "Results" at bounding box center [831, 202] width 41 height 43
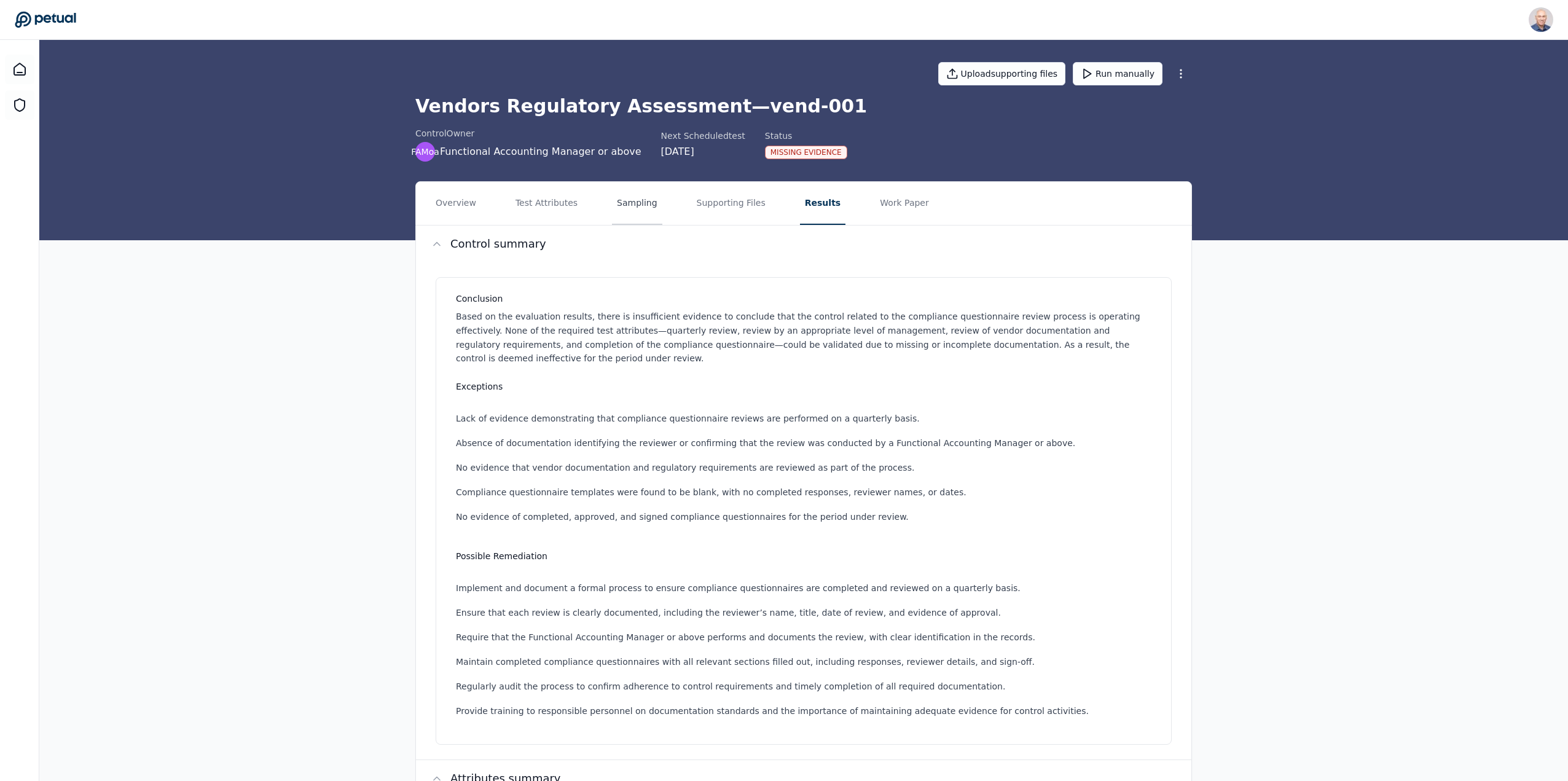
click at [635, 203] on button "Sampling" at bounding box center [638, 203] width 51 height 43
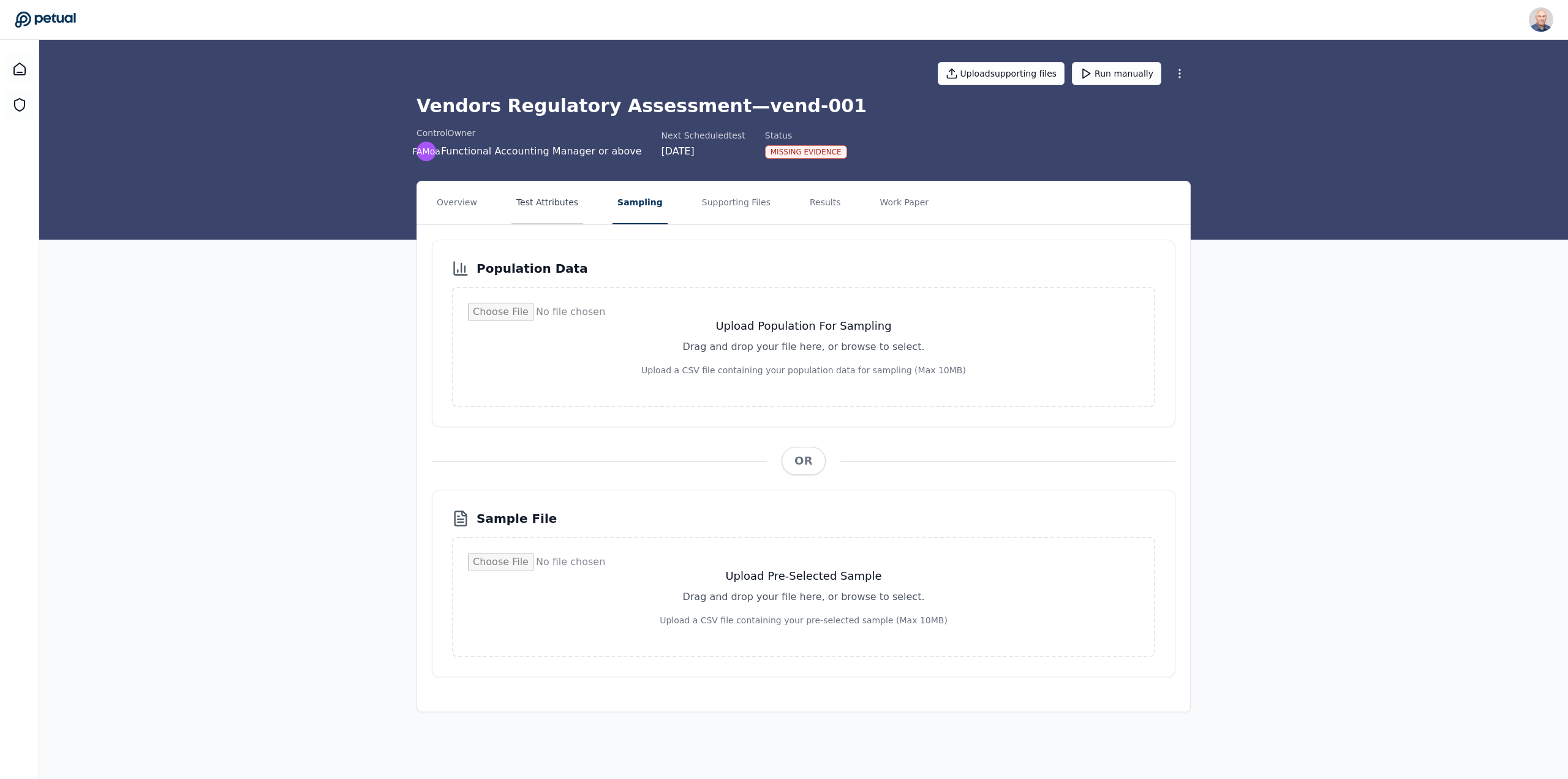
click at [545, 202] on button "Test Attributes" at bounding box center [547, 202] width 72 height 43
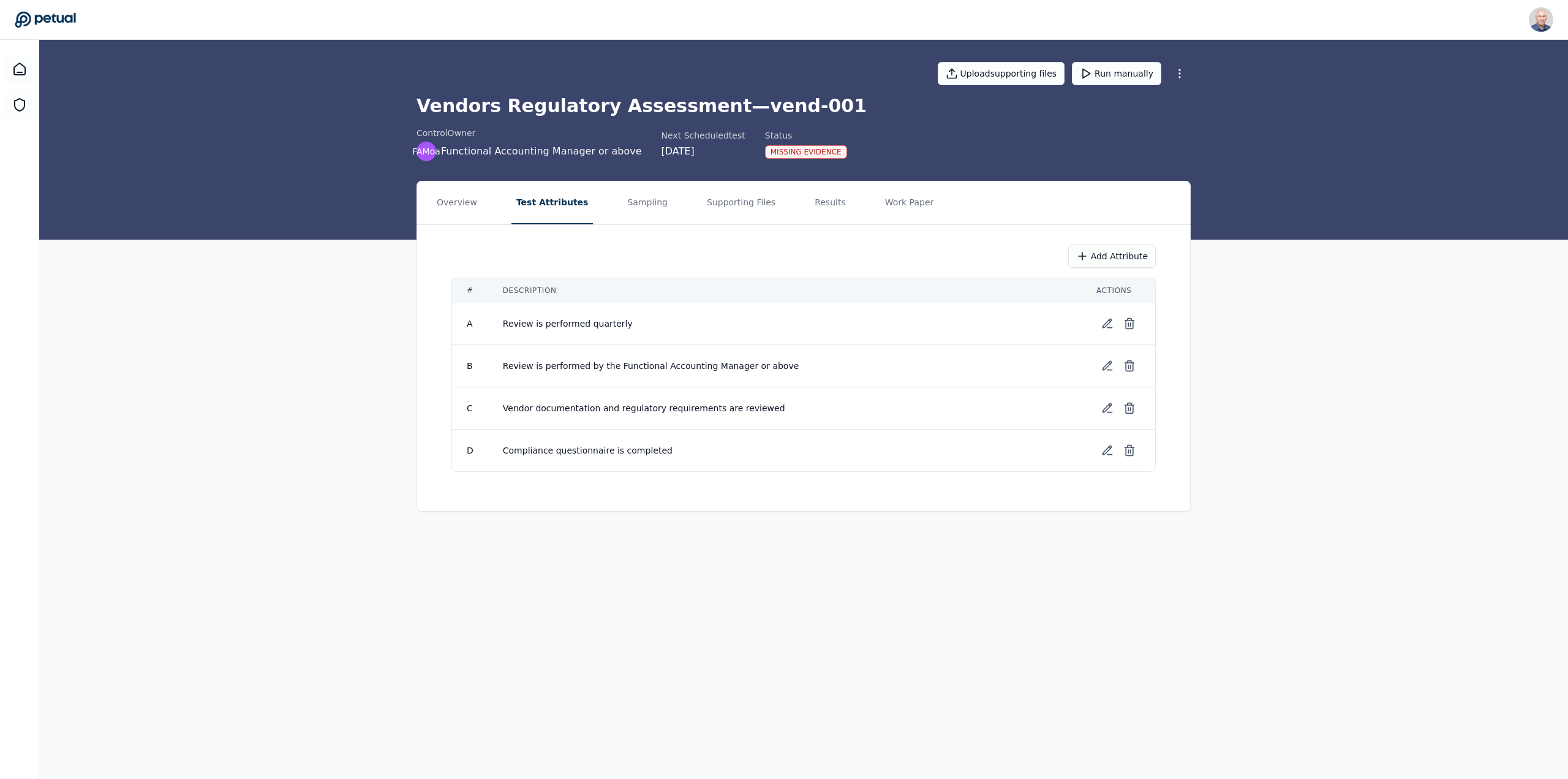
click at [643, 407] on span "Vendor documentation and regulatory requirements are reviewed" at bounding box center [644, 408] width 283 height 10
click at [632, 197] on button "Sampling" at bounding box center [647, 202] width 50 height 43
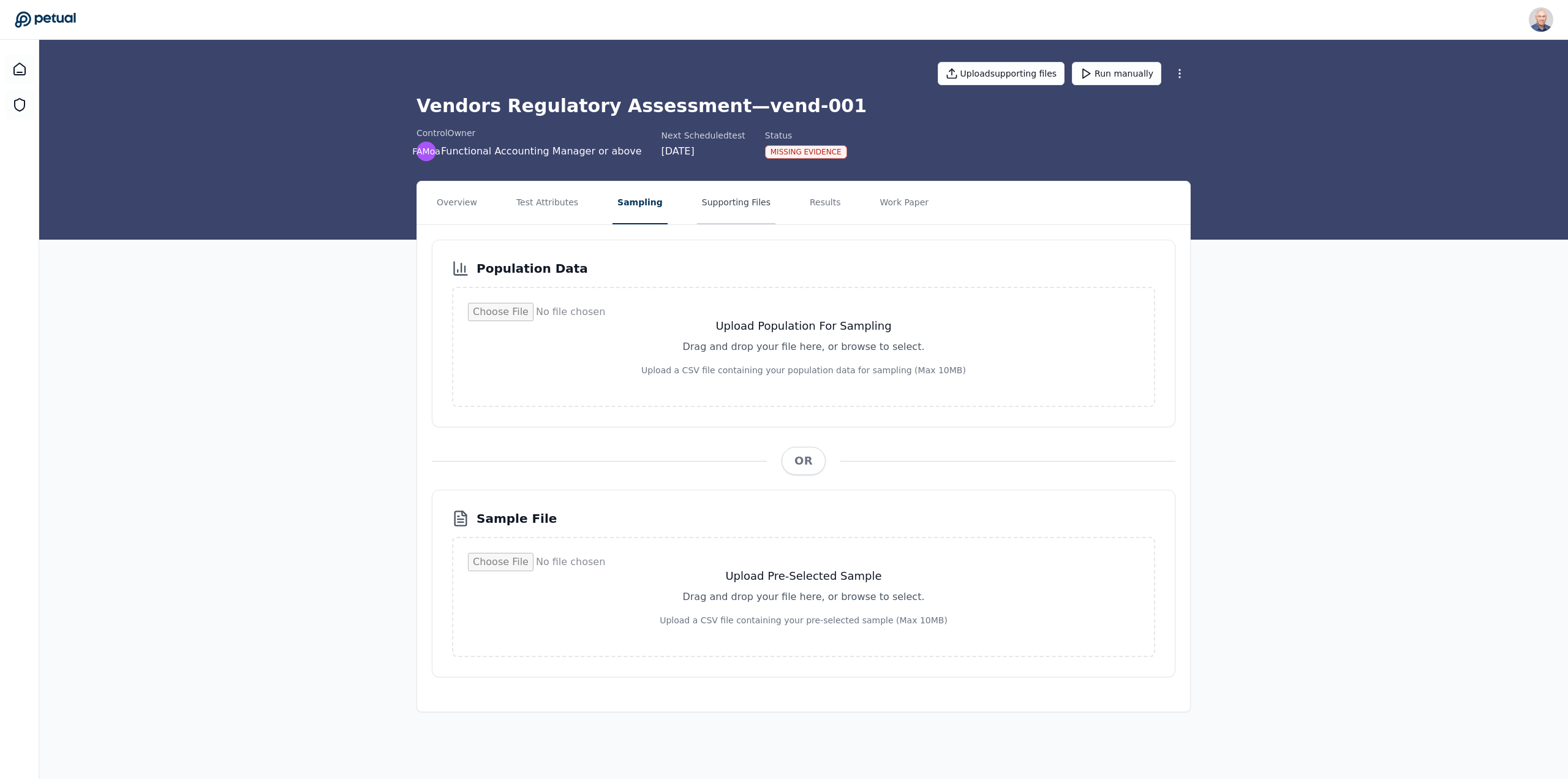
click at [710, 204] on button "Supporting Files" at bounding box center [736, 202] width 78 height 43
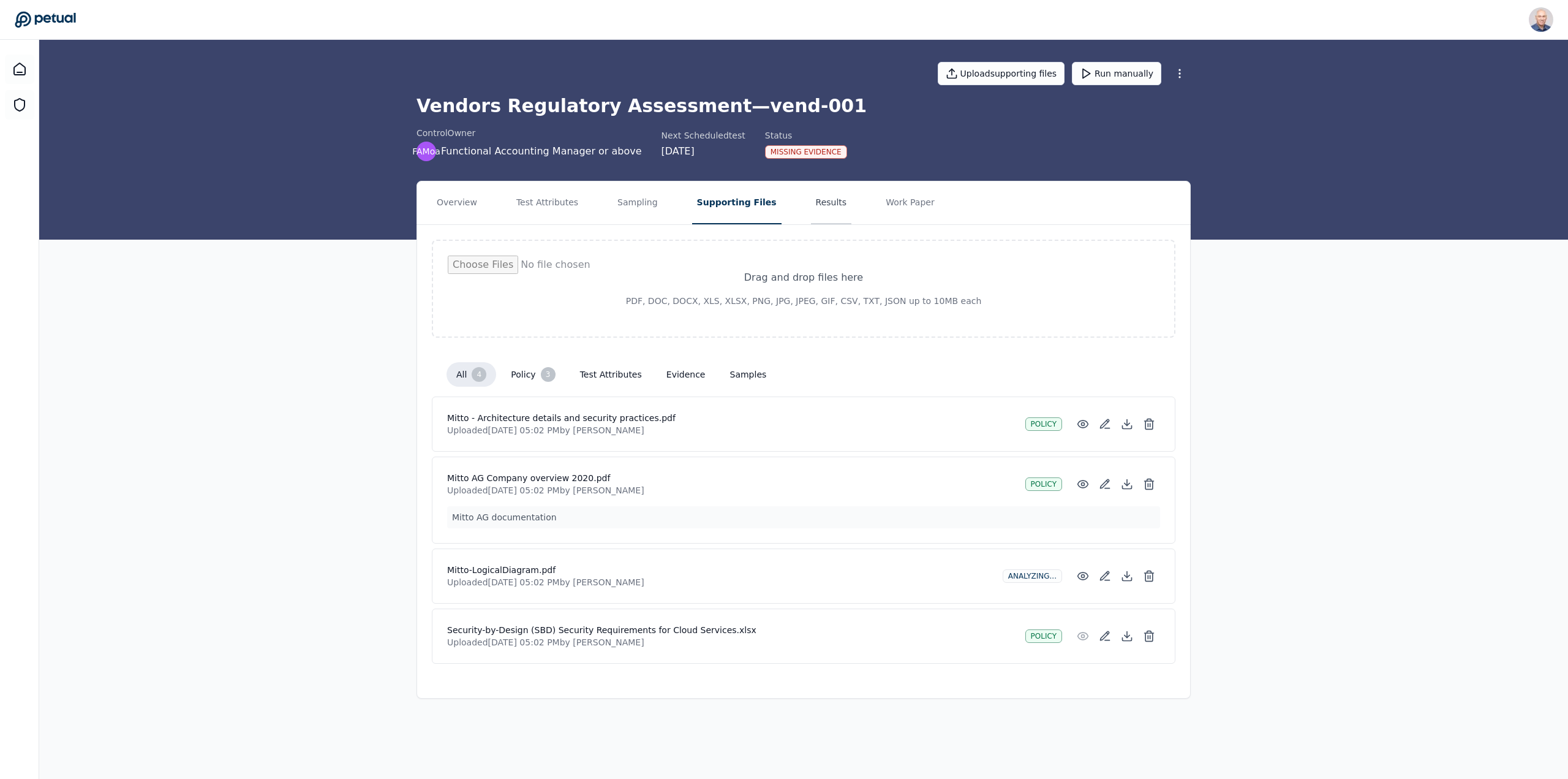
click at [811, 198] on button "Results" at bounding box center [831, 202] width 41 height 43
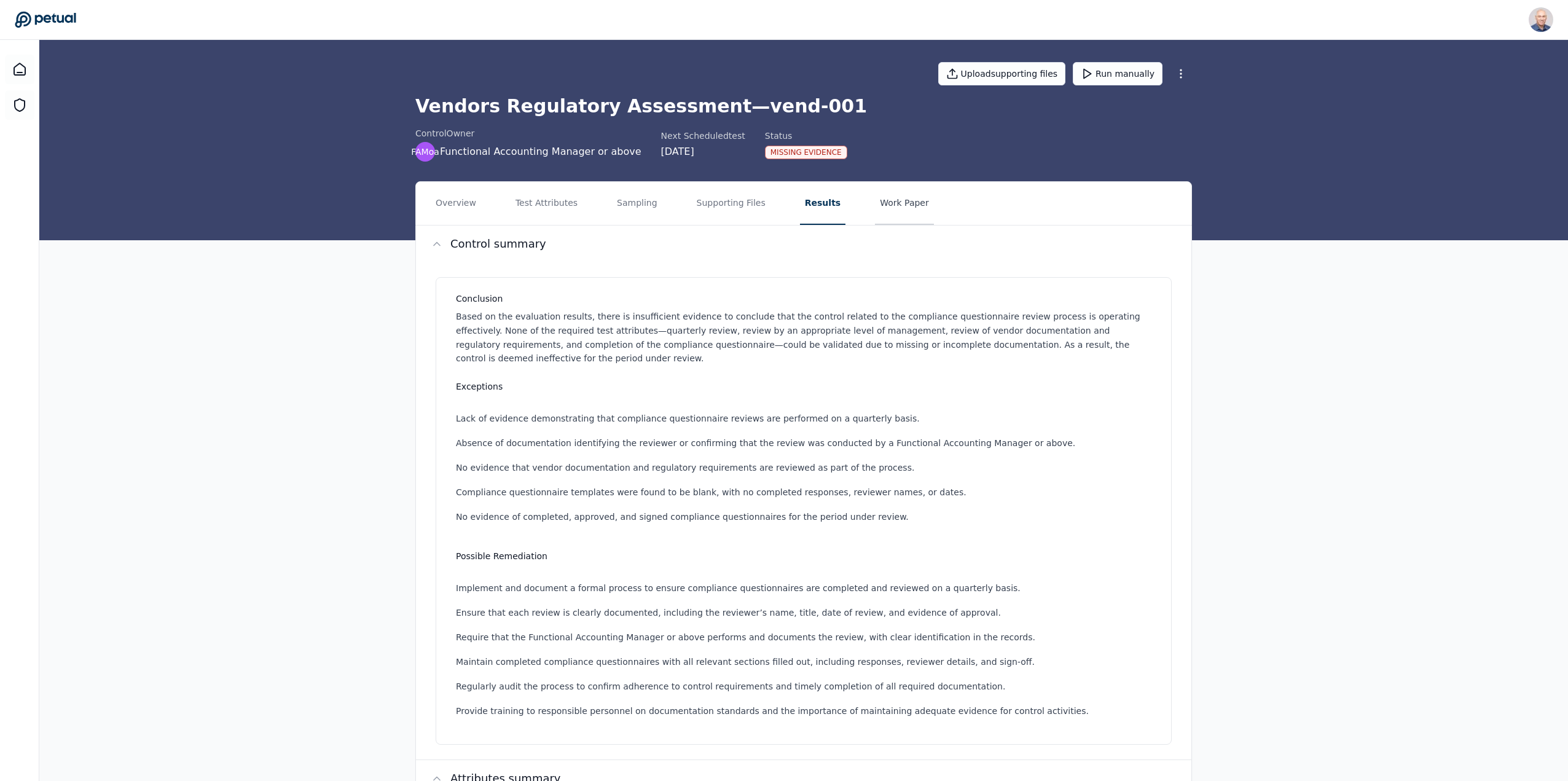
click at [888, 204] on button "Work Paper" at bounding box center [904, 203] width 59 height 43
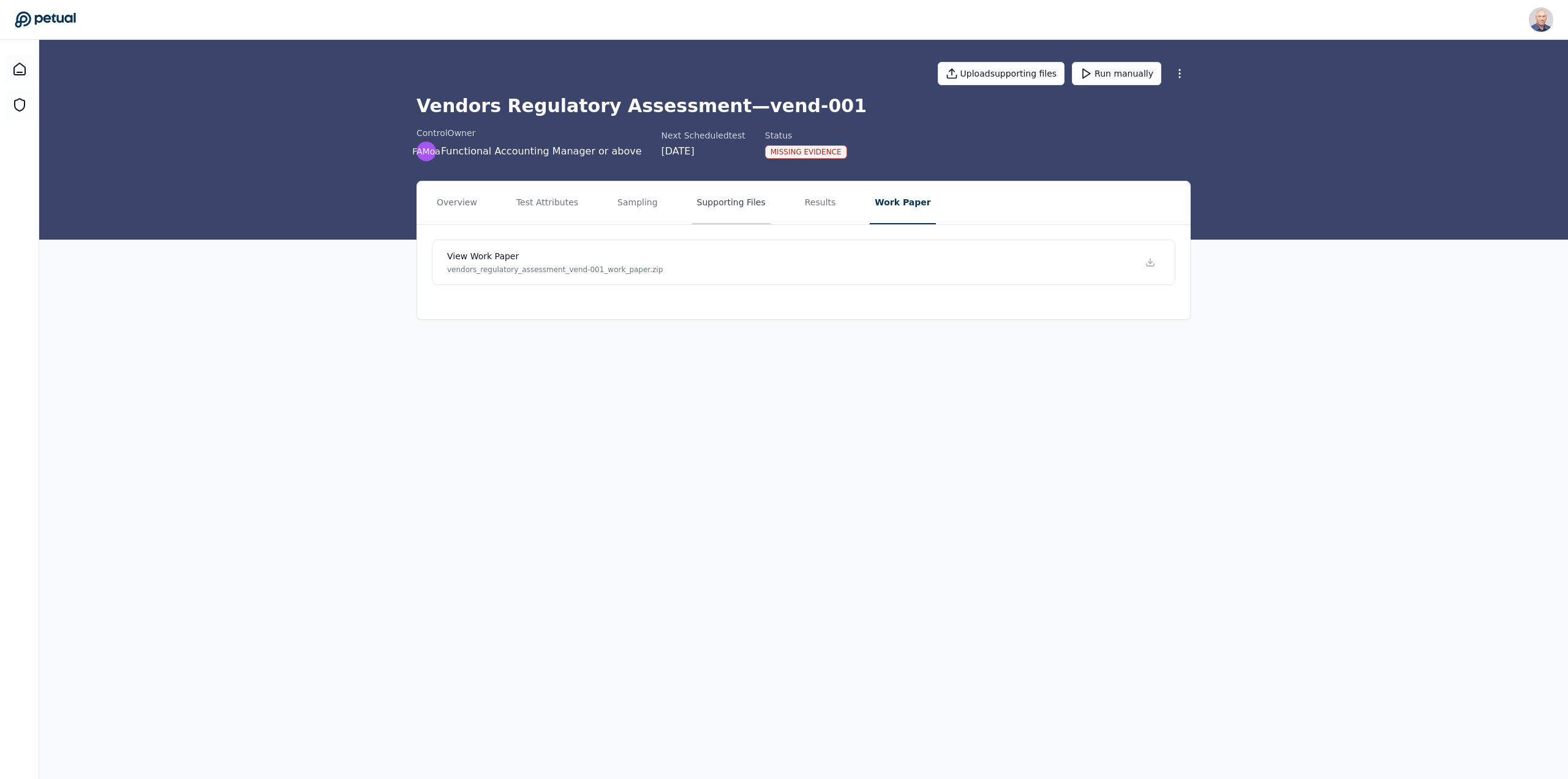
drag, startPoint x: 697, startPoint y: 202, endPoint x: 688, endPoint y: 202, distance: 9.0
click at [697, 202] on button "Supporting Files" at bounding box center [731, 202] width 78 height 43
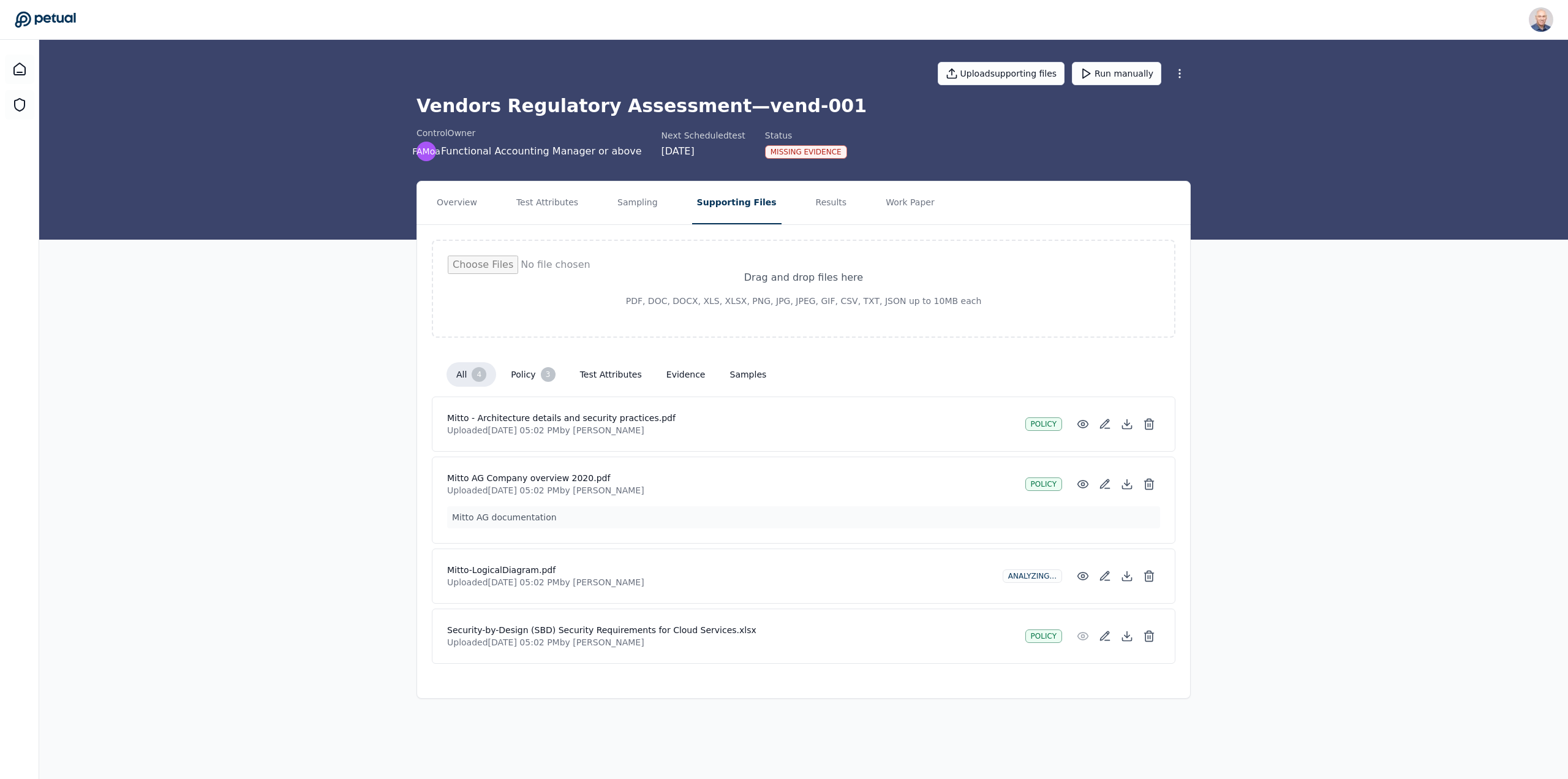
click at [1047, 571] on div "Analyzing..." at bounding box center [1032, 576] width 60 height 13
click at [1029, 580] on div "Analyzing..." at bounding box center [1032, 576] width 60 height 13
click at [533, 568] on h4 "Mitto-LogicalDiagram.pdf" at bounding box center [720, 569] width 546 height 12
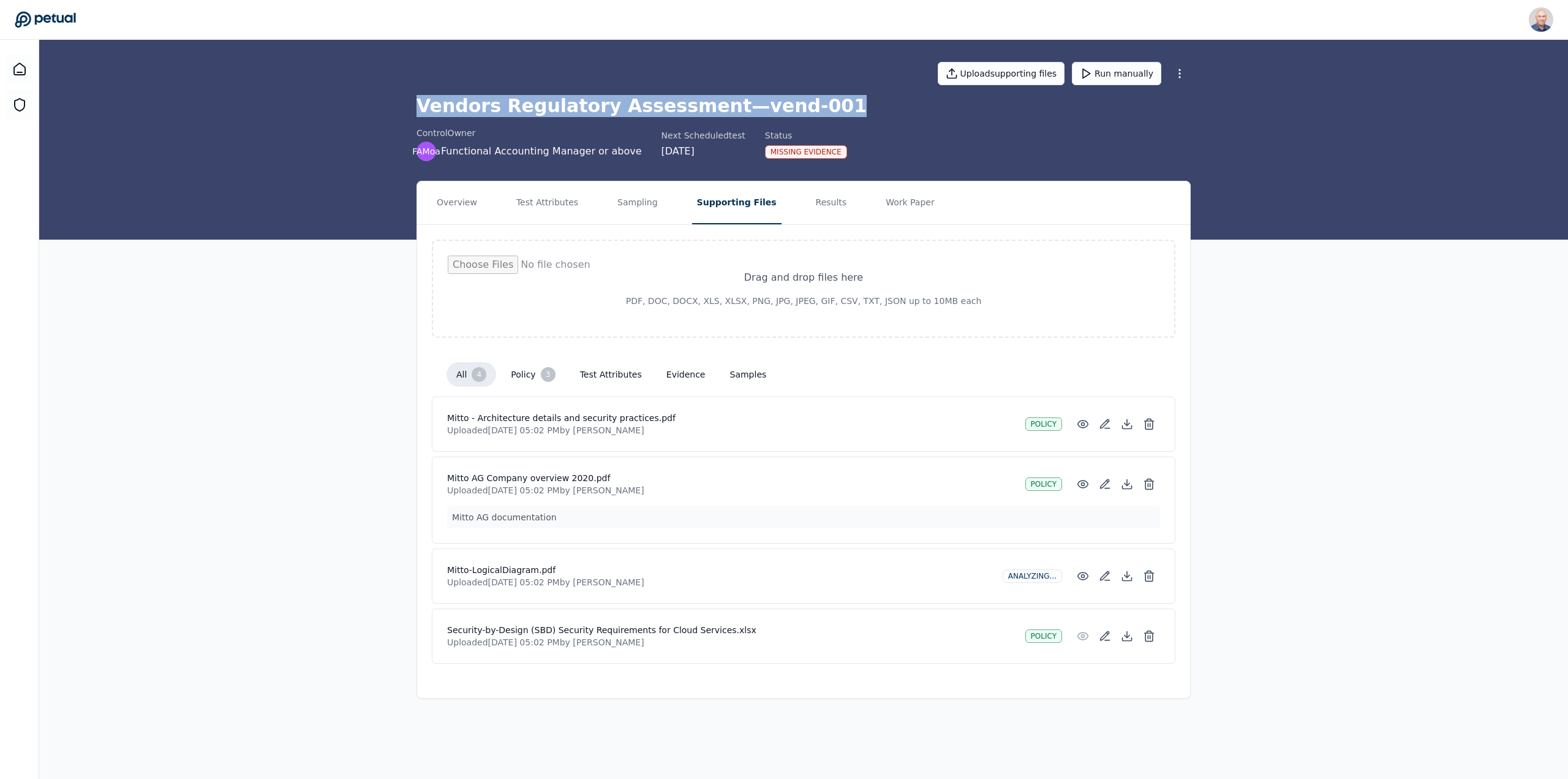
drag, startPoint x: 418, startPoint y: 102, endPoint x: 807, endPoint y: 106, distance: 389.0
click at [807, 106] on h1 "Vendors Regulatory Assessment — vend-001" at bounding box center [803, 106] width 774 height 22
copy h1 "Vendors Regulatory Assessment — vend-001"
click at [449, 207] on button "Overview" at bounding box center [457, 202] width 50 height 43
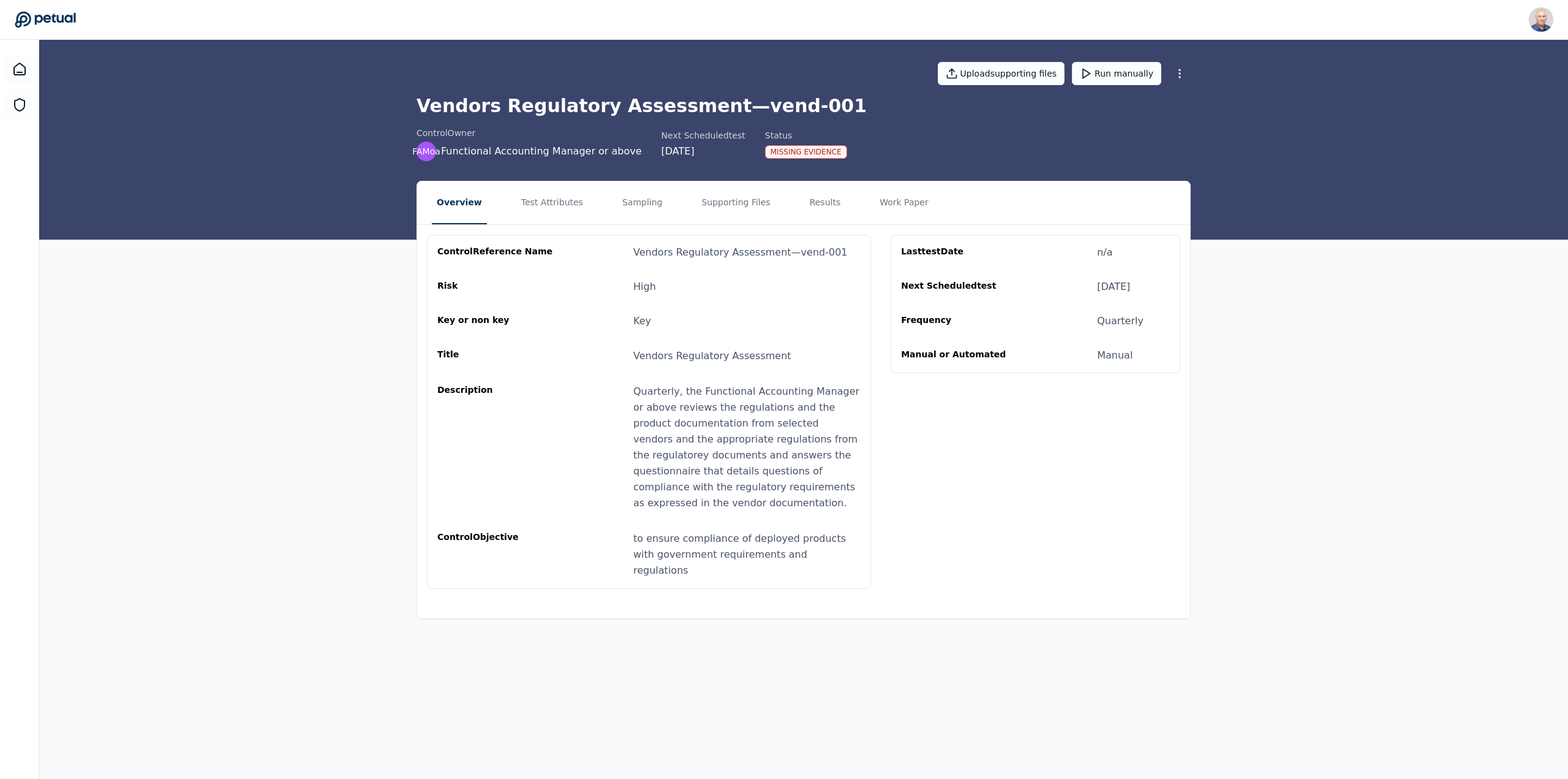
click at [495, 202] on nav "Overview Test Attributes Sampling Supporting Files Results Work Paper" at bounding box center [803, 202] width 773 height 43
click at [522, 201] on button "Test Attributes" at bounding box center [552, 202] width 72 height 43
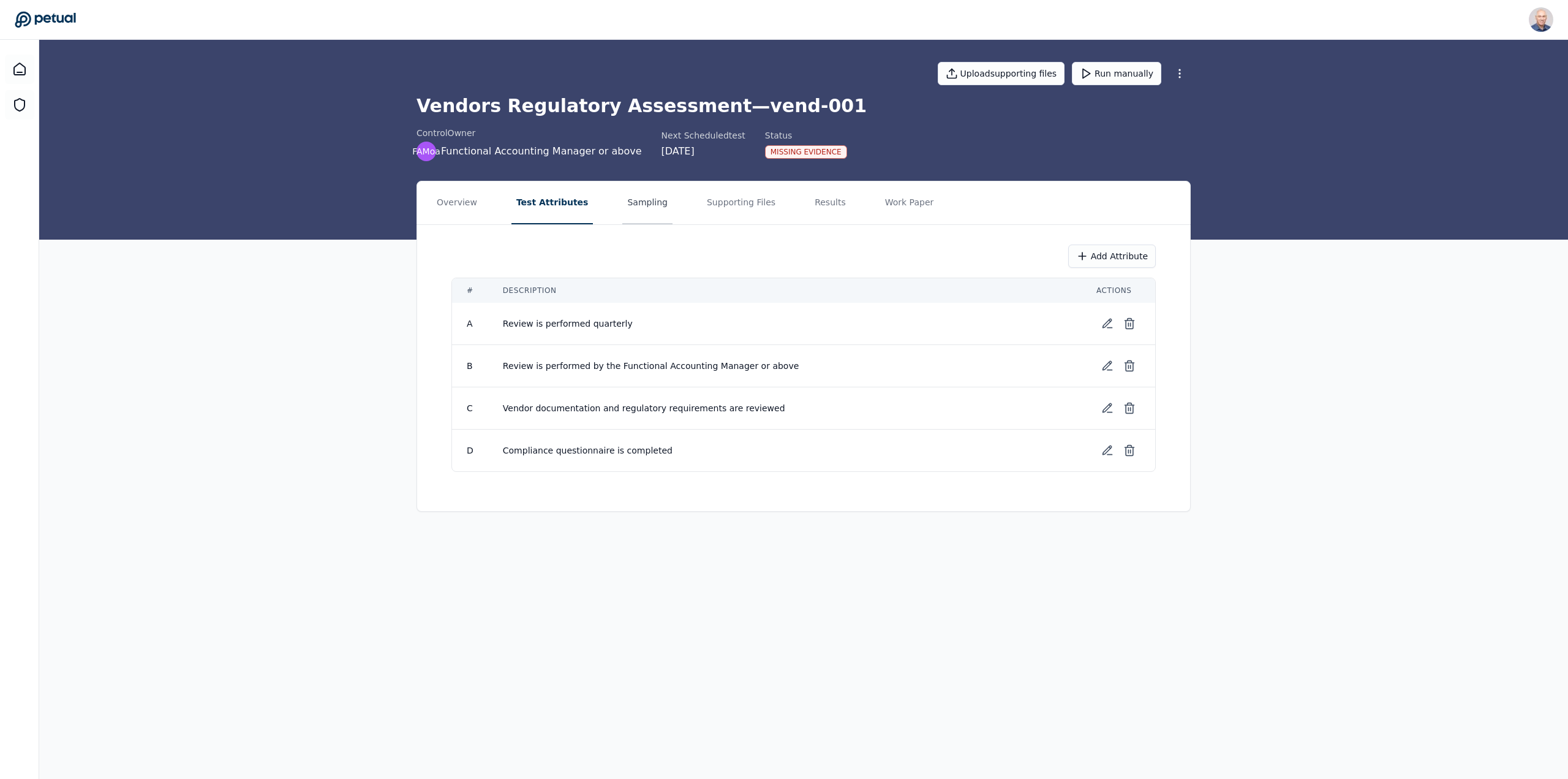
click at [627, 206] on button "Sampling" at bounding box center [647, 202] width 50 height 43
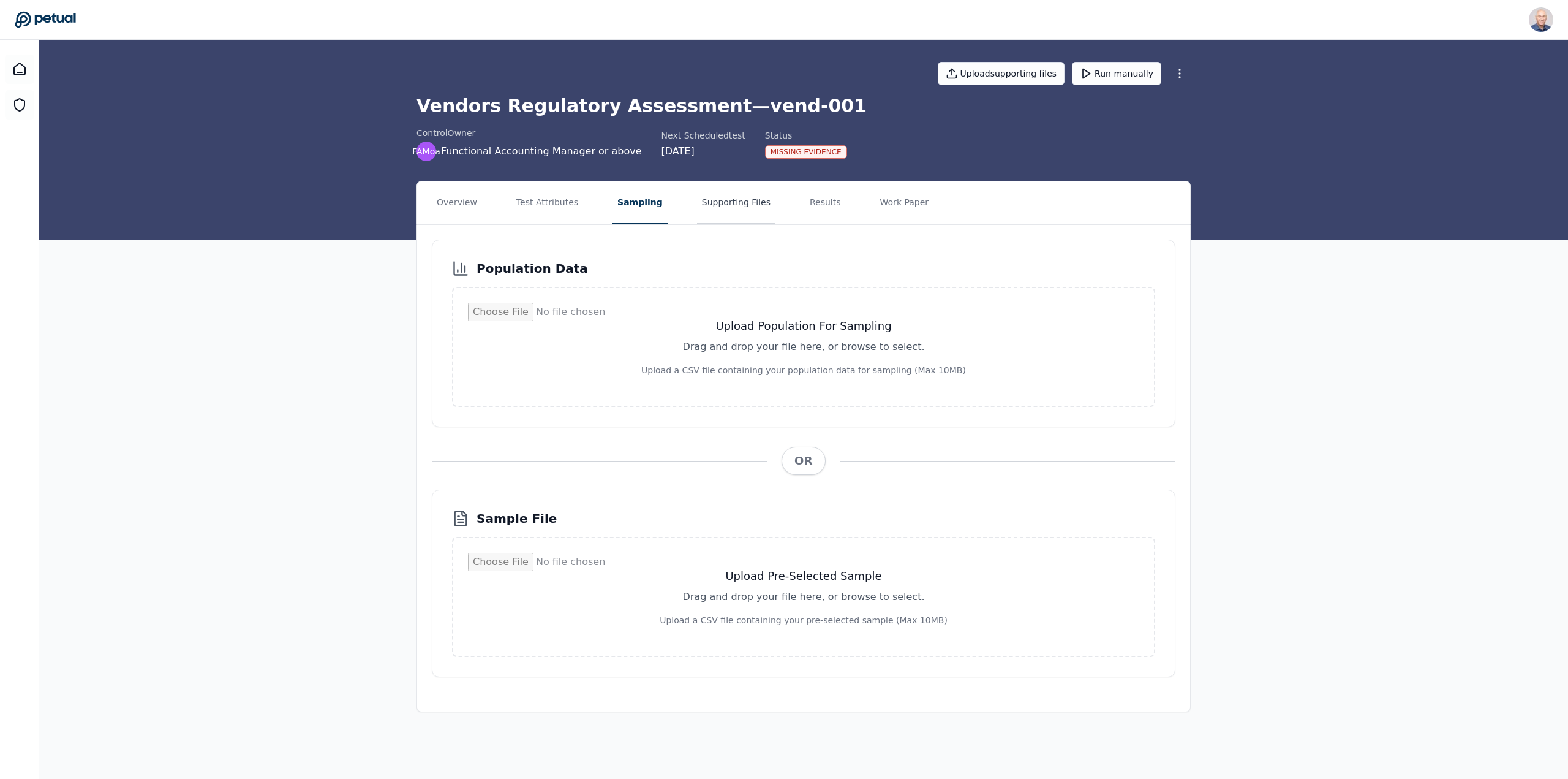
click at [717, 204] on button "Supporting Files" at bounding box center [736, 202] width 78 height 43
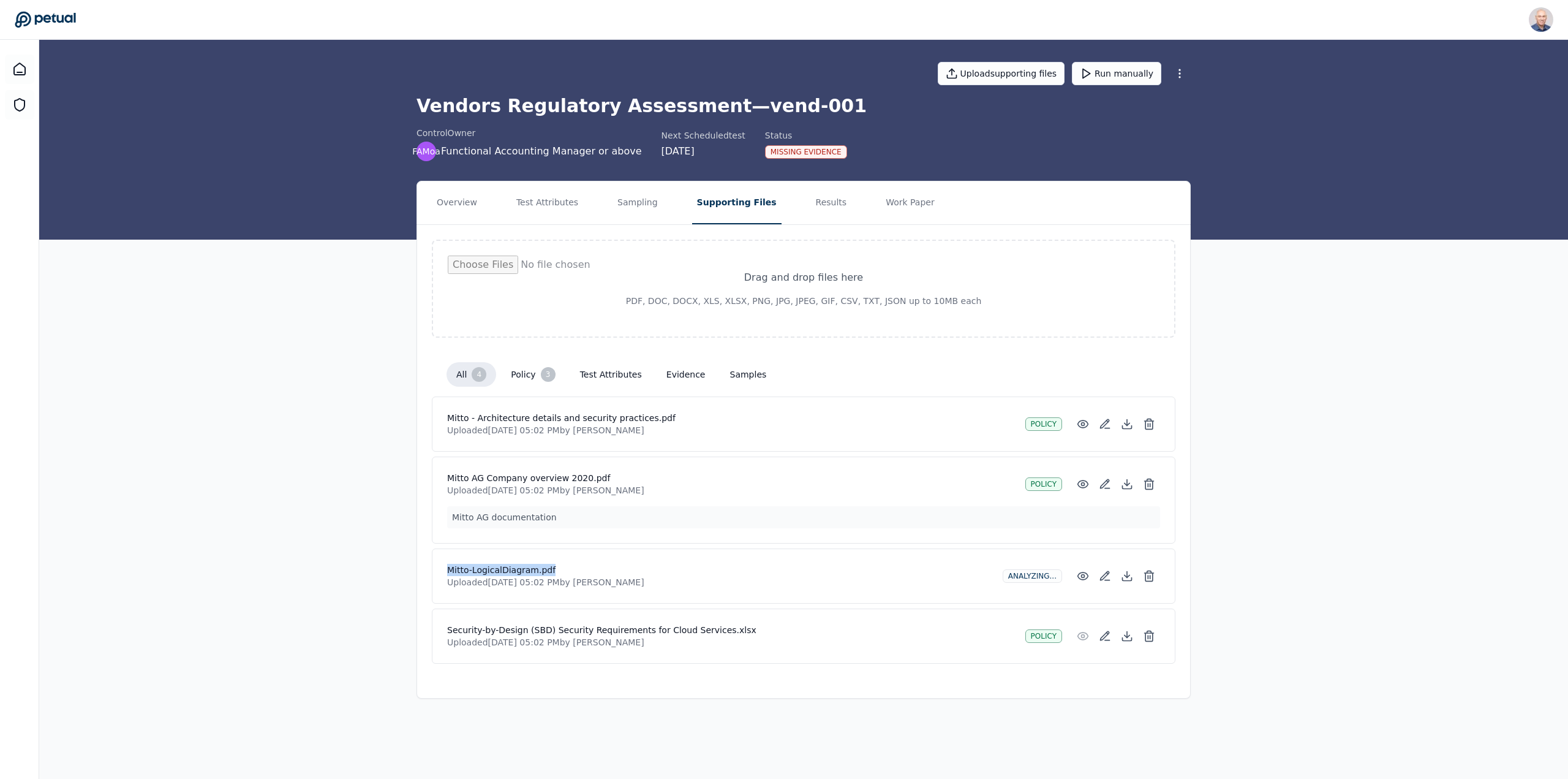
drag, startPoint x: 548, startPoint y: 571, endPoint x: 446, endPoint y: 565, distance: 102.2
click at [446, 565] on div "Mitto-LogicalDiagram.pdf Uploaded [DATE] 05:02 PM by Harel K Analyzing..." at bounding box center [803, 575] width 744 height 55
copy h4 "Mitto-LogicalDiagram.pdf"
click at [713, 204] on button "Supporting Files" at bounding box center [736, 202] width 90 height 43
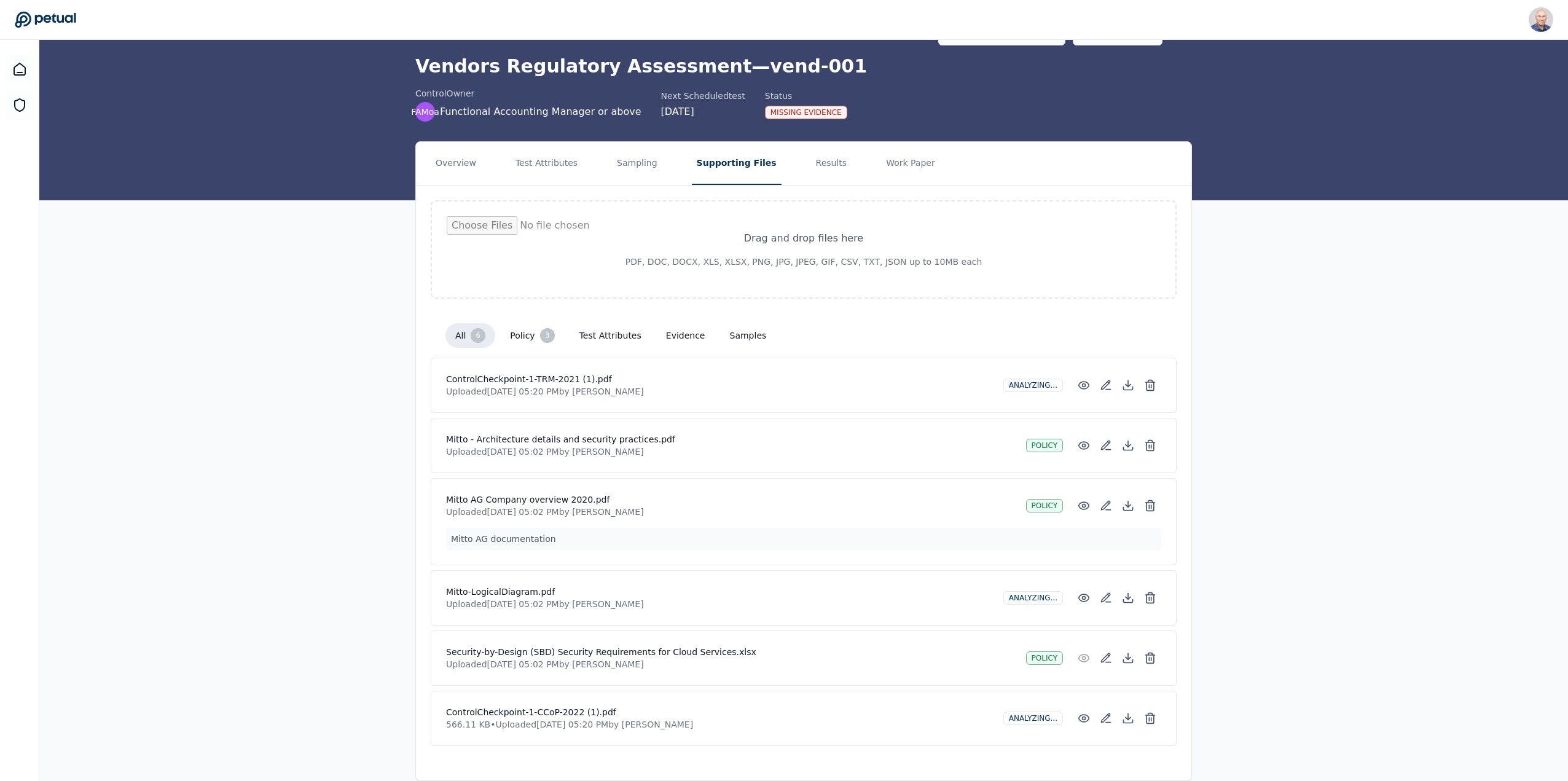
scroll to position [60, 0]
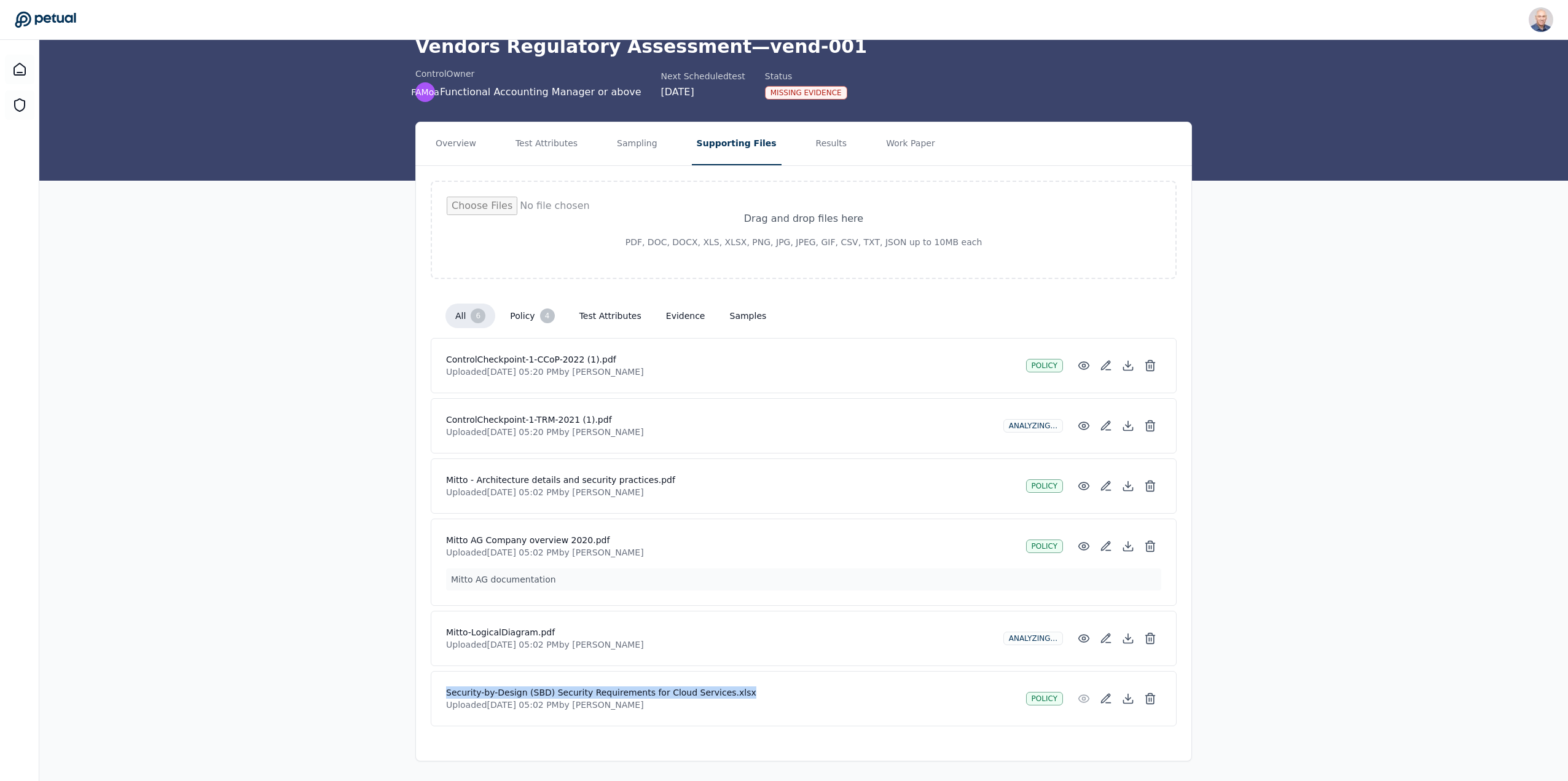
drag, startPoint x: 446, startPoint y: 691, endPoint x: 739, endPoint y: 691, distance: 293.0
click at [744, 692] on h4 "Security-by-Design (SBD) Security Requirements for Cloud Services.xlsx" at bounding box center [731, 692] width 570 height 12
copy h4 "Security-by-Design (SBD) Security Requirements for Cloud Services.xlsx"
click at [535, 140] on button "Test Attributes" at bounding box center [546, 144] width 72 height 43
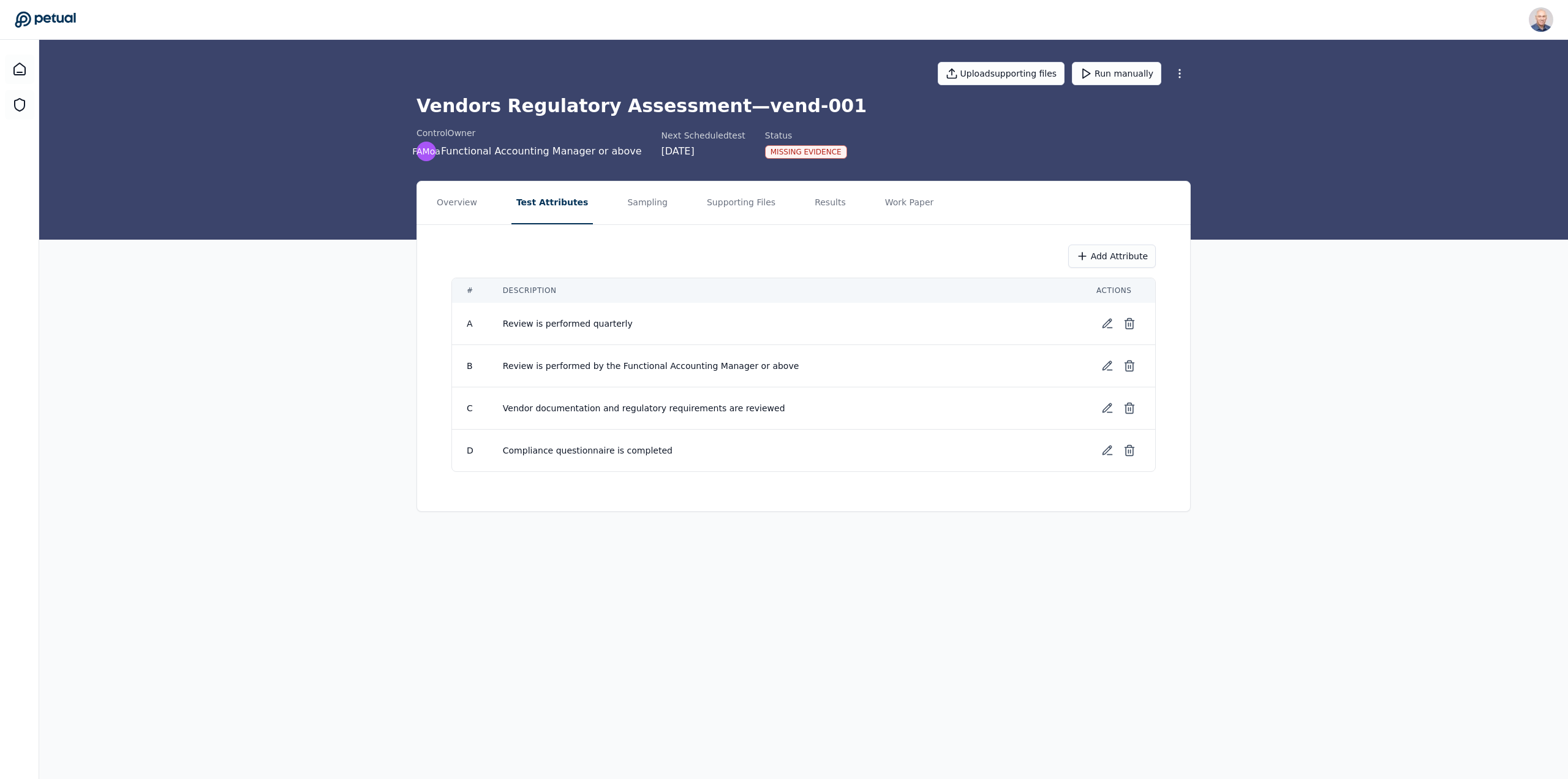
click at [604, 450] on span "Compliance questionnaire is completed" at bounding box center [588, 450] width 170 height 10
click at [1100, 450] on button at bounding box center [1107, 450] width 22 height 22
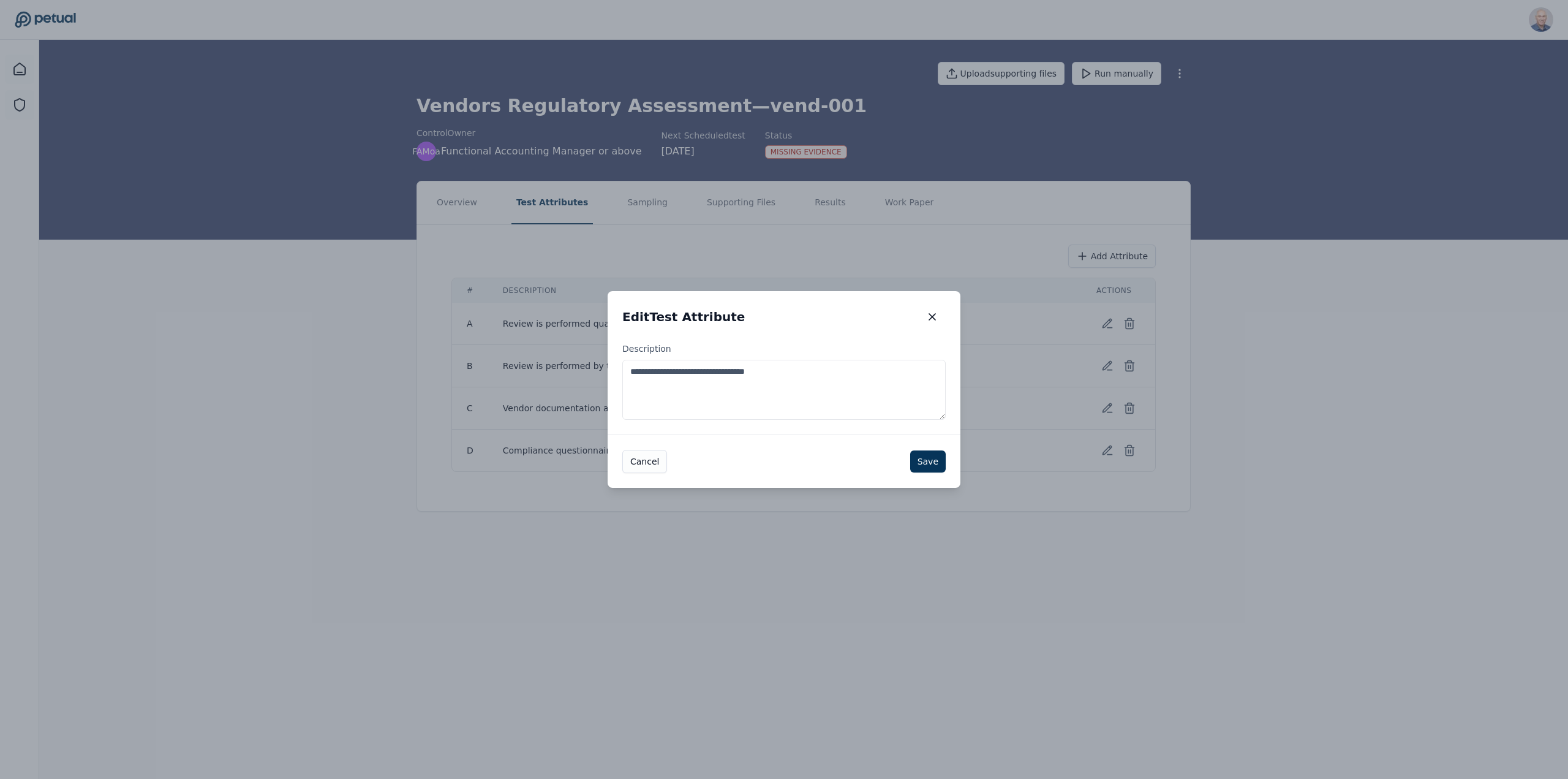
click at [807, 373] on textarea "**********" at bounding box center [784, 390] width 324 height 60
paste textarea "**********"
type textarea "**********"
click at [925, 460] on button "Save" at bounding box center [928, 461] width 36 height 22
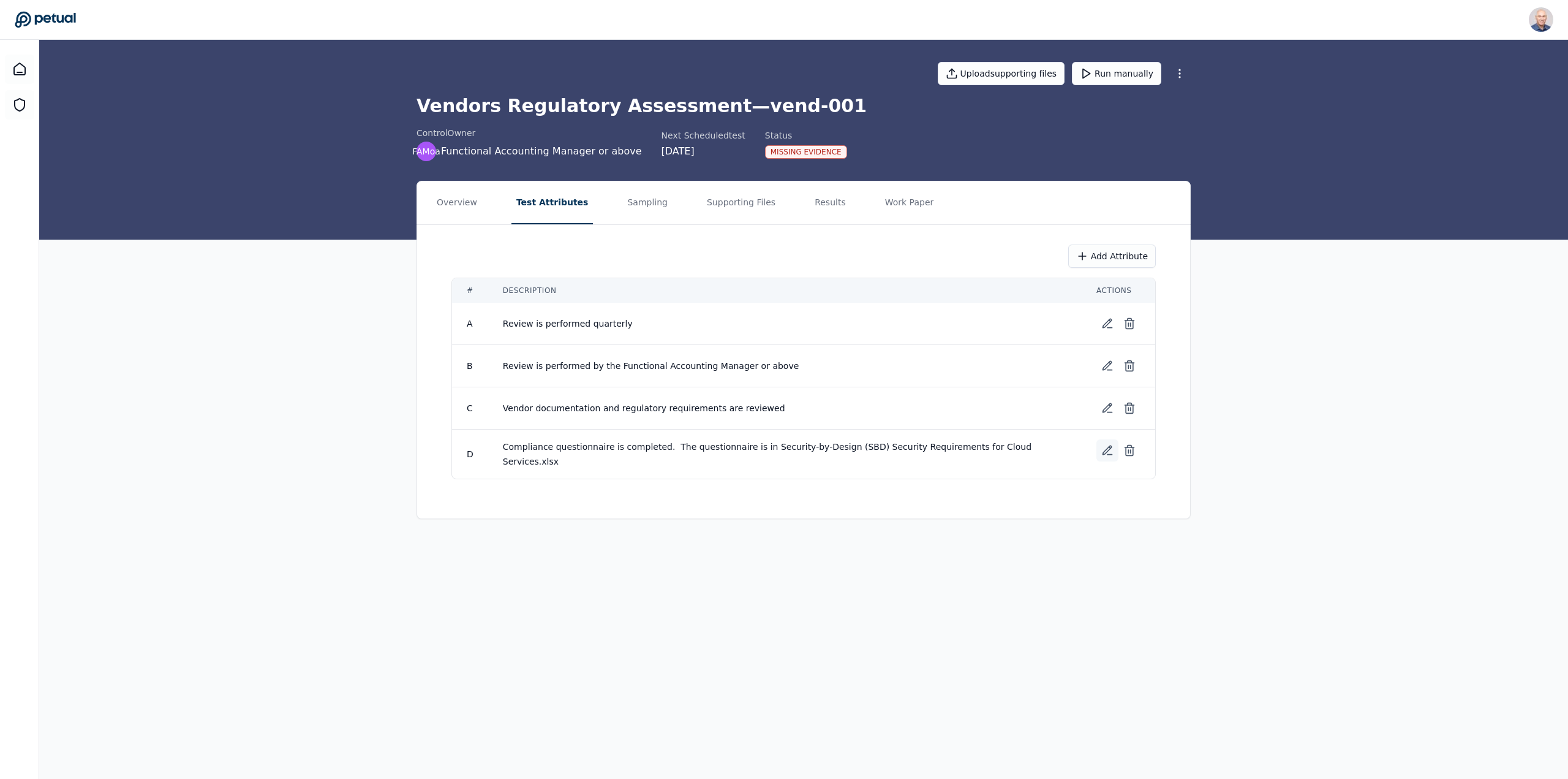
click at [1110, 451] on icon at bounding box center [1107, 450] width 12 height 12
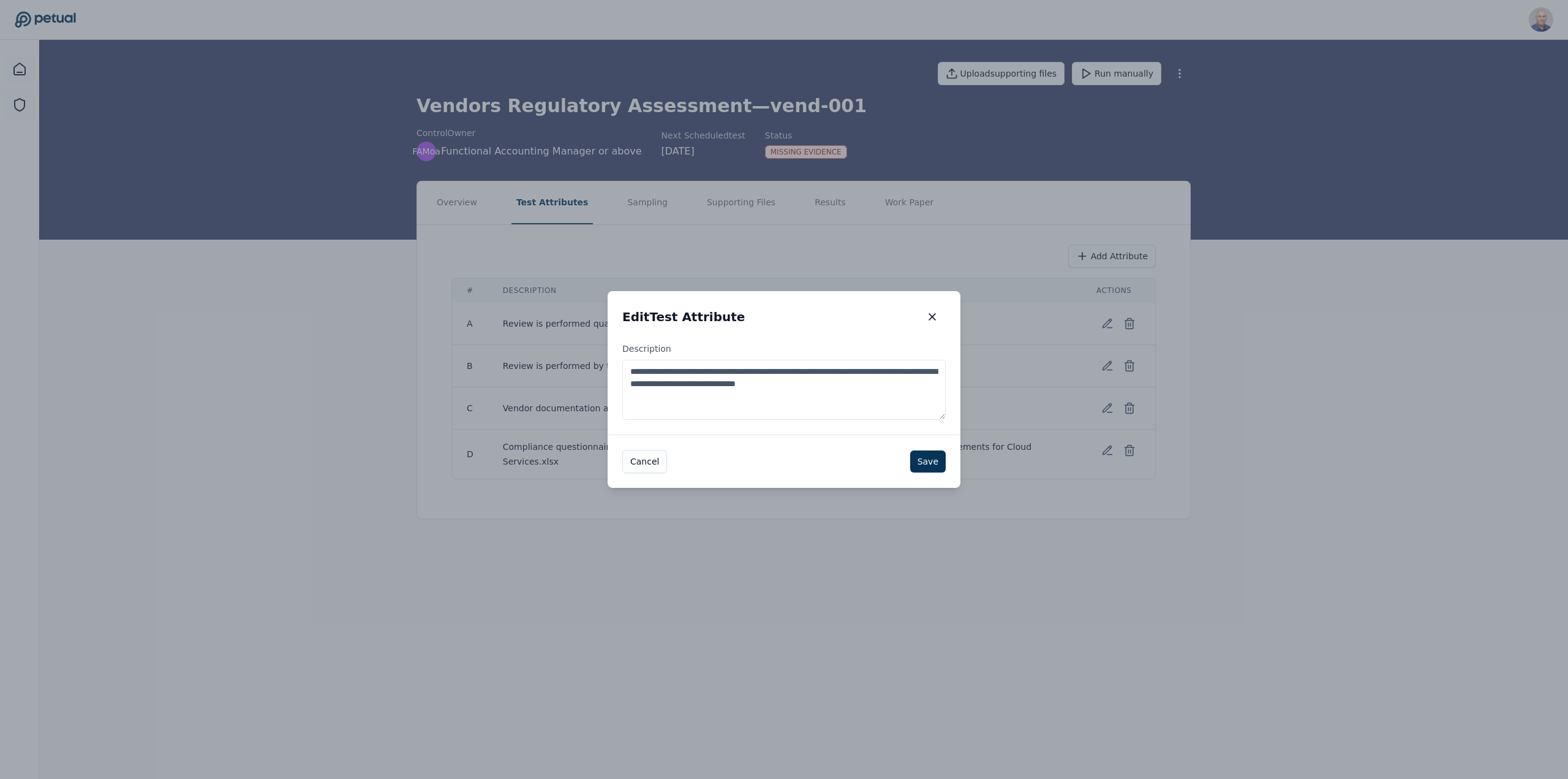
click at [881, 372] on textarea "**********" at bounding box center [784, 390] width 324 height 60
click at [866, 384] on textarea "**********" at bounding box center [784, 390] width 324 height 60
type textarea "**********"
click at [923, 459] on button "Save" at bounding box center [928, 461] width 36 height 22
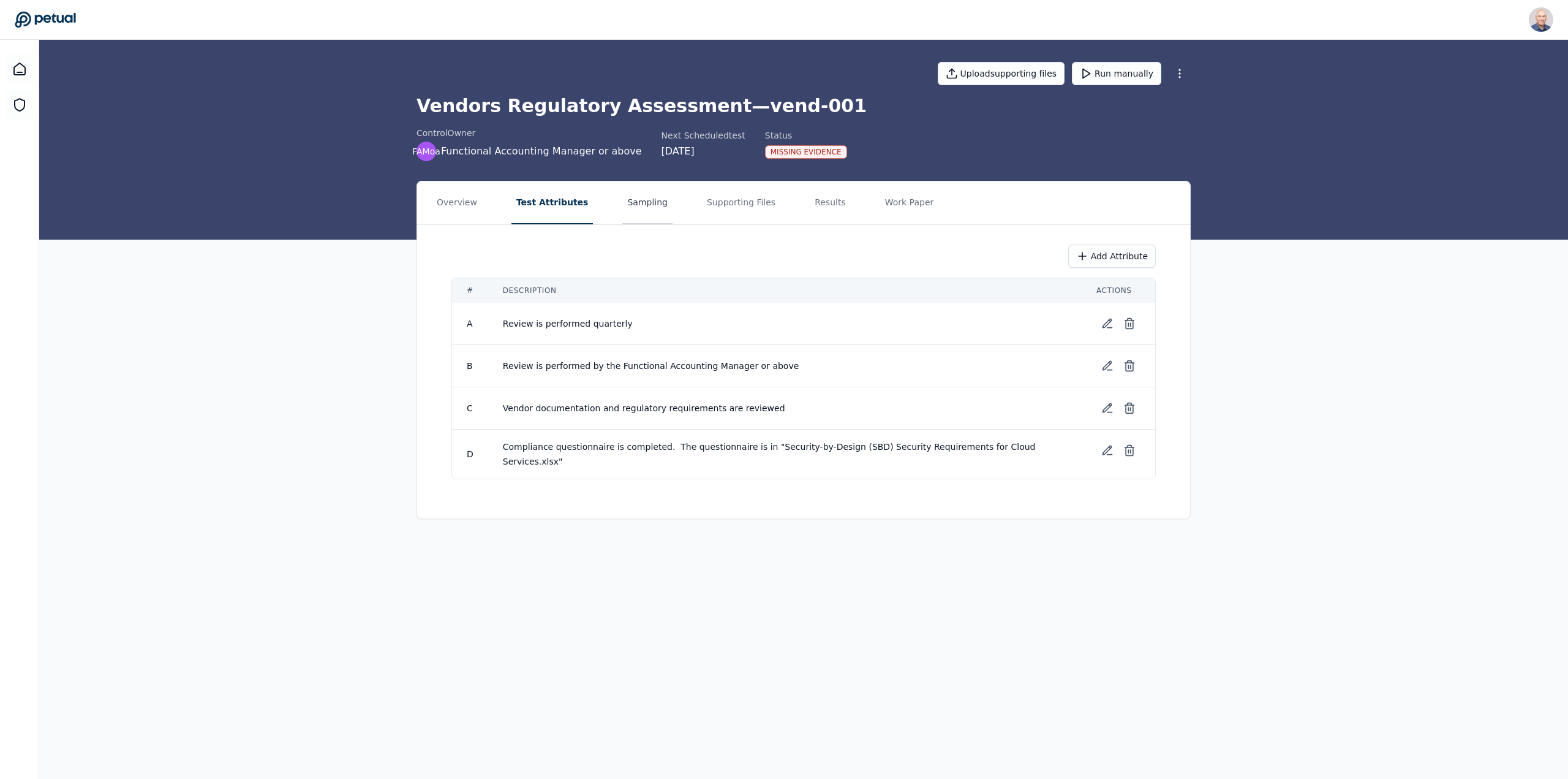
click at [648, 204] on button "Sampling" at bounding box center [647, 202] width 50 height 43
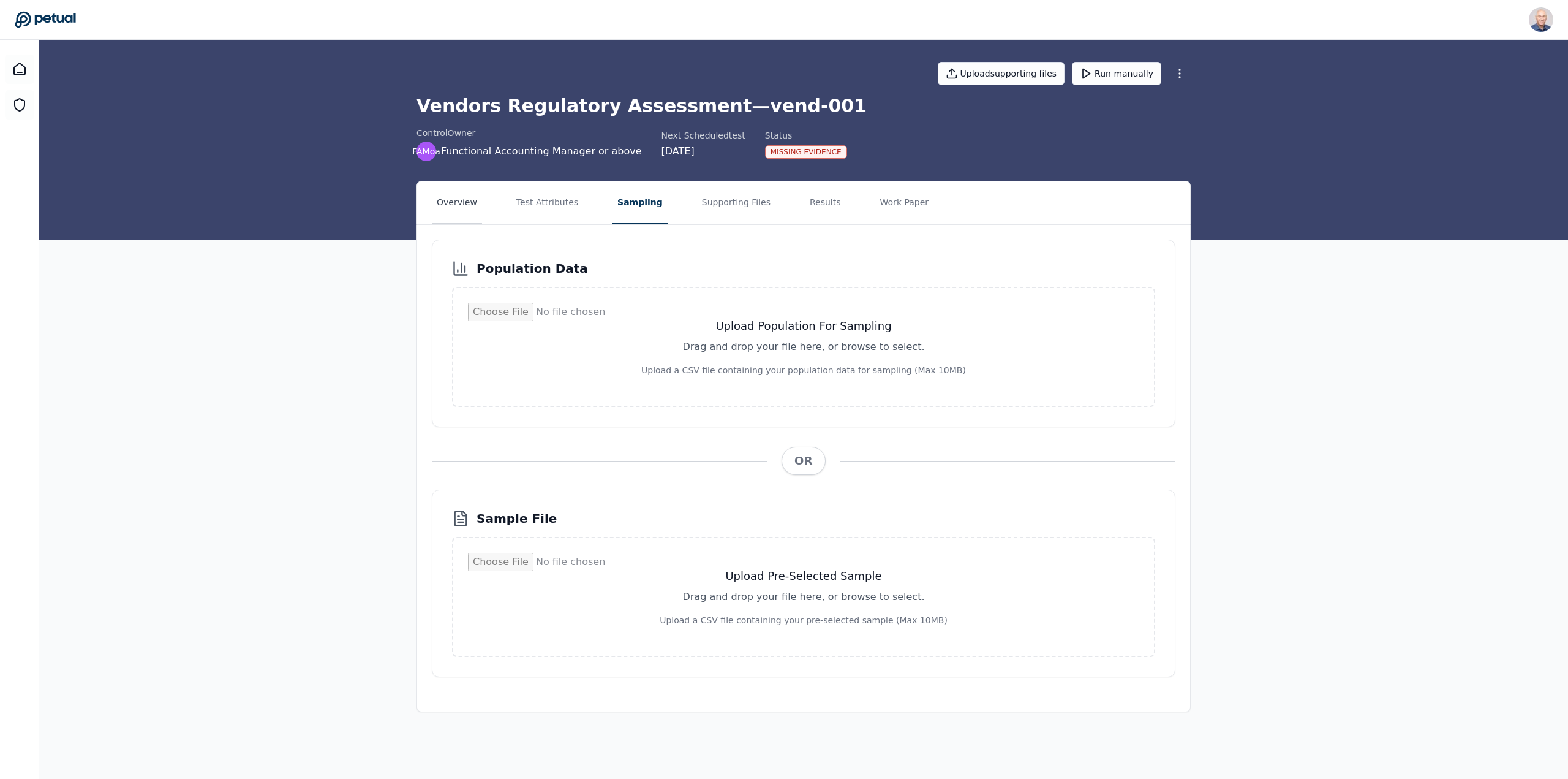
click at [462, 201] on button "Overview" at bounding box center [457, 202] width 50 height 43
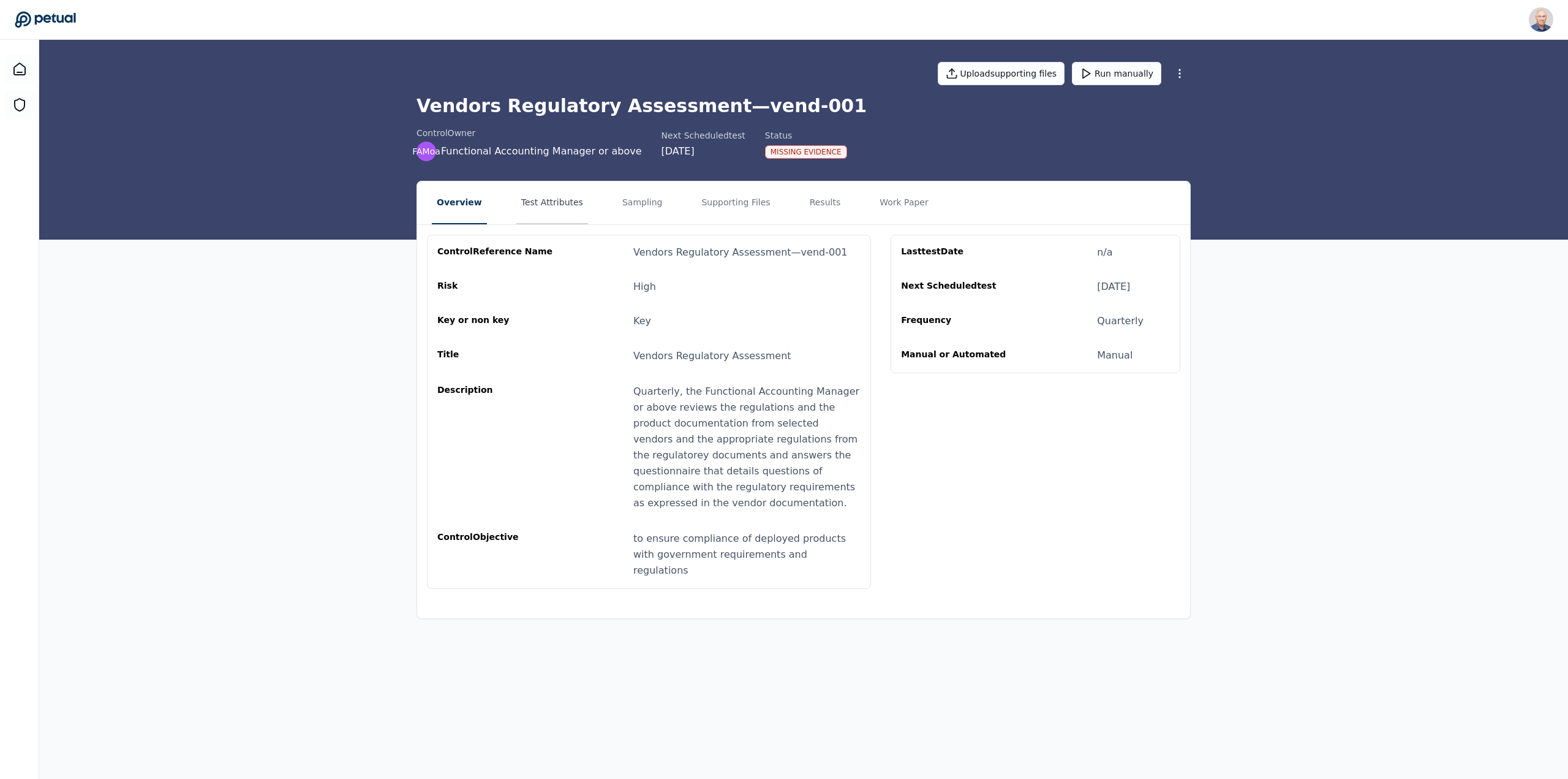
click at [516, 202] on button "Test Attributes" at bounding box center [552, 202] width 72 height 43
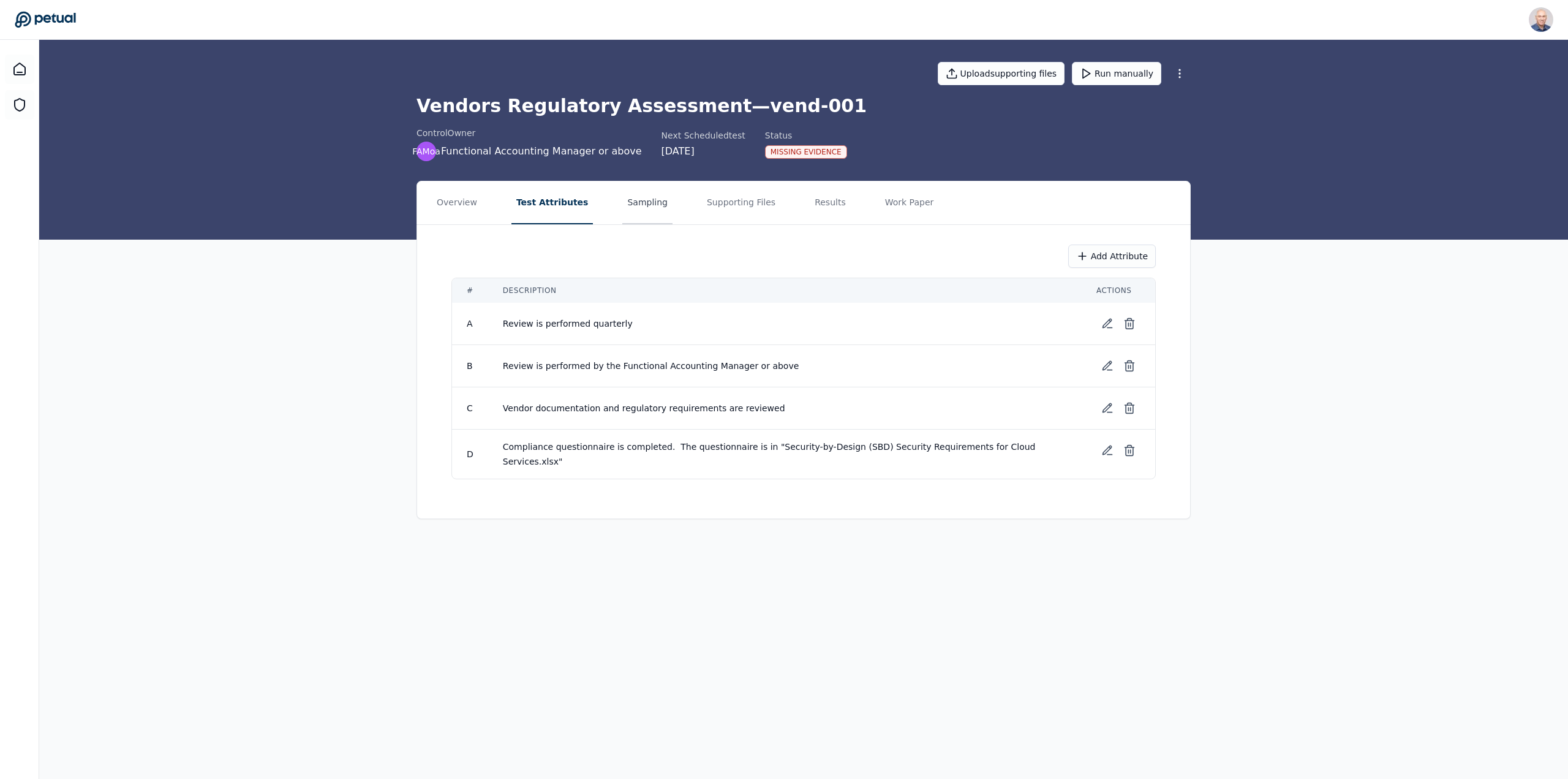
click at [622, 200] on button "Sampling" at bounding box center [647, 202] width 50 height 43
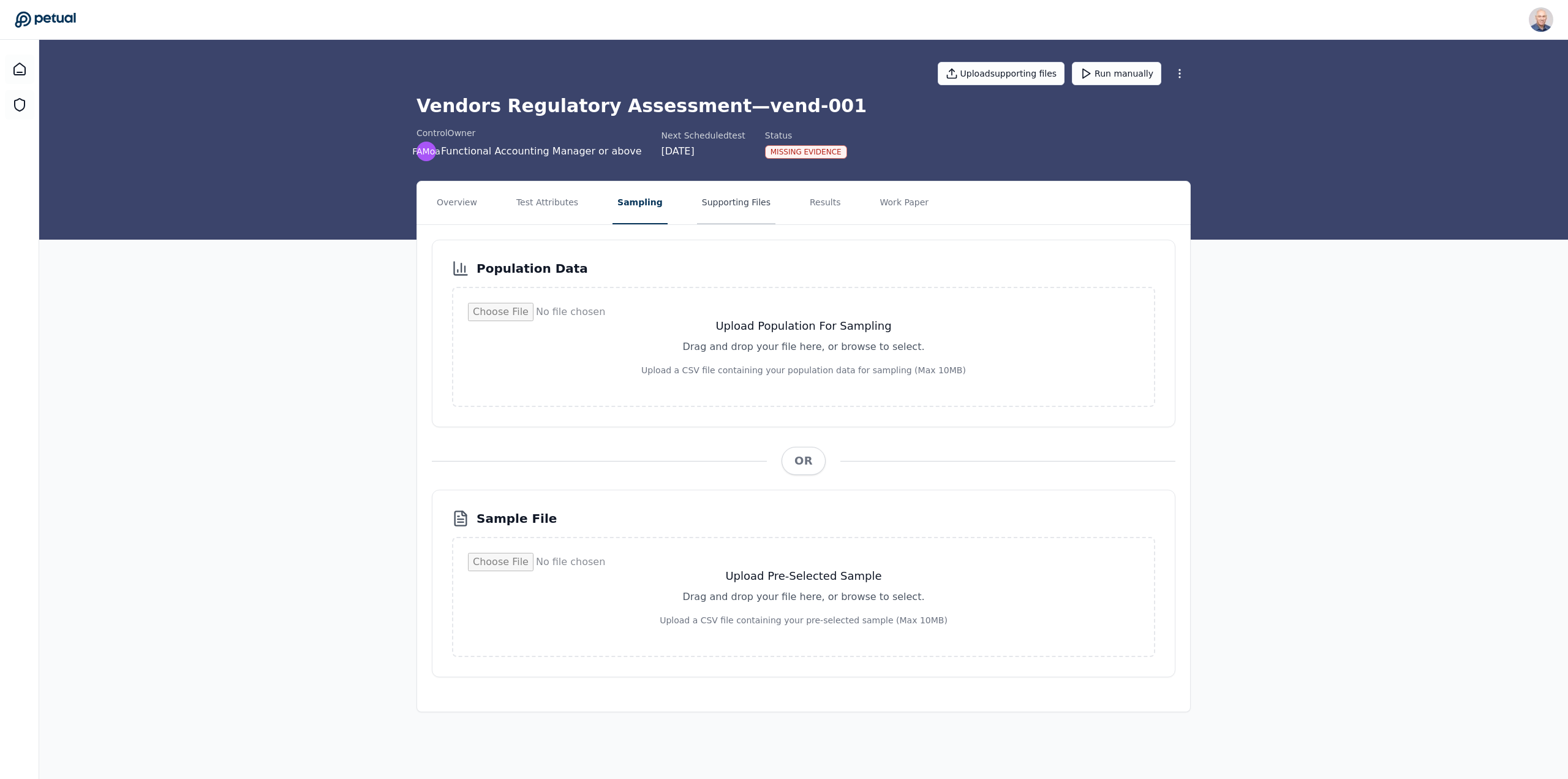
click at [712, 200] on button "Supporting Files" at bounding box center [736, 202] width 78 height 43
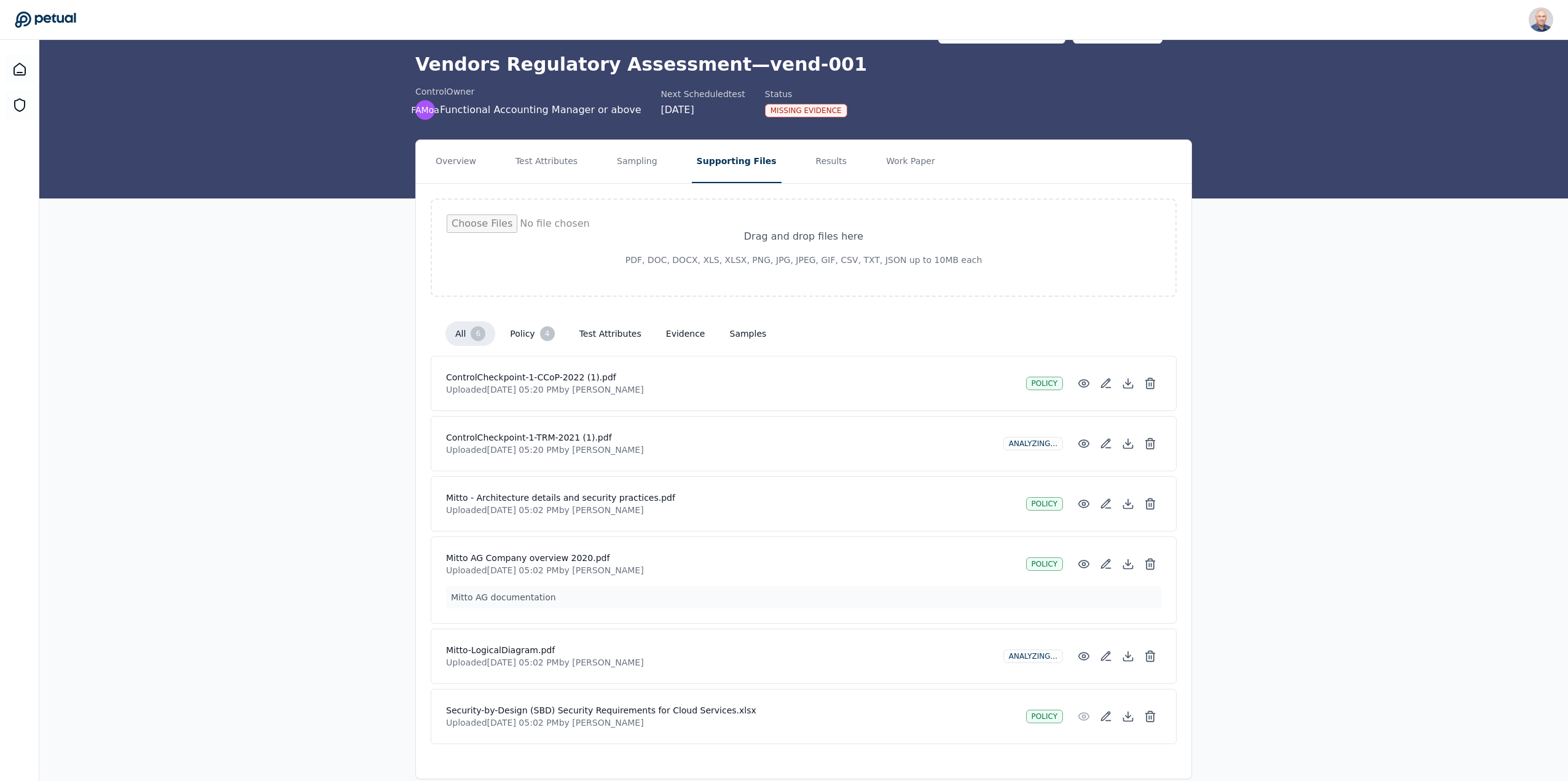
scroll to position [60, 0]
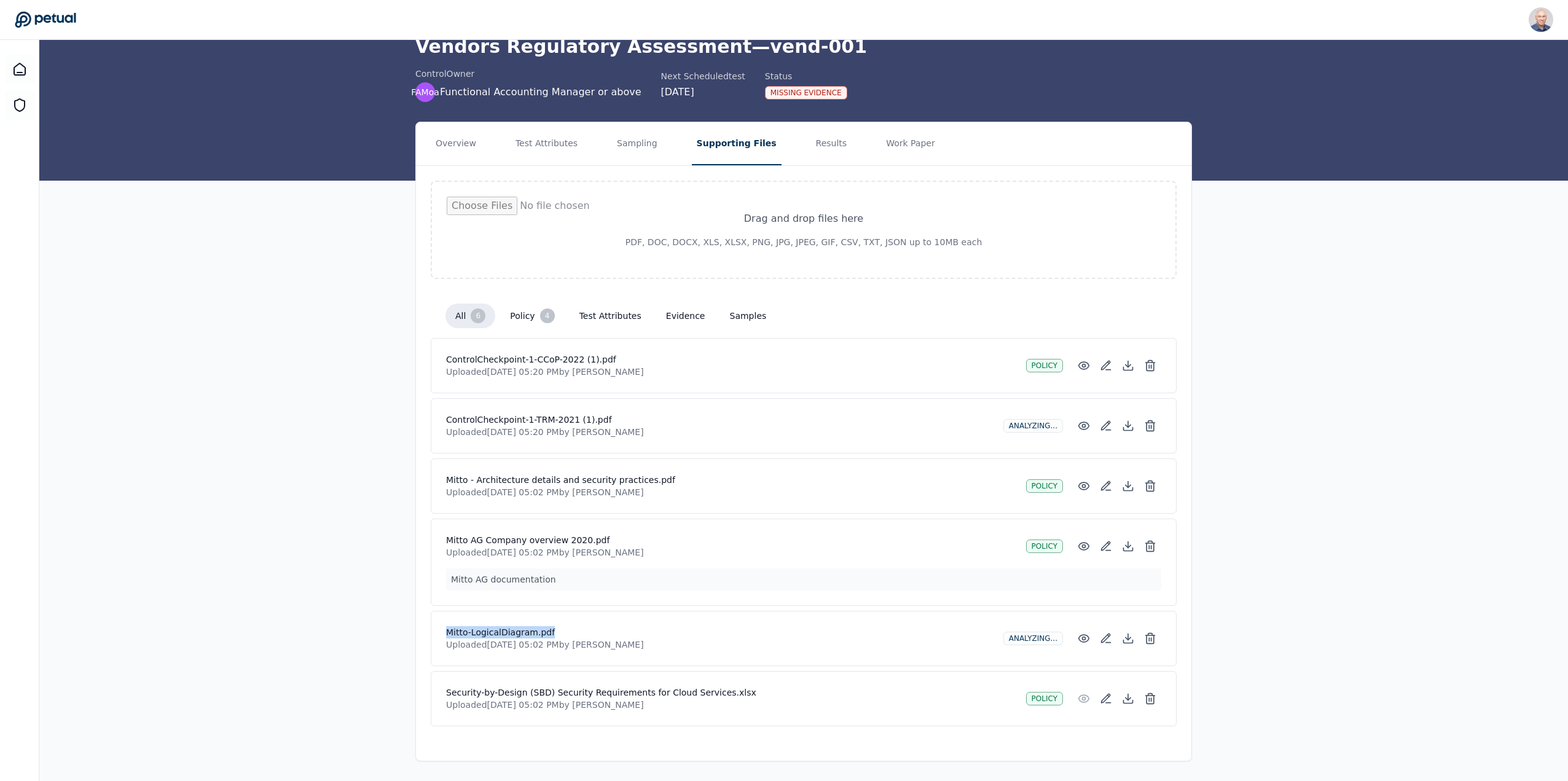
drag, startPoint x: 548, startPoint y: 630, endPoint x: 459, endPoint y: 632, distance: 89.0
click at [443, 633] on div "Mitto-LogicalDiagram.pdf Uploaded [DATE] 05:02 PM by Harel K Analyzing..." at bounding box center [803, 638] width 746 height 55
copy h4 "Mitto-LogicalDiagram.pdf"
drag, startPoint x: 446, startPoint y: 476, endPoint x: 669, endPoint y: 483, distance: 223.1
click at [669, 483] on h4 "Mitto - Architecture details and security practices.pdf" at bounding box center [731, 480] width 570 height 12
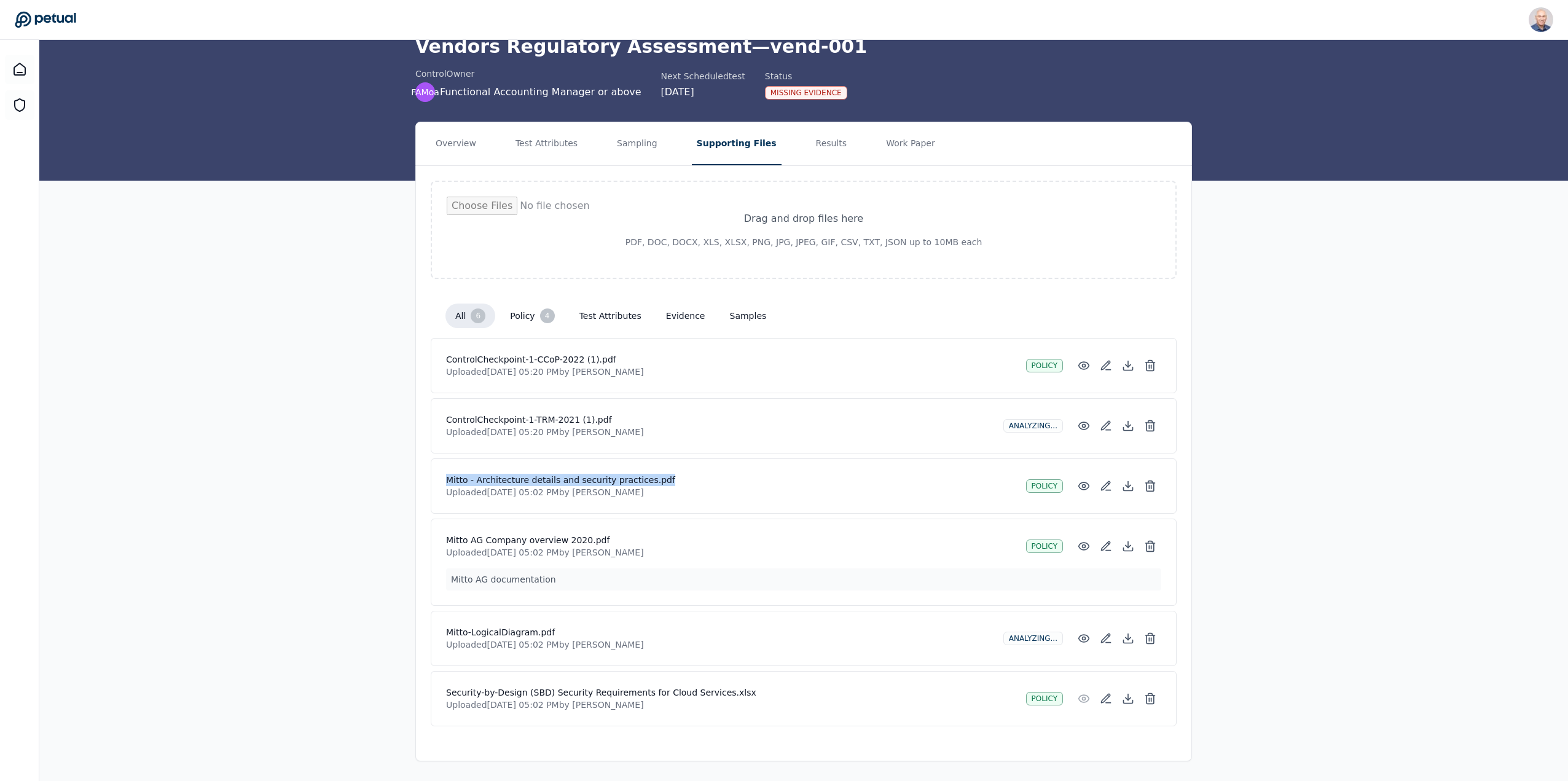
copy h4 "Mitto - Architecture details and security practices.pdf"
click at [1026, 426] on div "Analyzing..." at bounding box center [1034, 426] width 60 height 13
click at [487, 415] on h4 "ControlCheckpoint-1-TRM-2021 (1).pdf" at bounding box center [719, 419] width 548 height 12
drag, startPoint x: 473, startPoint y: 419, endPoint x: 576, endPoint y: 412, distance: 103.2
click at [576, 412] on div "ControlCheckpoint-1-TRM-2021 (1).pdf Uploaded Sep 10, 2025, 05:20 PM by Harel K…" at bounding box center [803, 425] width 746 height 55
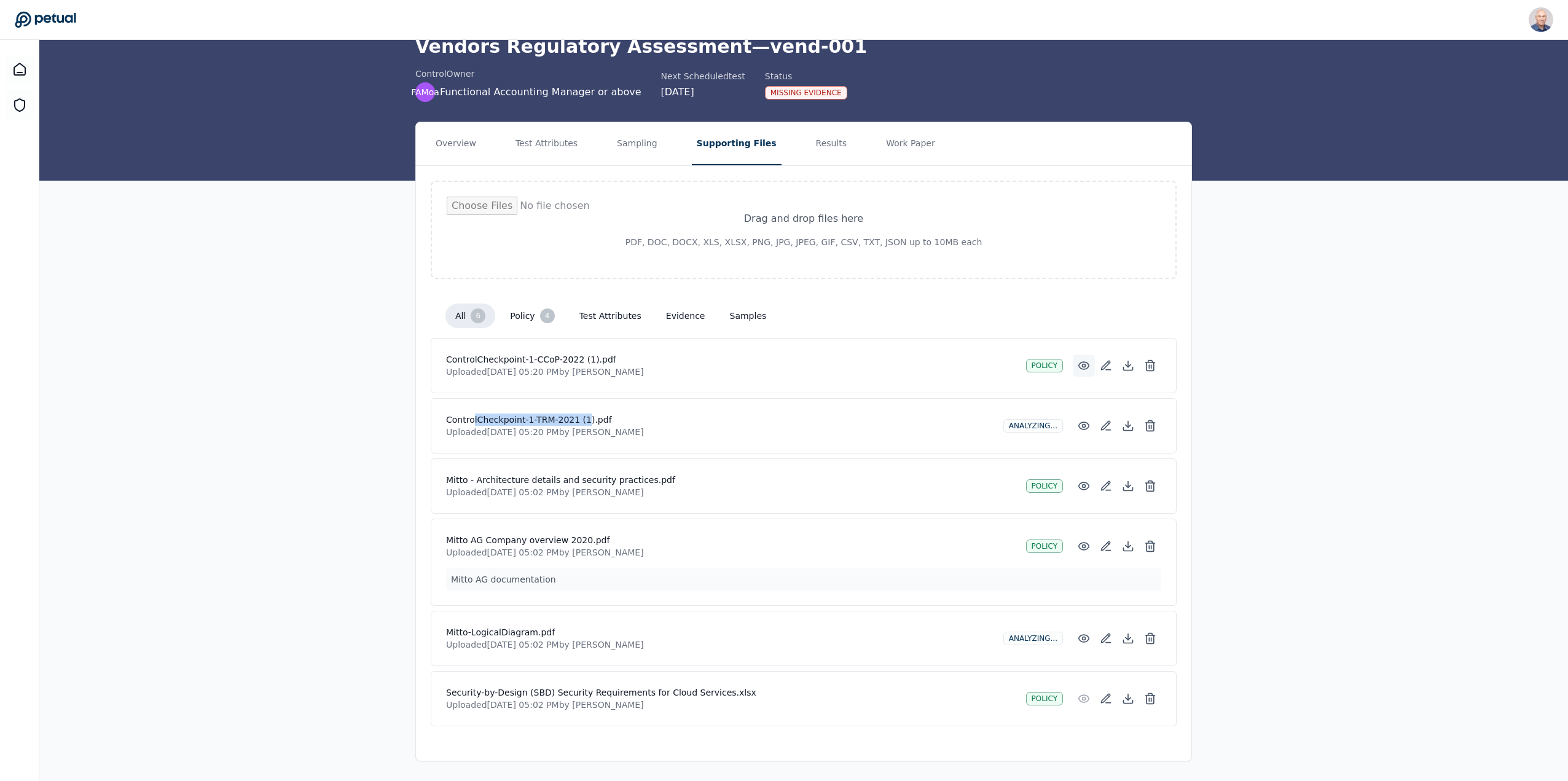
click at [1083, 362] on icon at bounding box center [1084, 365] width 11 height 7
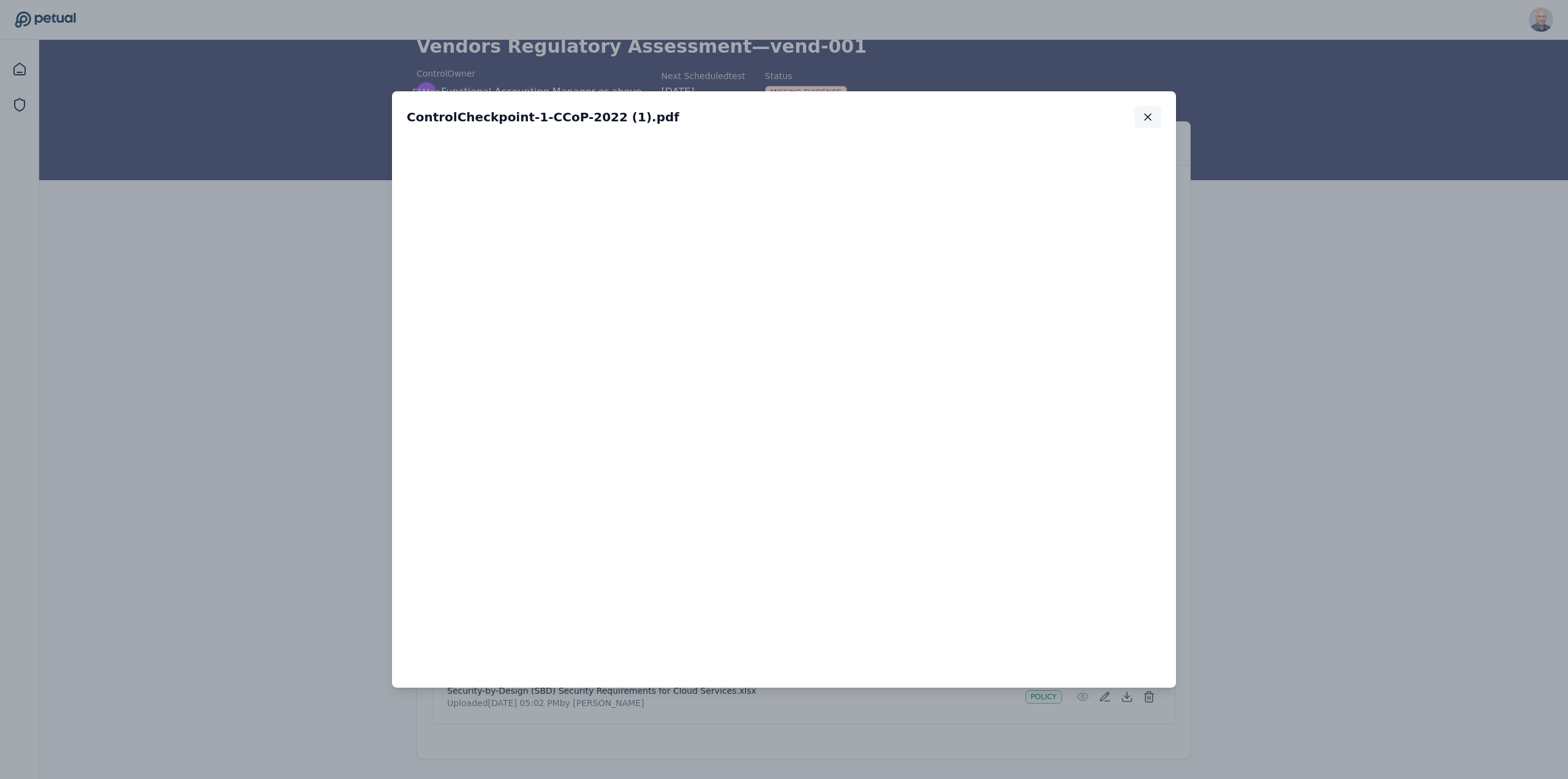
click at [1148, 119] on icon "button" at bounding box center [1147, 117] width 12 height 12
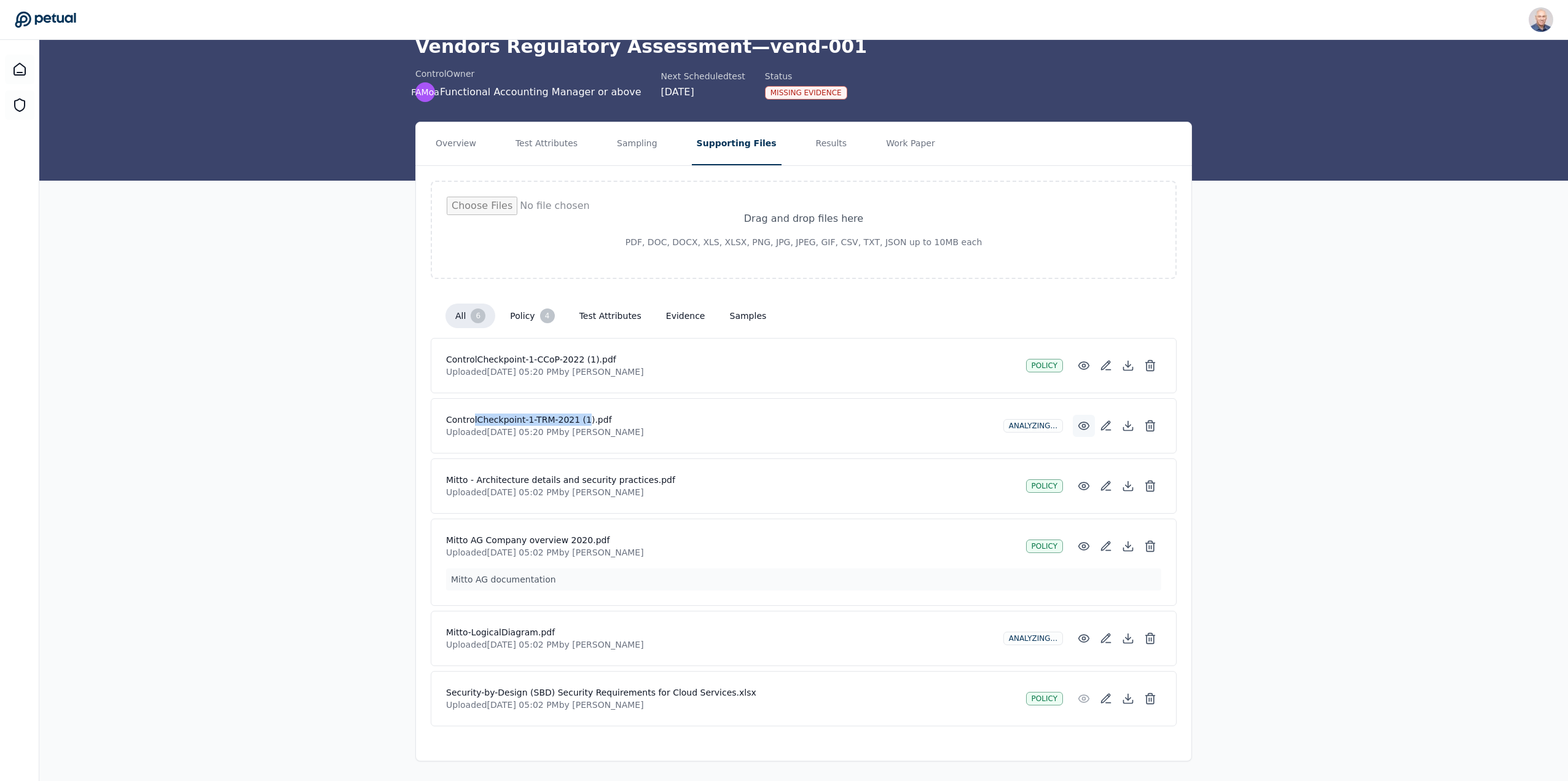
click at [1081, 426] on icon at bounding box center [1083, 426] width 12 height 12
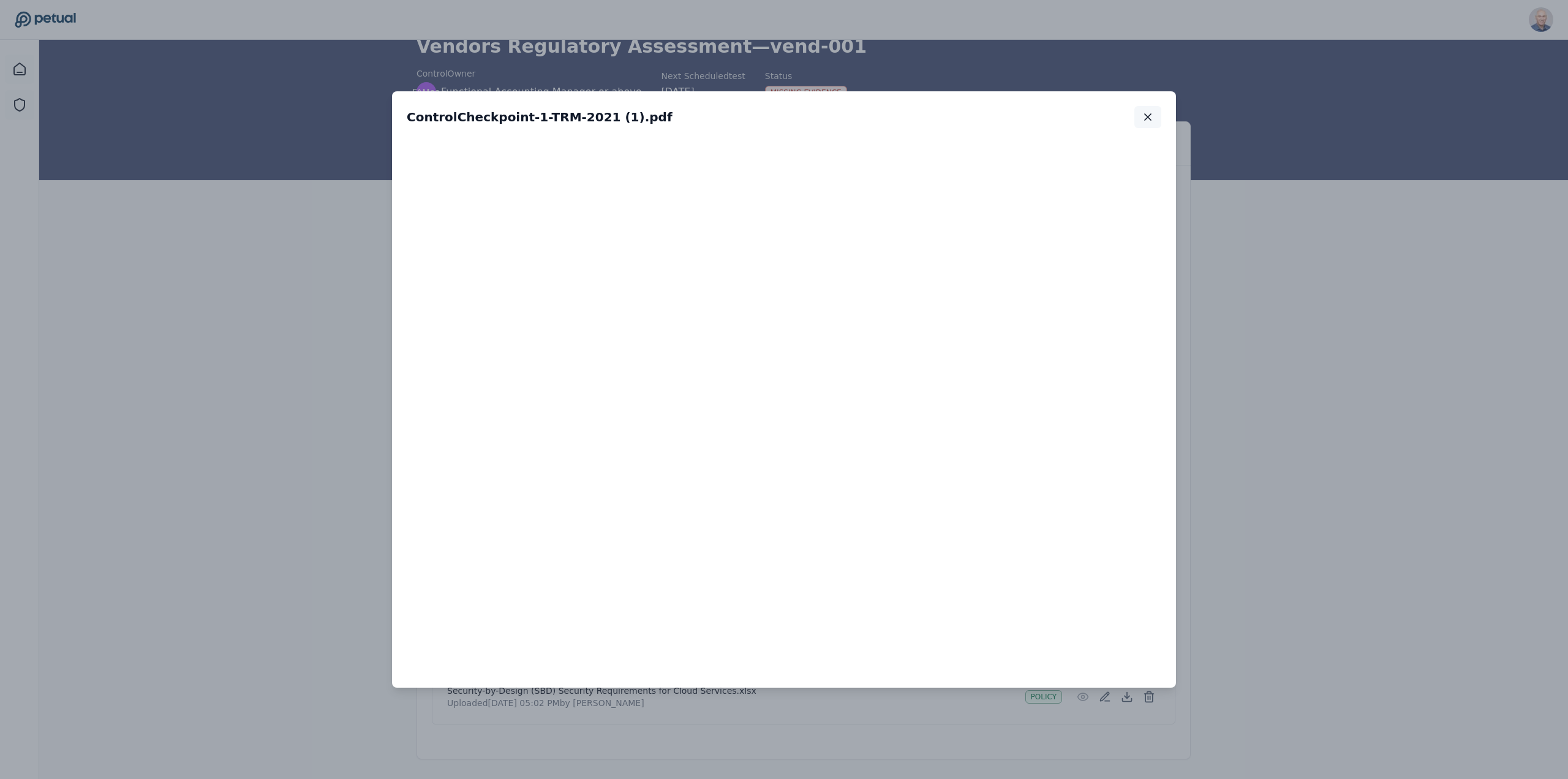
click at [1144, 115] on icon "button" at bounding box center [1147, 117] width 12 height 12
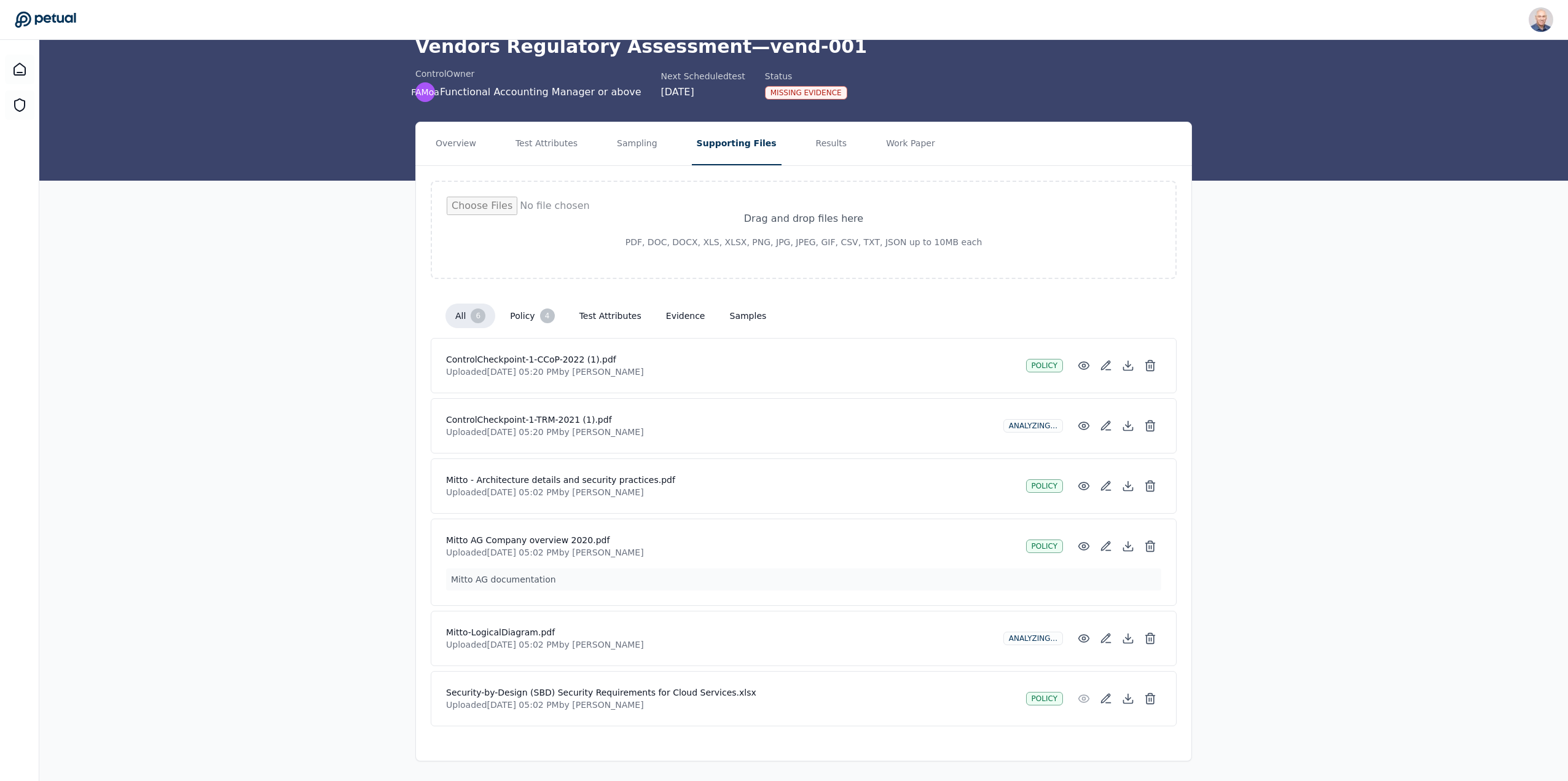
click at [570, 632] on h4 "Mitto-LogicalDiagram.pdf" at bounding box center [719, 632] width 548 height 12
